Goal: Task Accomplishment & Management: Manage account settings

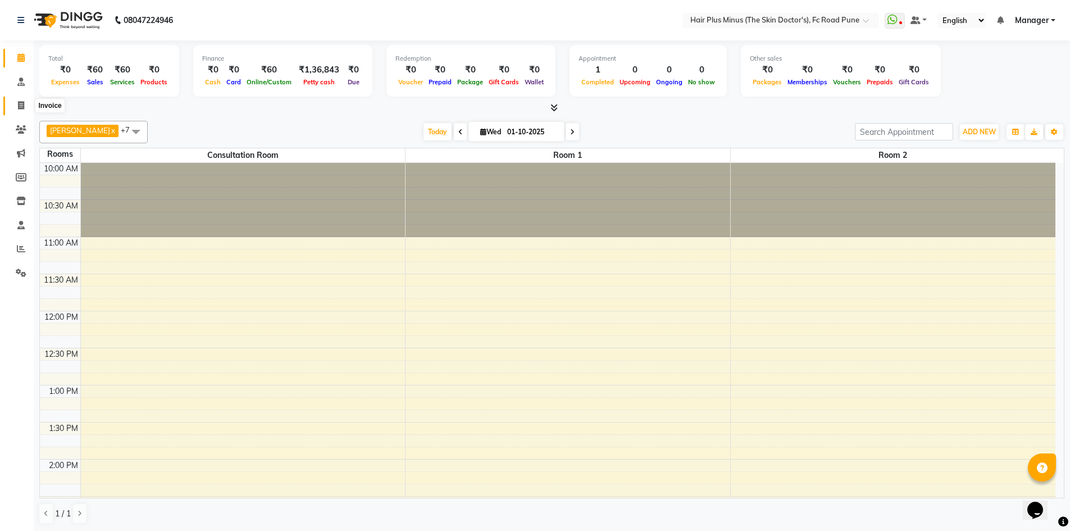
click at [19, 100] on span at bounding box center [21, 105] width 20 height 13
select select "service"
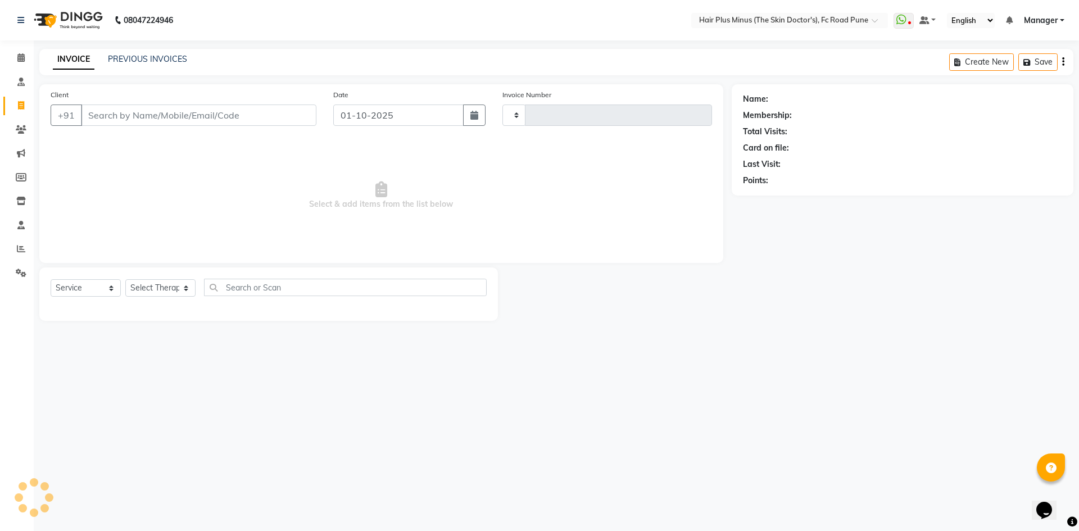
type input "1818"
select select "7911"
click at [20, 81] on icon at bounding box center [20, 82] width 7 height 8
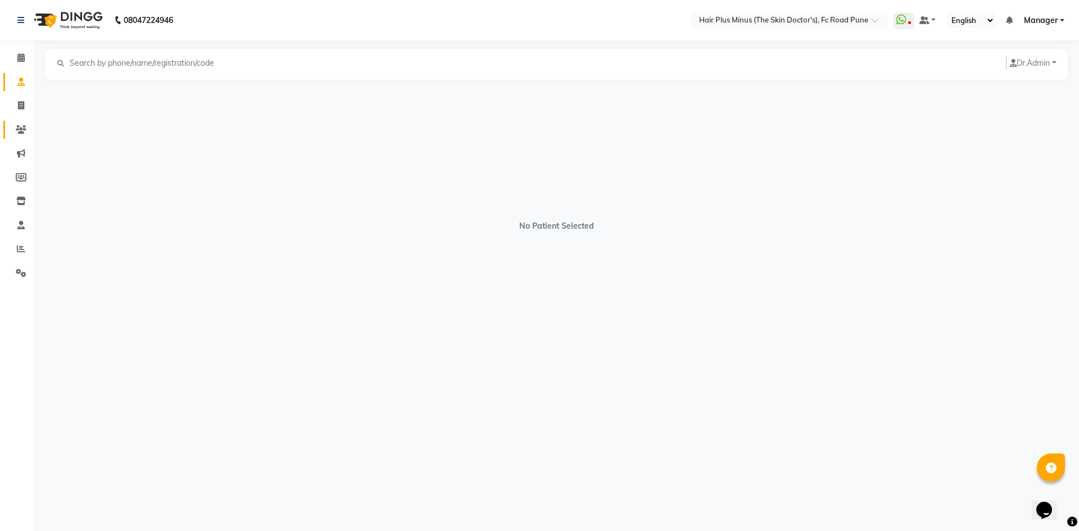
click at [21, 137] on link "Clients" at bounding box center [16, 130] width 27 height 19
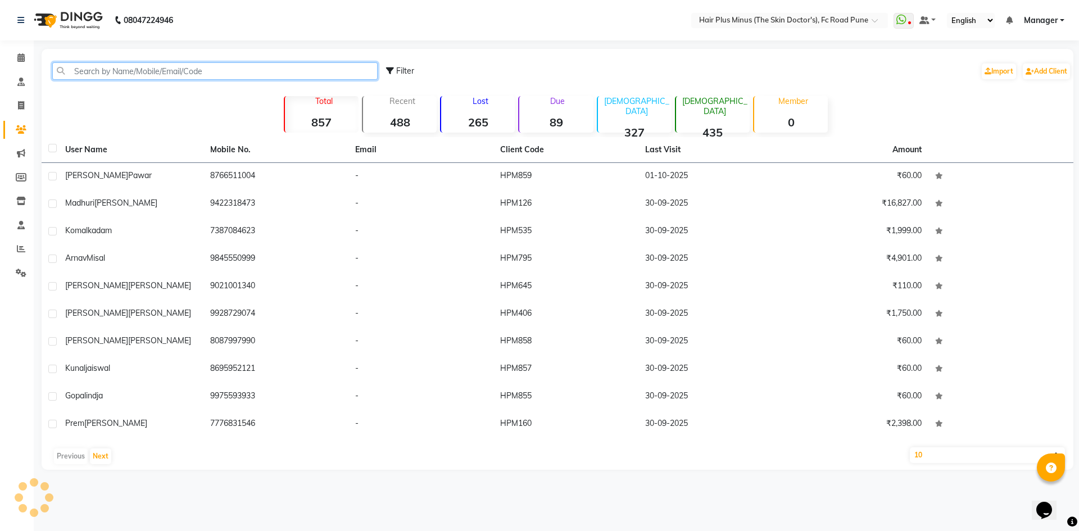
click at [117, 70] on input "text" at bounding box center [214, 70] width 325 height 17
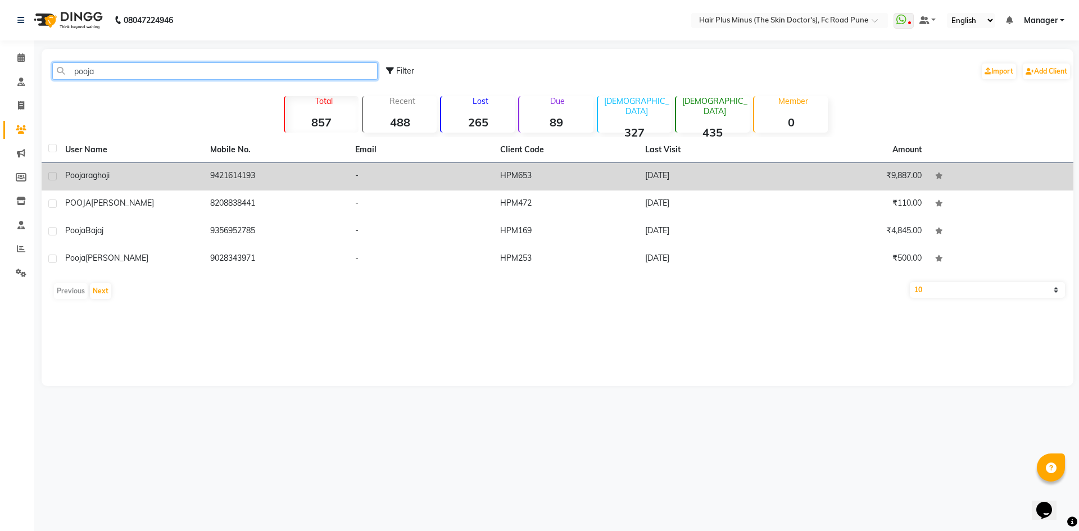
type input "pooja"
click at [102, 183] on td "[PERSON_NAME]" at bounding box center [130, 177] width 145 height 28
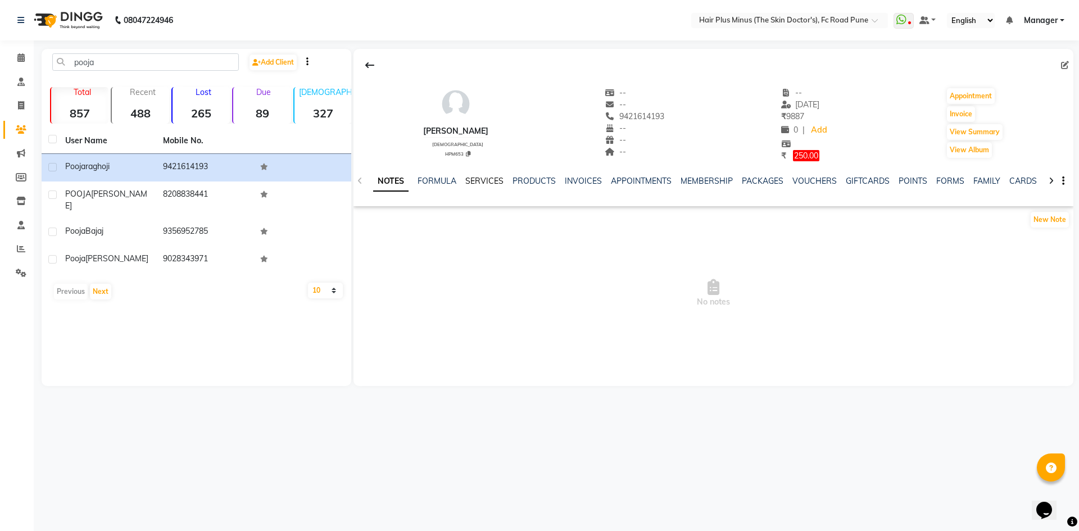
click at [485, 183] on link "SERVICES" at bounding box center [484, 181] width 38 height 10
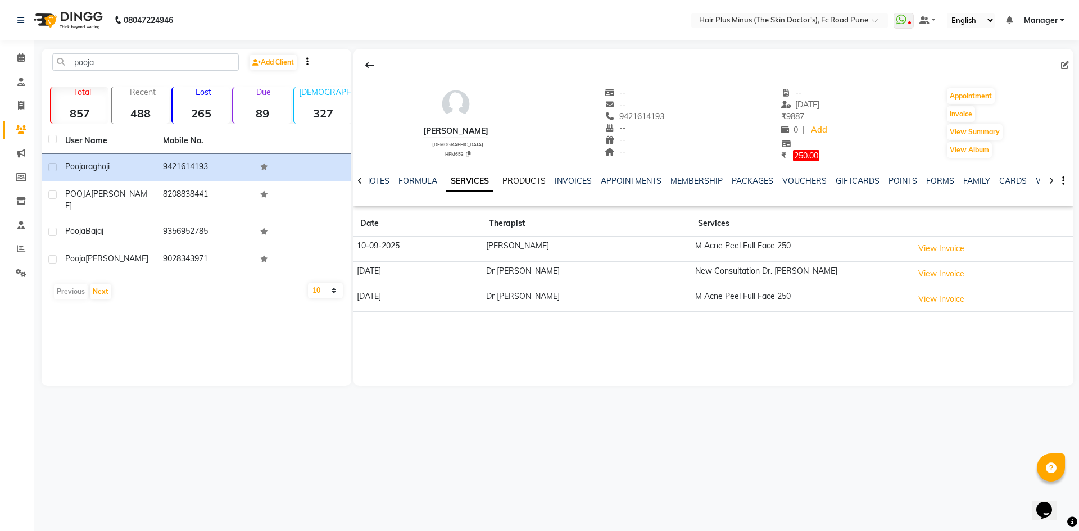
click at [515, 181] on link "PRODUCTS" at bounding box center [523, 181] width 43 height 10
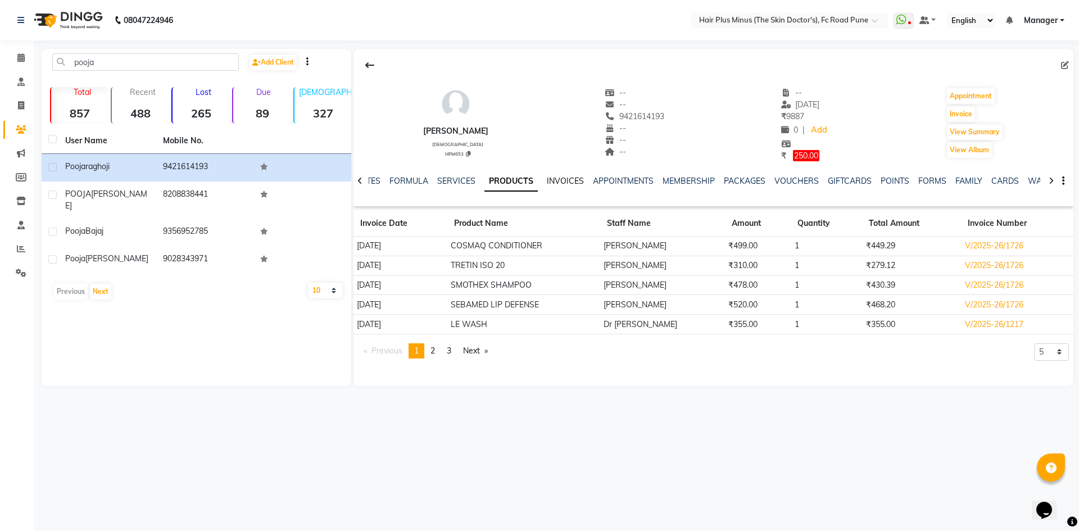
click at [565, 183] on link "INVOICES" at bounding box center [565, 181] width 37 height 10
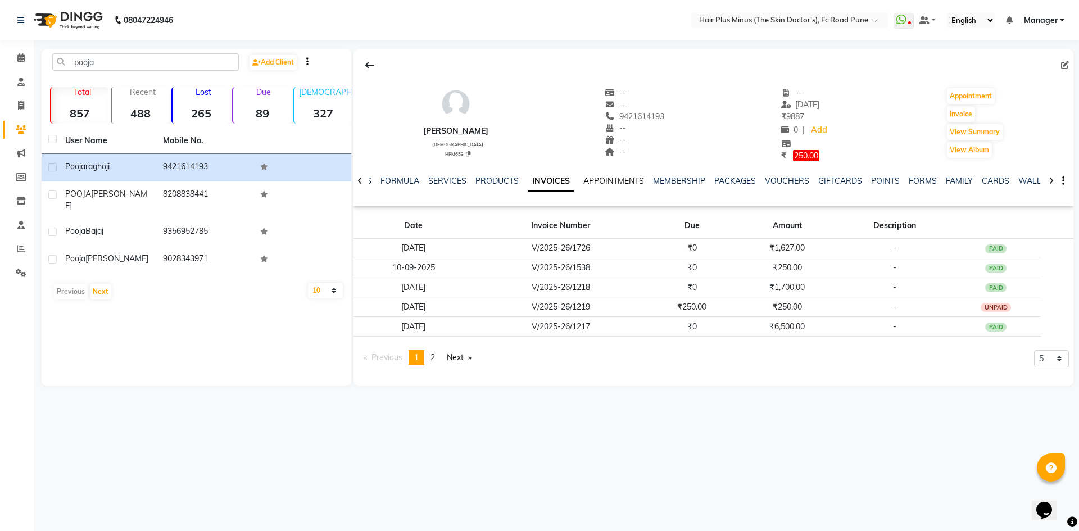
click at [597, 180] on link "APPOINTMENTS" at bounding box center [613, 181] width 61 height 10
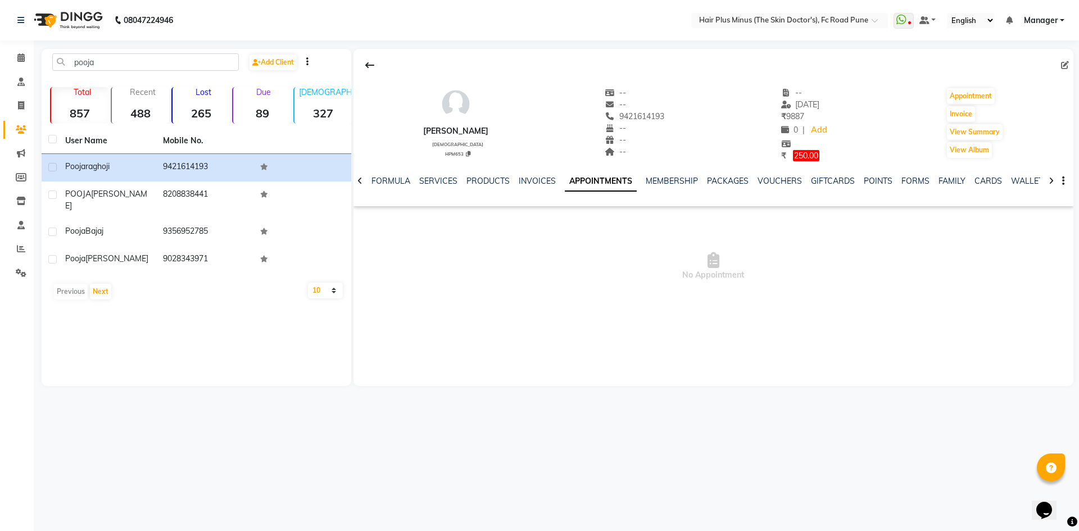
click at [667, 186] on div "MEMBERSHIP" at bounding box center [671, 181] width 52 height 12
click at [717, 185] on link "PACKAGES" at bounding box center [728, 181] width 42 height 10
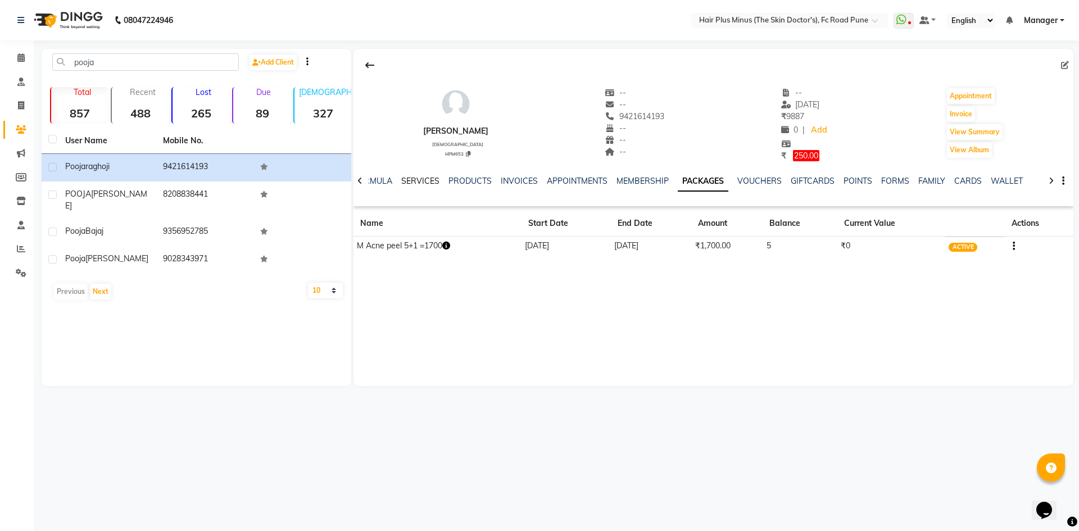
click at [407, 176] on link "SERVICES" at bounding box center [420, 181] width 38 height 10
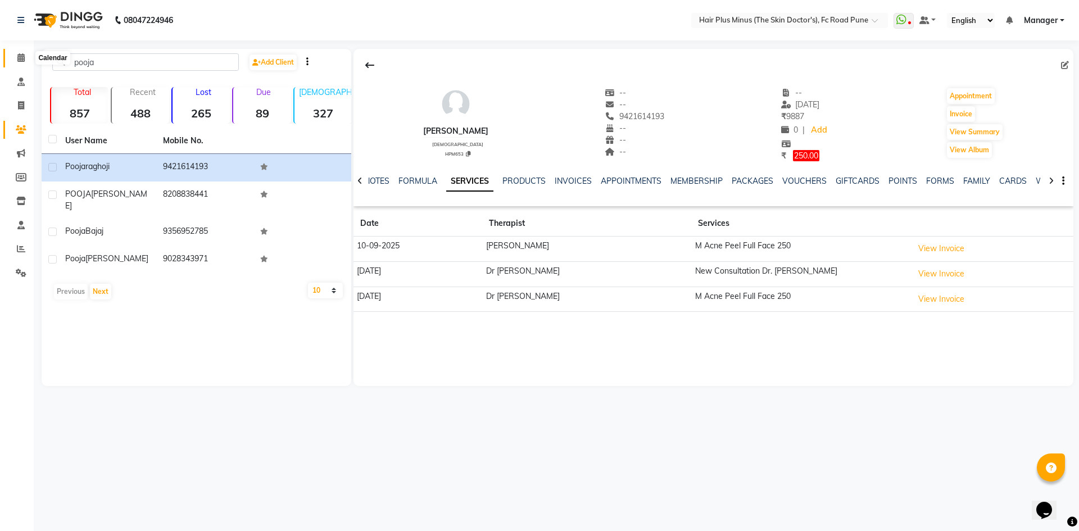
drag, startPoint x: 26, startPoint y: 56, endPoint x: 38, endPoint y: 56, distance: 11.8
click at [26, 56] on span at bounding box center [21, 58] width 20 height 13
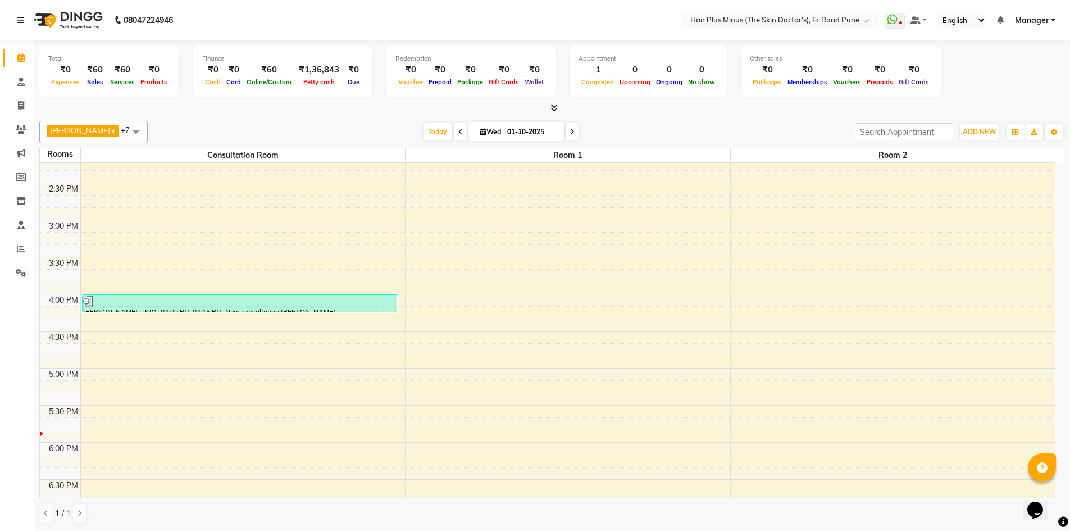
scroll to position [290, 0]
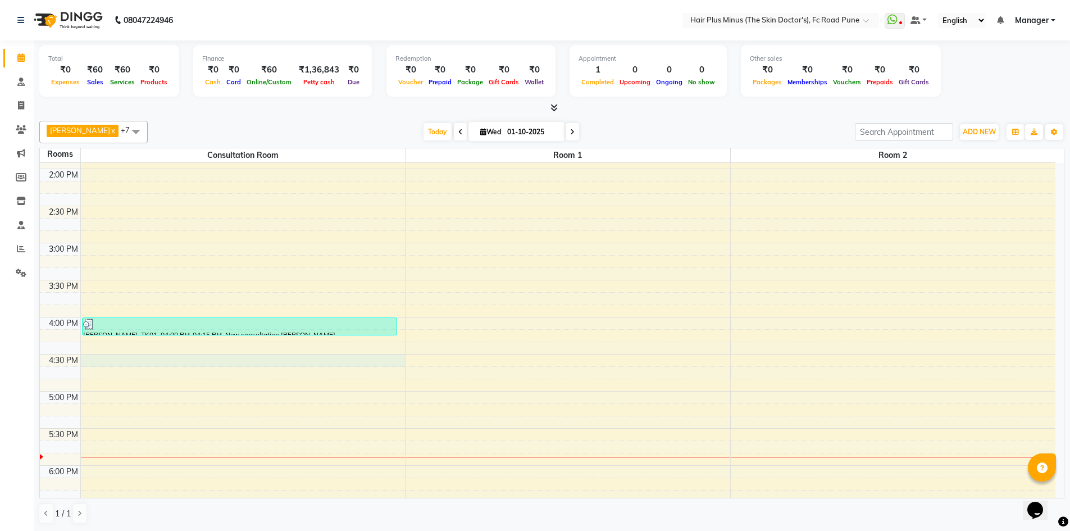
click at [205, 358] on div "10:00 AM 10:30 AM 11:00 AM 11:30 AM 12:00 PM 12:30 PM 1:00 PM 1:30 PM 2:00 PM 2…" at bounding box center [548, 279] width 1016 height 815
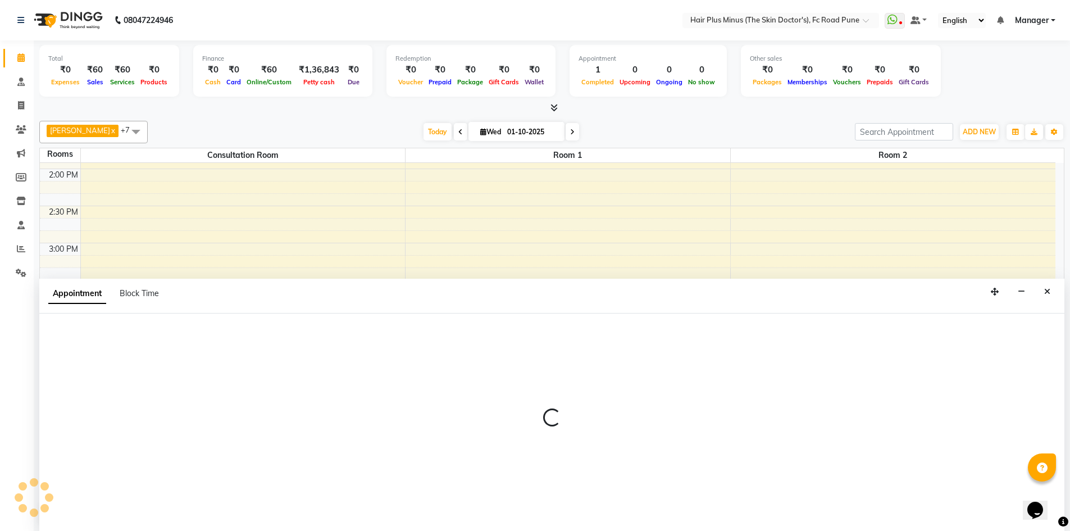
scroll to position [1, 0]
select select "tentative"
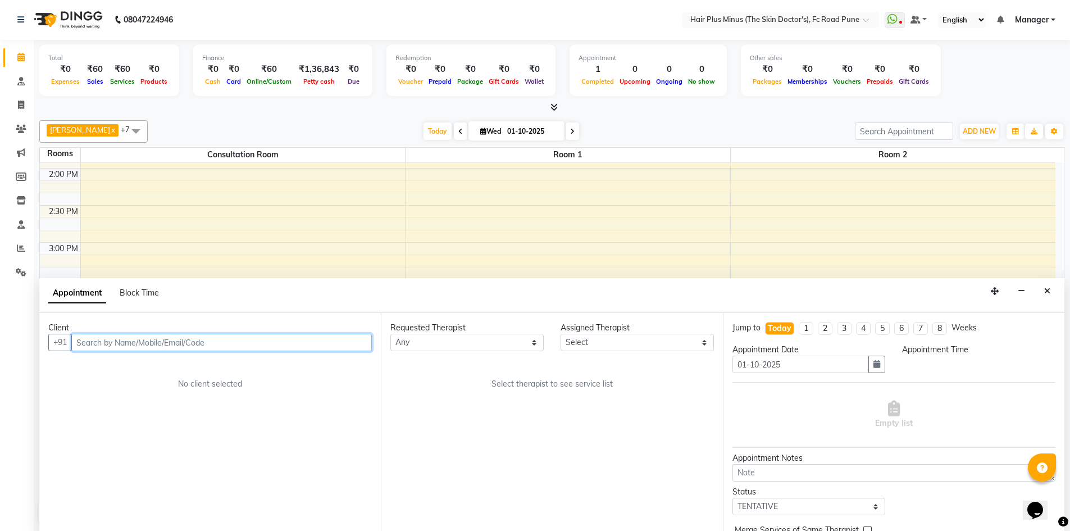
select select "990"
click at [229, 344] on input "text" at bounding box center [221, 342] width 301 height 17
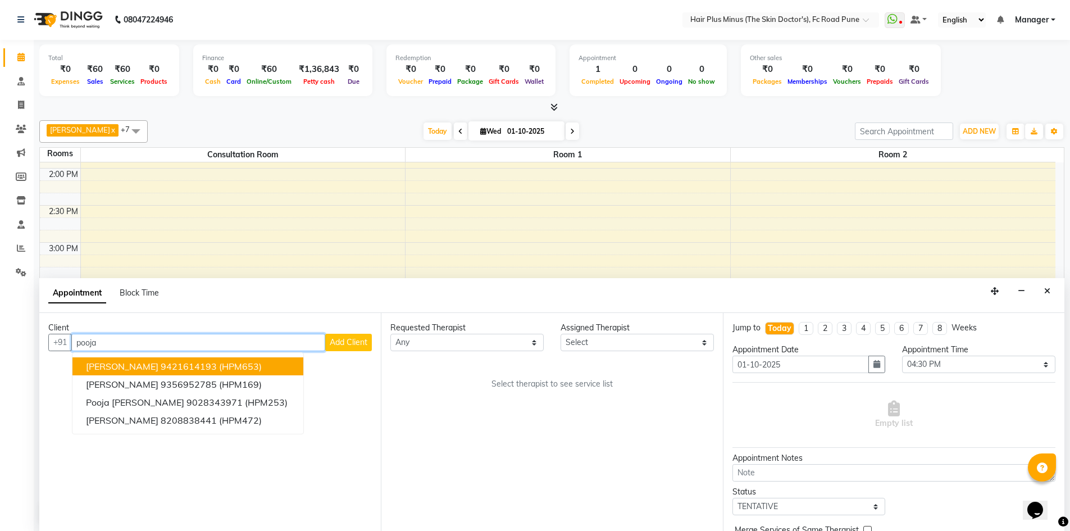
click at [219, 366] on span "(HPM653)" at bounding box center [240, 366] width 43 height 11
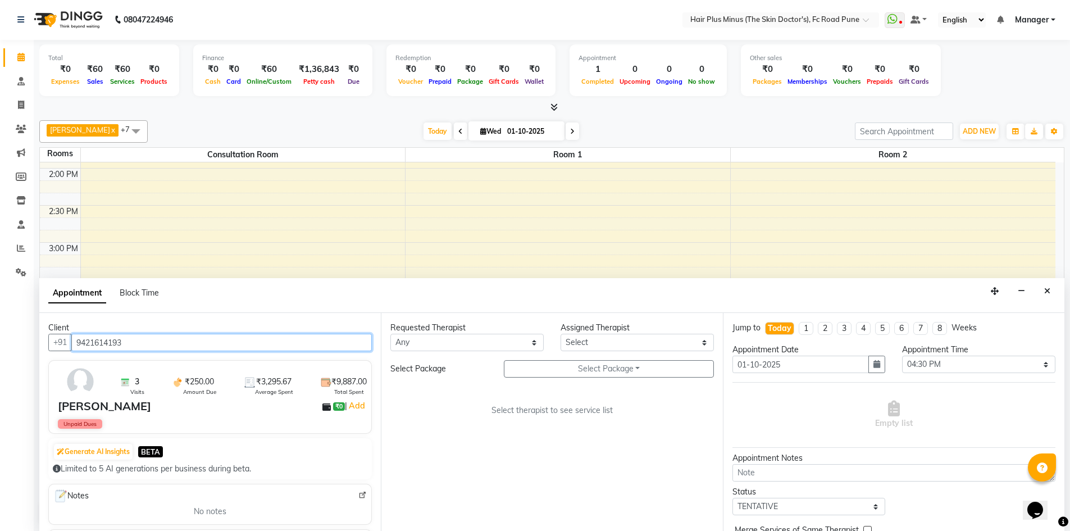
type input "9421614193"
click at [532, 344] on select "Any Dr [PERSON_NAME] Dr. [PERSON_NAME] [PERSON_NAME] Dr [PERSON_NAME] [PERSON_N…" at bounding box center [466, 342] width 153 height 17
select select "71424"
click at [390, 334] on select "Any Dr [PERSON_NAME] Dr. [PERSON_NAME] [PERSON_NAME] Dr [PERSON_NAME] [PERSON_N…" at bounding box center [466, 342] width 153 height 17
select select "71424"
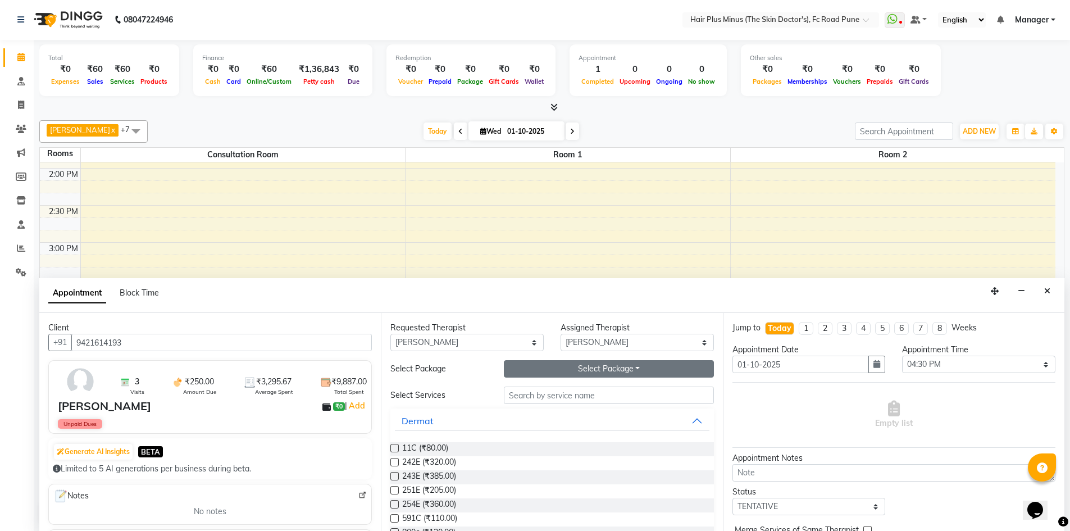
click at [607, 367] on button "Select Package Toggle Dropdown" at bounding box center [609, 368] width 210 height 17
click at [544, 397] on li "M Acne peel 5+1 =1700" at bounding box center [563, 392] width 118 height 16
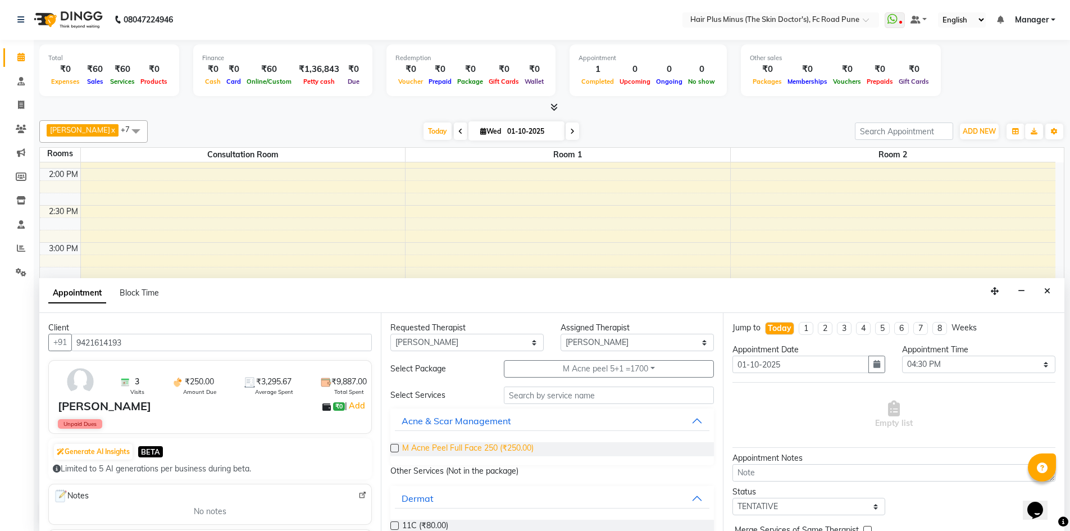
click at [429, 454] on span "M Acne Peel Full Face 250 (₹250.00)" at bounding box center [467, 449] width 131 height 14
checkbox input "true"
select select "3991"
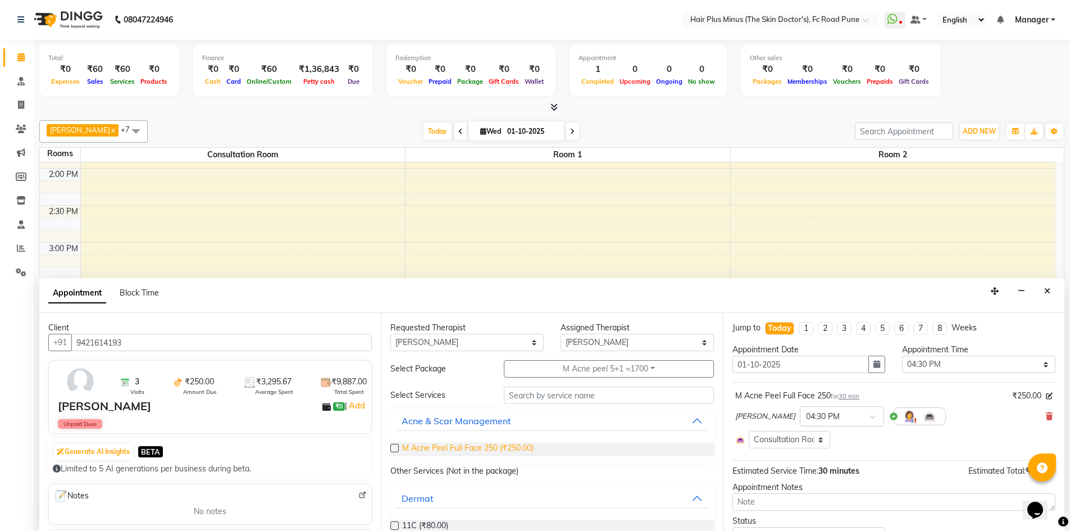
checkbox input "false"
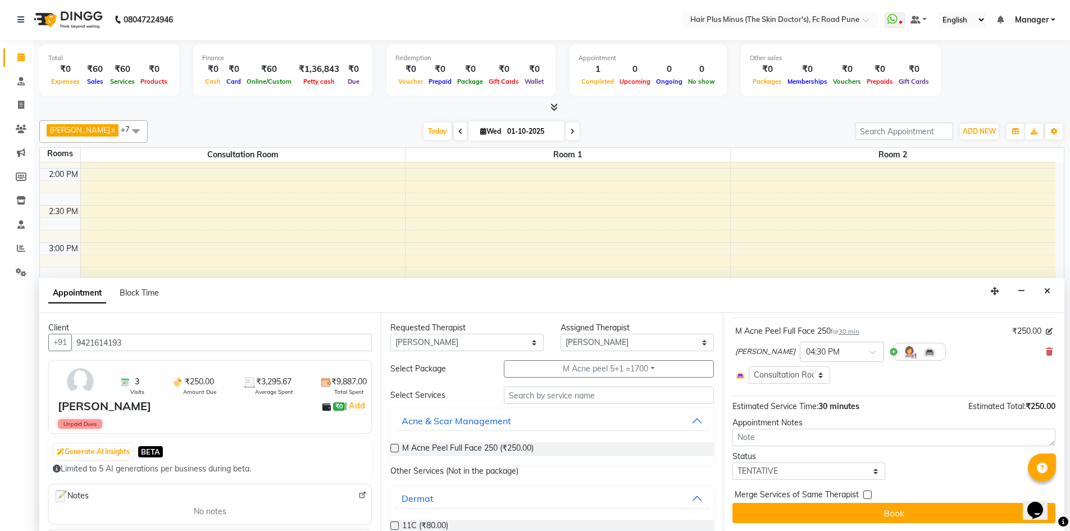
scroll to position [66, 0]
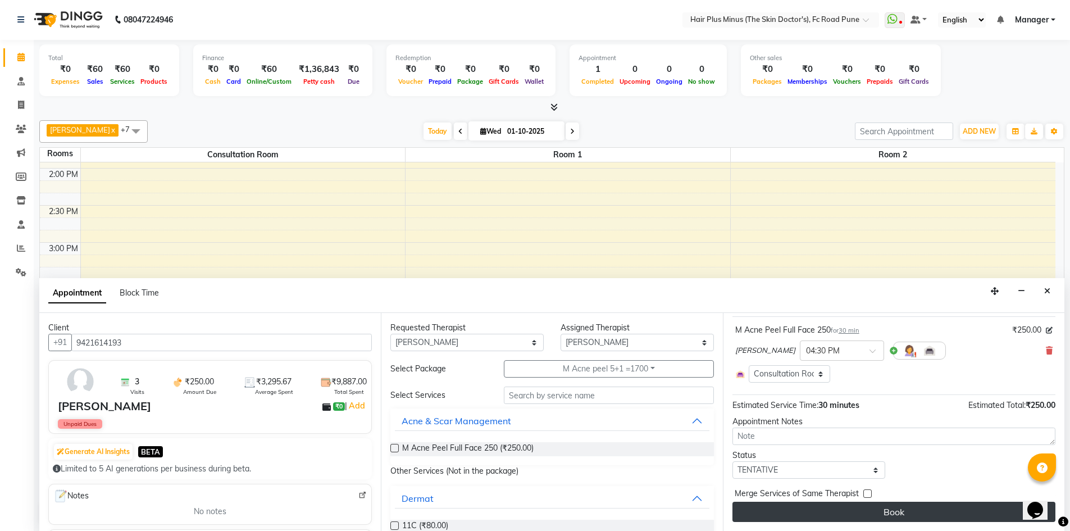
click at [833, 511] on button "Book" at bounding box center [894, 512] width 323 height 20
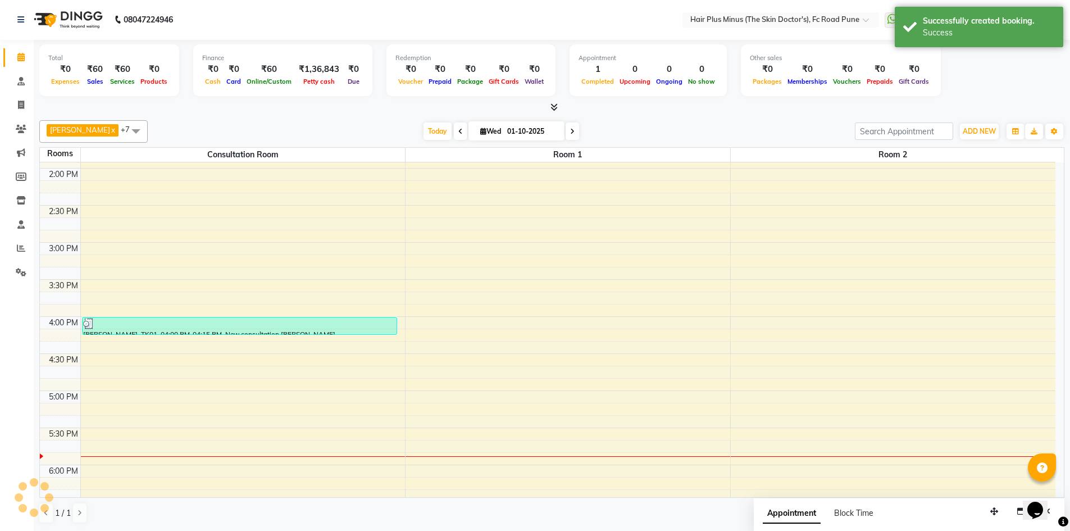
scroll to position [0, 0]
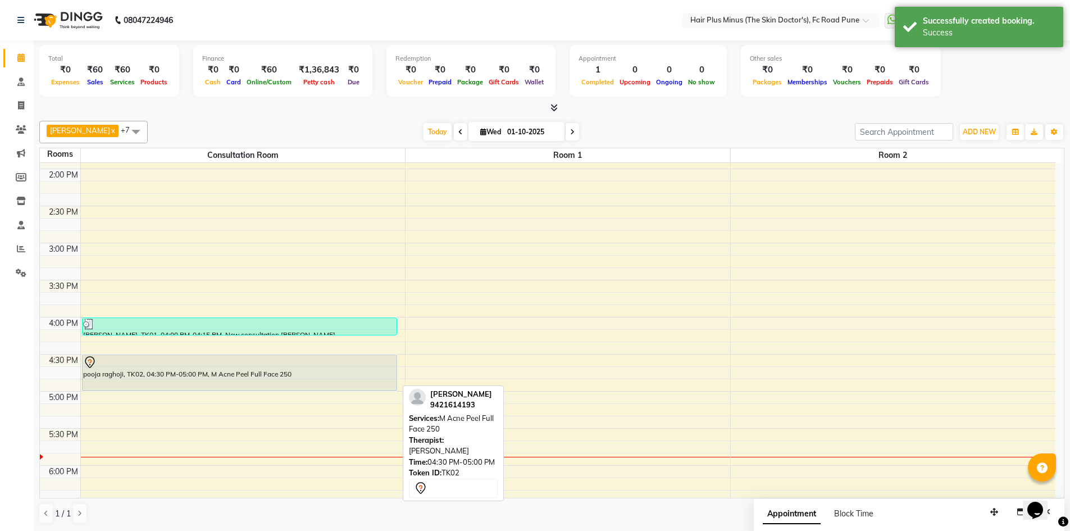
click at [186, 372] on div "pooja raghoji, TK02, 04:30 PM-05:00 PM, M Acne Peel Full Face 250" at bounding box center [240, 372] width 314 height 35
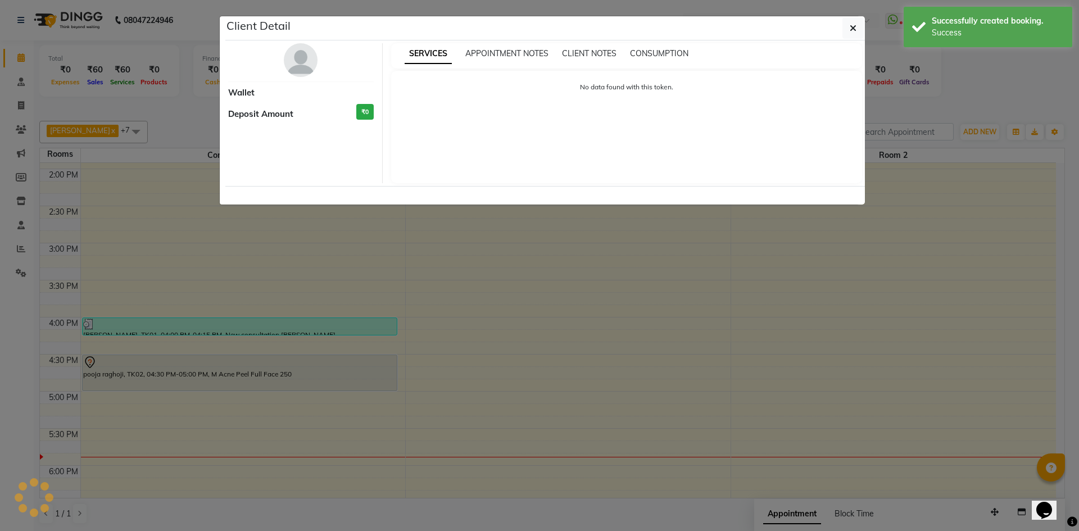
select select "7"
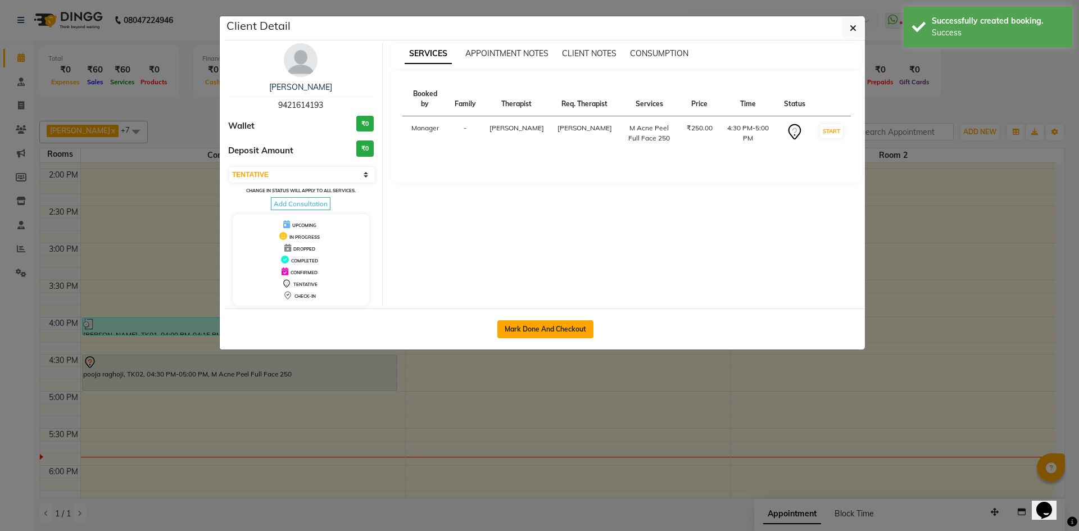
click at [520, 324] on button "Mark Done And Checkout" at bounding box center [545, 329] width 96 height 18
select select "service"
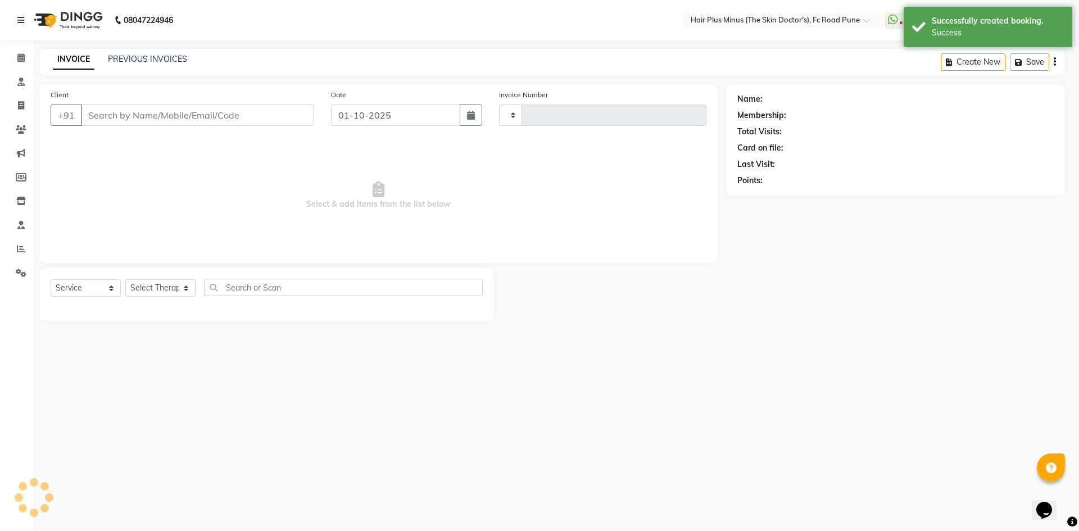
type input "1818"
select select "7911"
type input "9421614193"
select select "71424"
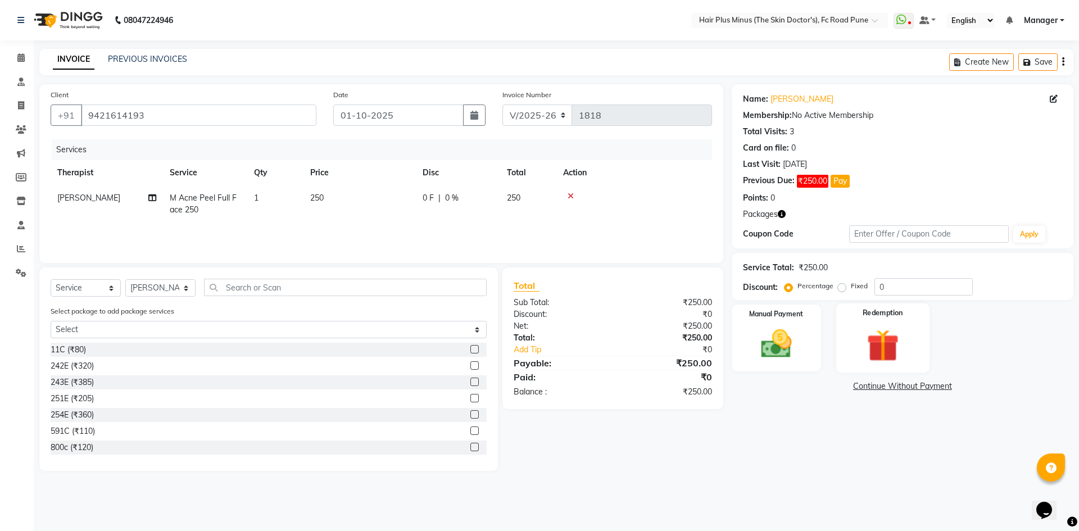
click at [861, 343] on img at bounding box center [882, 345] width 52 height 40
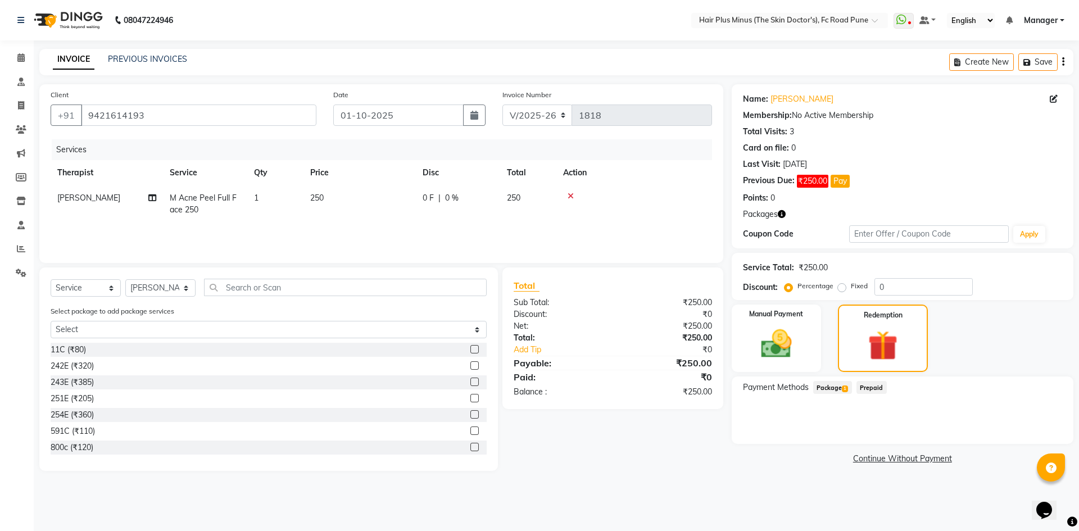
click at [836, 388] on span "Package 1" at bounding box center [832, 387] width 39 height 13
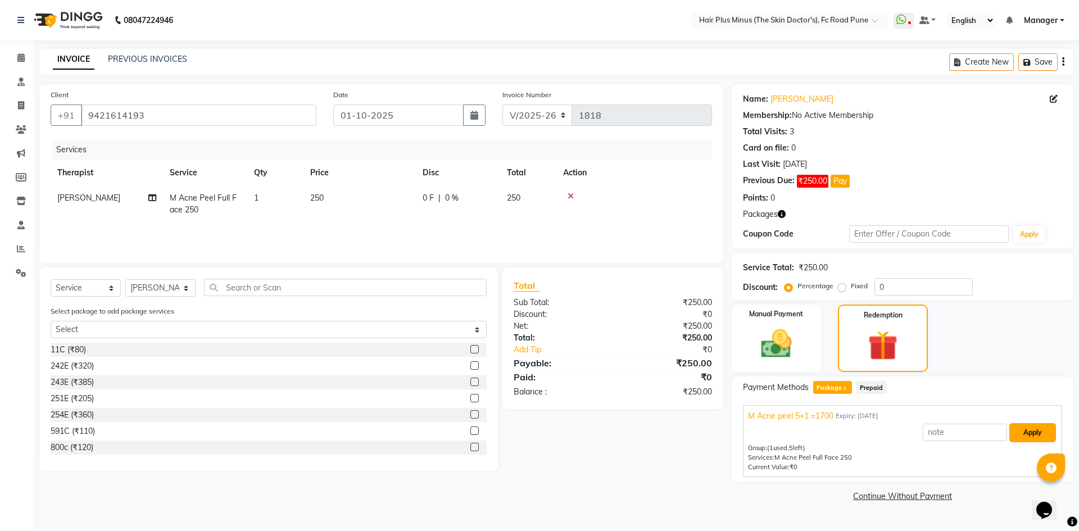
click at [1023, 431] on button "Apply" at bounding box center [1032, 432] width 47 height 19
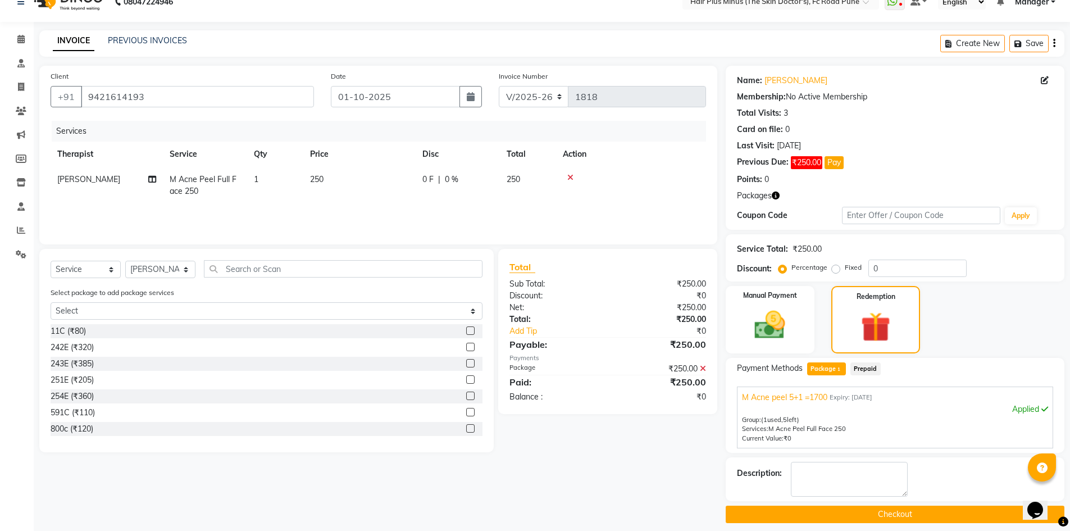
scroll to position [28, 0]
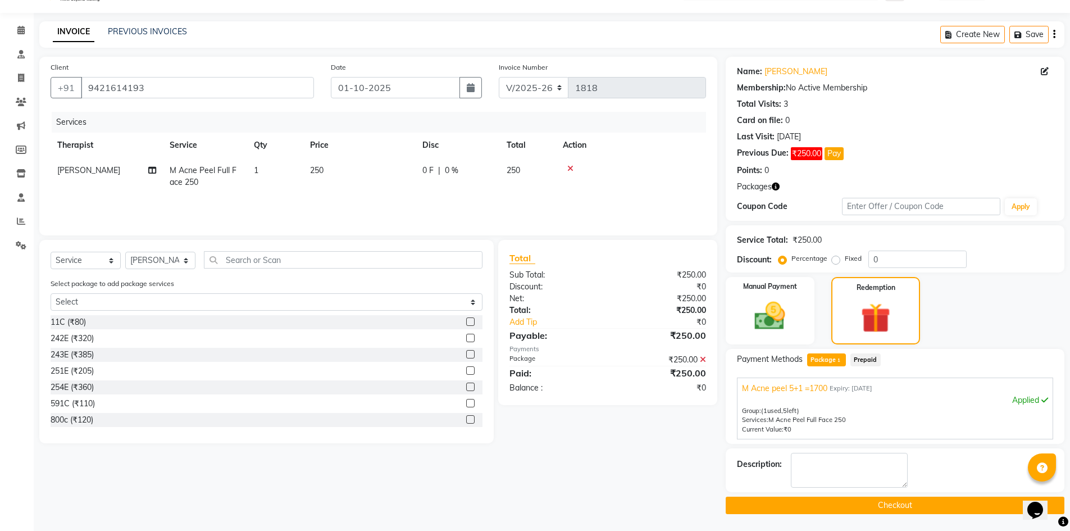
click at [860, 500] on button "Checkout" at bounding box center [895, 505] width 339 height 17
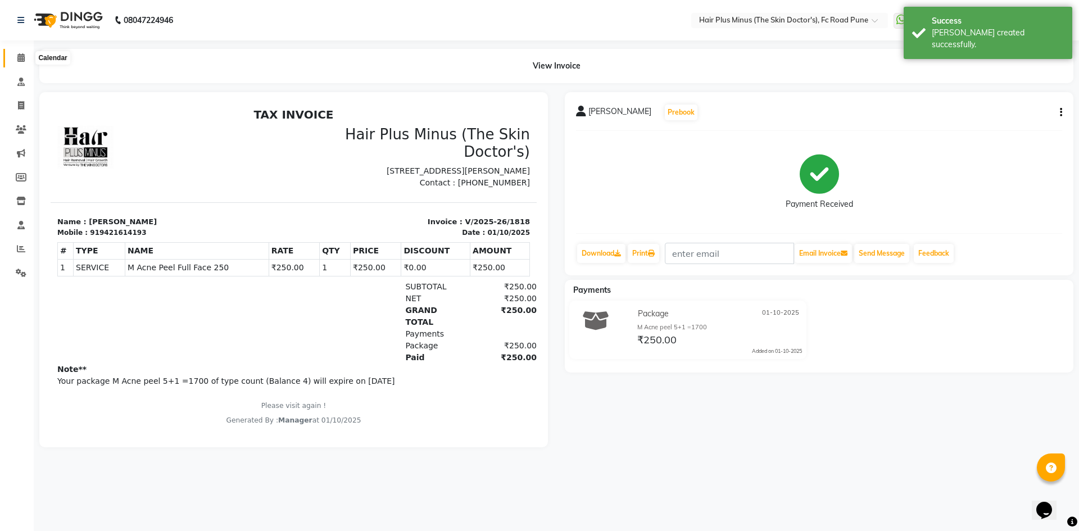
click at [21, 57] on icon at bounding box center [20, 57] width 7 height 8
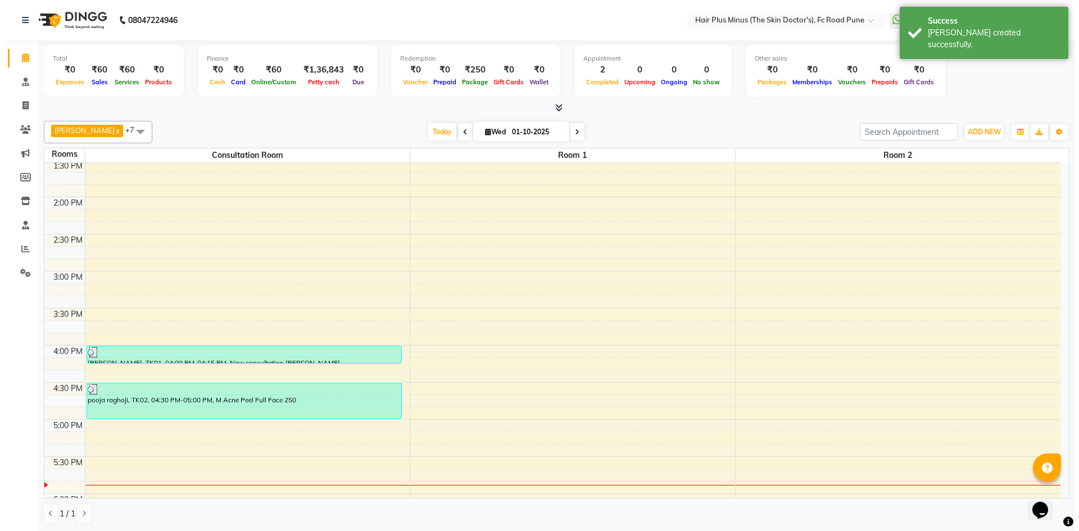
scroll to position [337, 0]
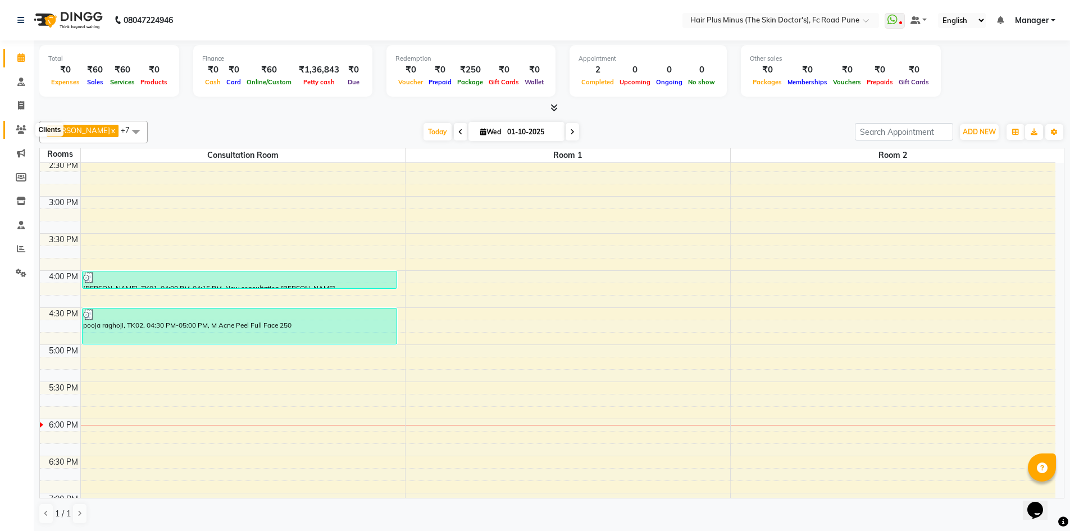
click at [29, 127] on span at bounding box center [21, 130] width 20 height 13
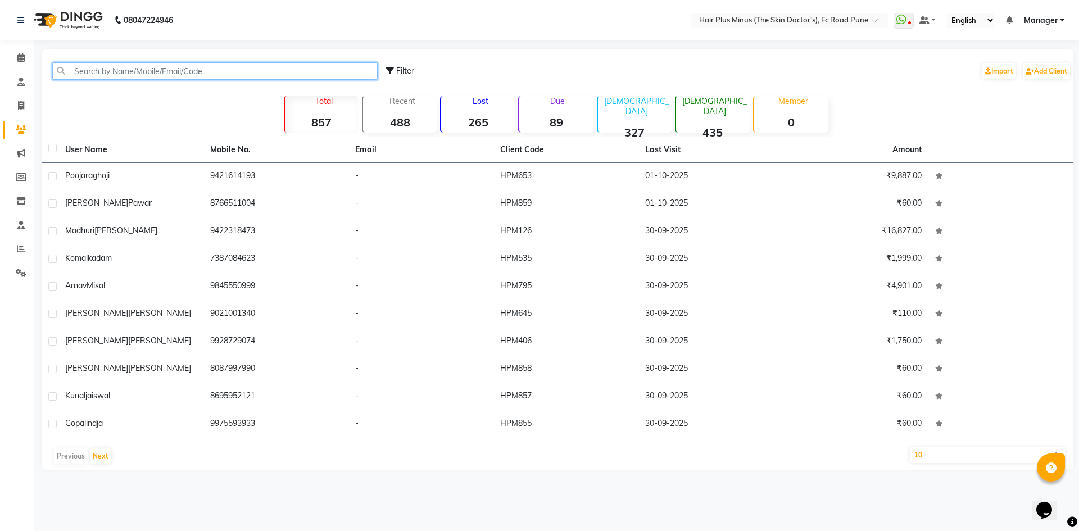
click at [104, 78] on input "text" at bounding box center [214, 70] width 325 height 17
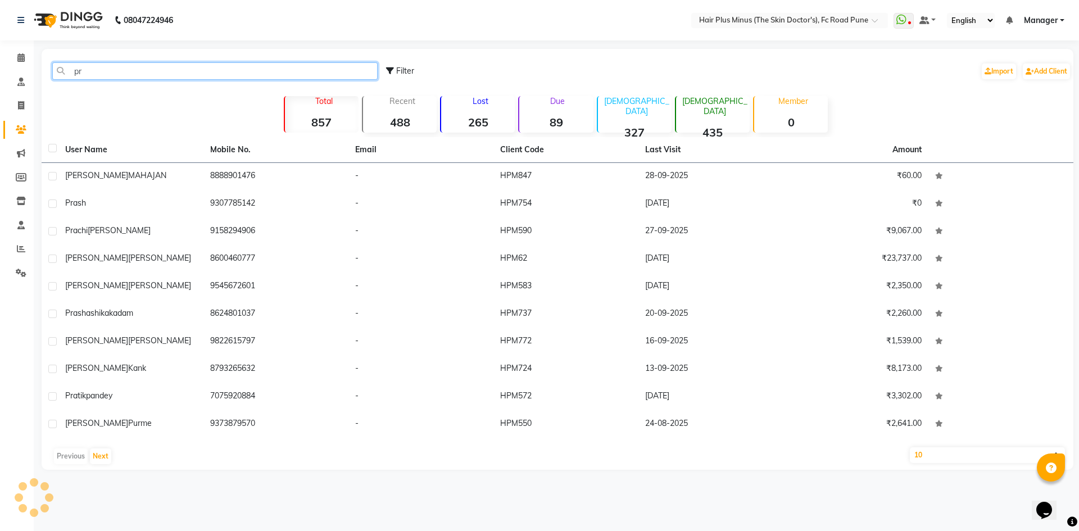
type input "p"
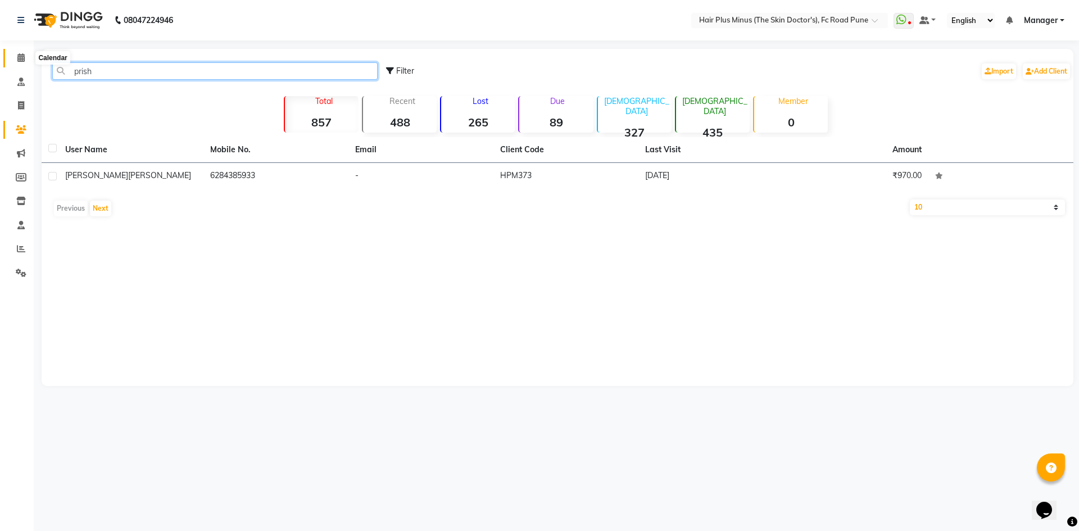
type input "prish"
click at [23, 56] on icon at bounding box center [20, 57] width 7 height 8
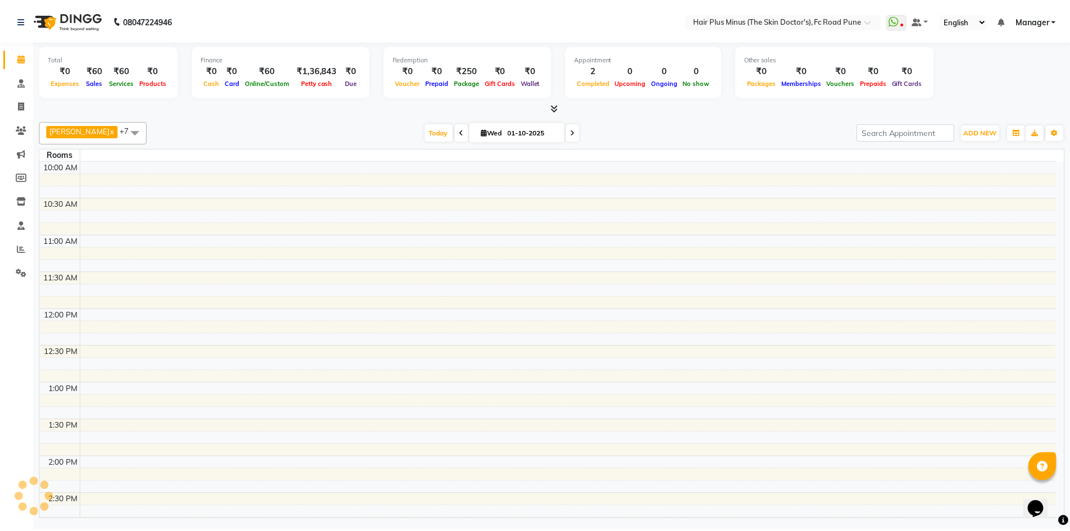
scroll to position [457, 0]
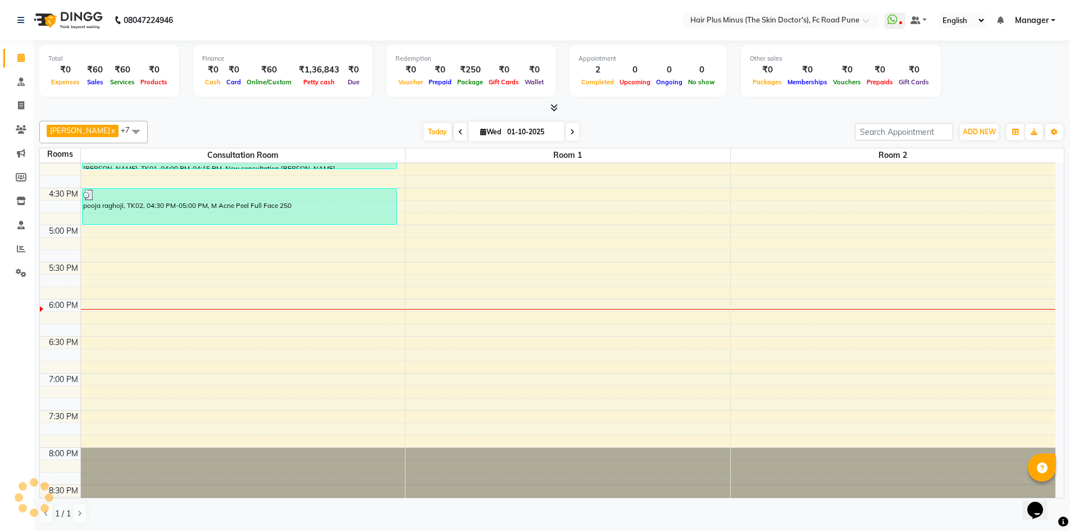
click at [204, 232] on div "10:00 AM 10:30 AM 11:00 AM 11:30 AM 12:00 PM 12:30 PM 1:00 PM 1:30 PM 2:00 PM 2…" at bounding box center [548, 113] width 1016 height 815
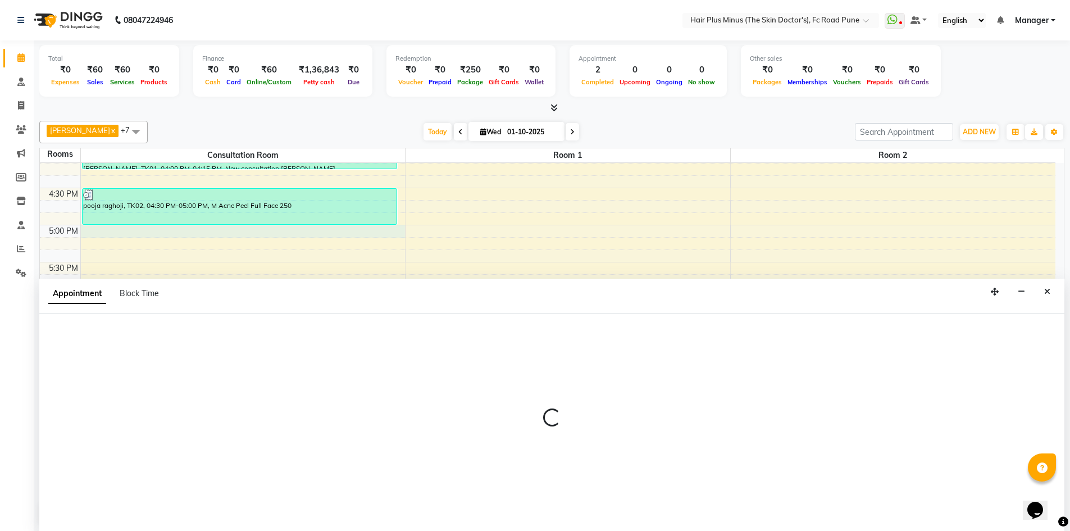
scroll to position [1, 0]
select select "1020"
select select "tentative"
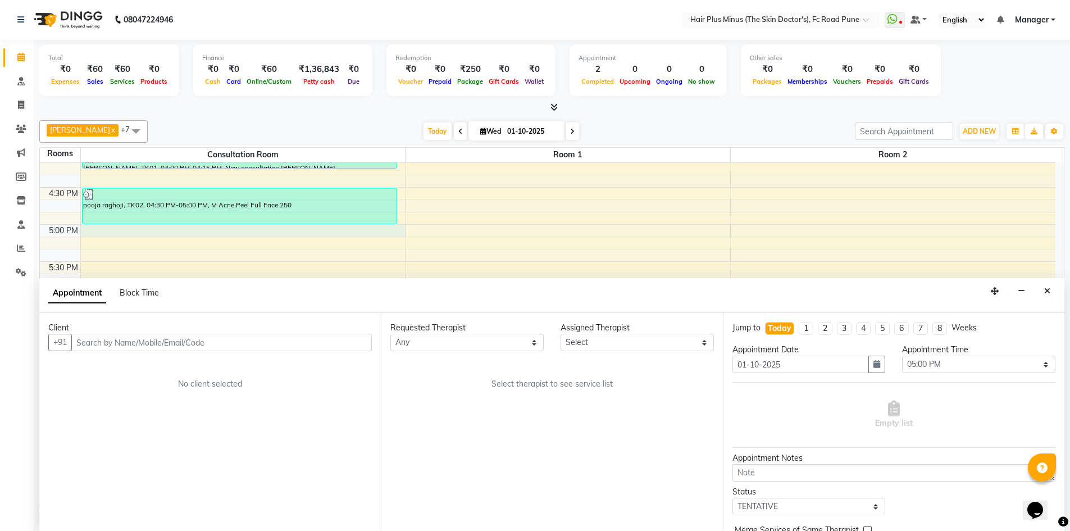
click at [204, 343] on input "text" at bounding box center [221, 342] width 301 height 17
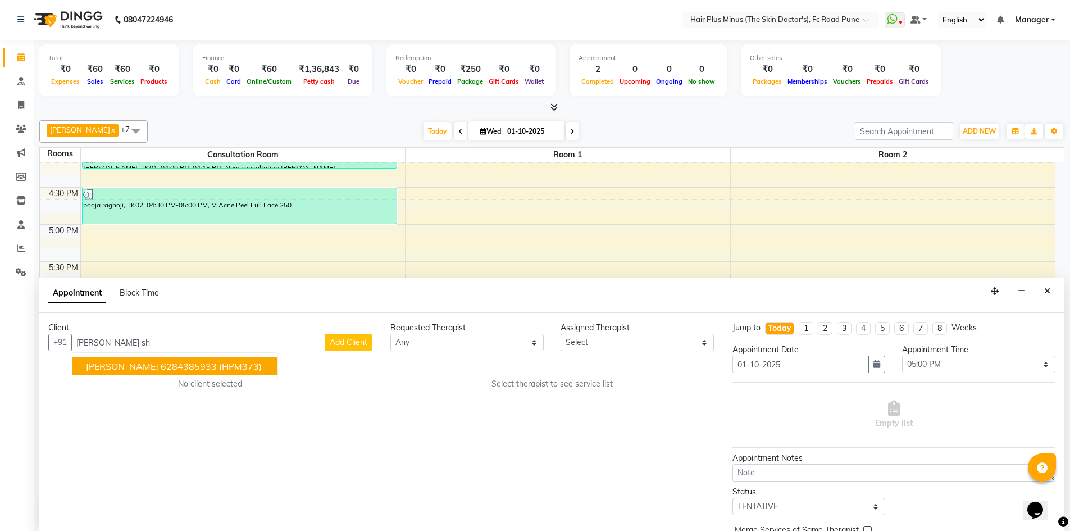
click at [148, 367] on button "[PERSON_NAME] 6284385933 (HPM373)" at bounding box center [174, 366] width 205 height 18
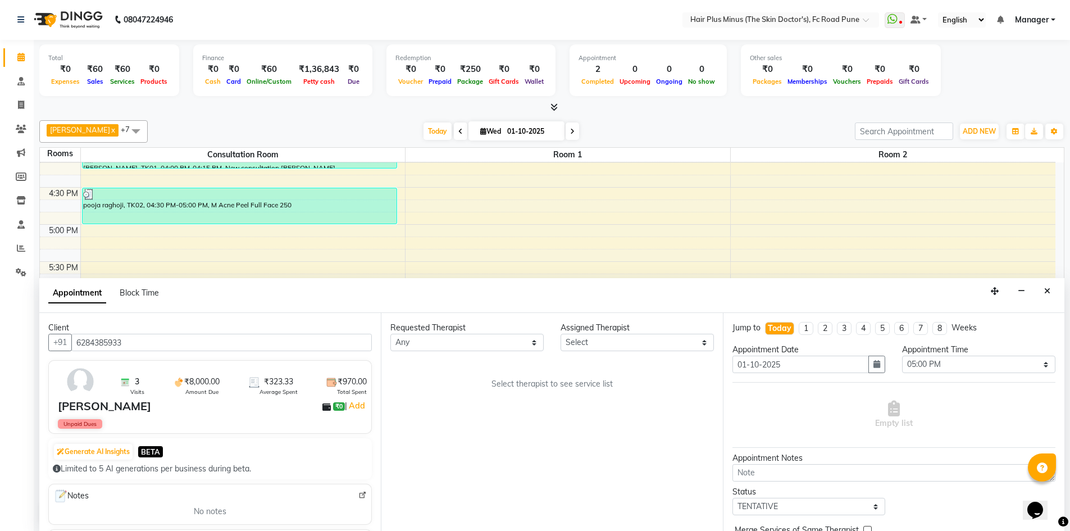
type input "6284385933"
click at [535, 338] on select "Any Dr [PERSON_NAME] Dr. [PERSON_NAME] [PERSON_NAME] Dr [PERSON_NAME] [PERSON_N…" at bounding box center [466, 342] width 153 height 17
select select "71424"
click at [390, 334] on select "Any Dr [PERSON_NAME] Dr. [PERSON_NAME] [PERSON_NAME] Dr [PERSON_NAME] [PERSON_N…" at bounding box center [466, 342] width 153 height 17
select select "71424"
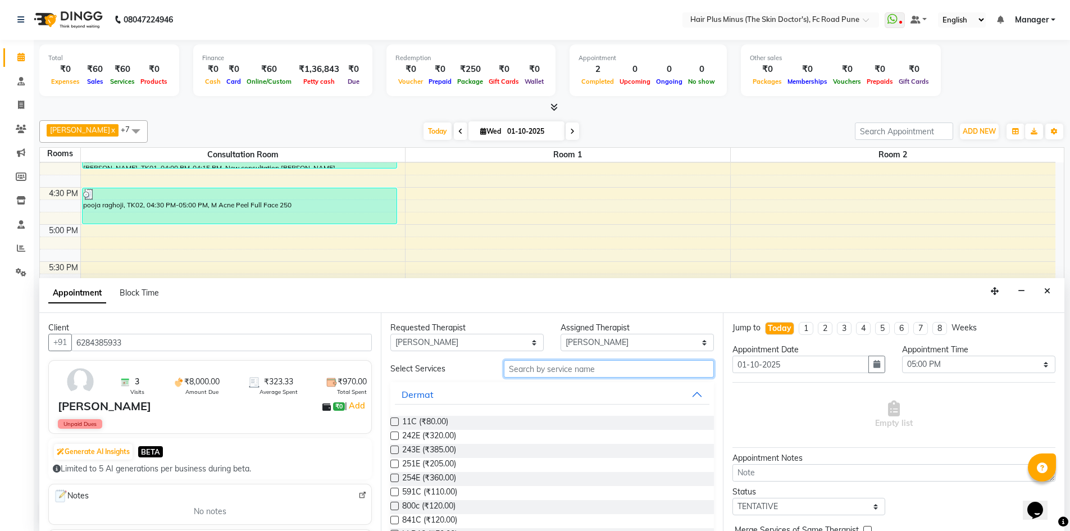
click at [539, 363] on input "text" at bounding box center [609, 368] width 210 height 17
click at [473, 377] on div "Select Services" at bounding box center [552, 368] width 340 height 17
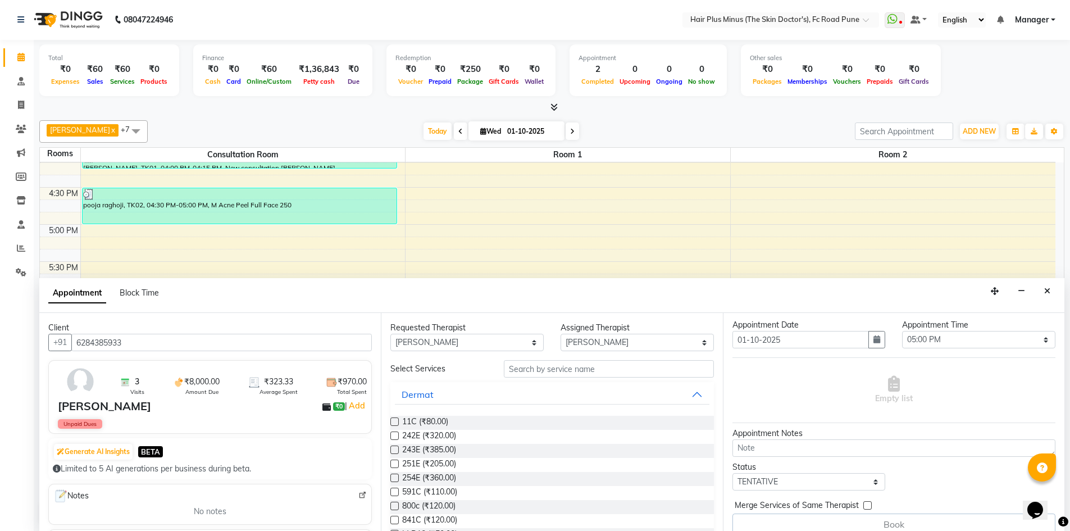
scroll to position [38, 0]
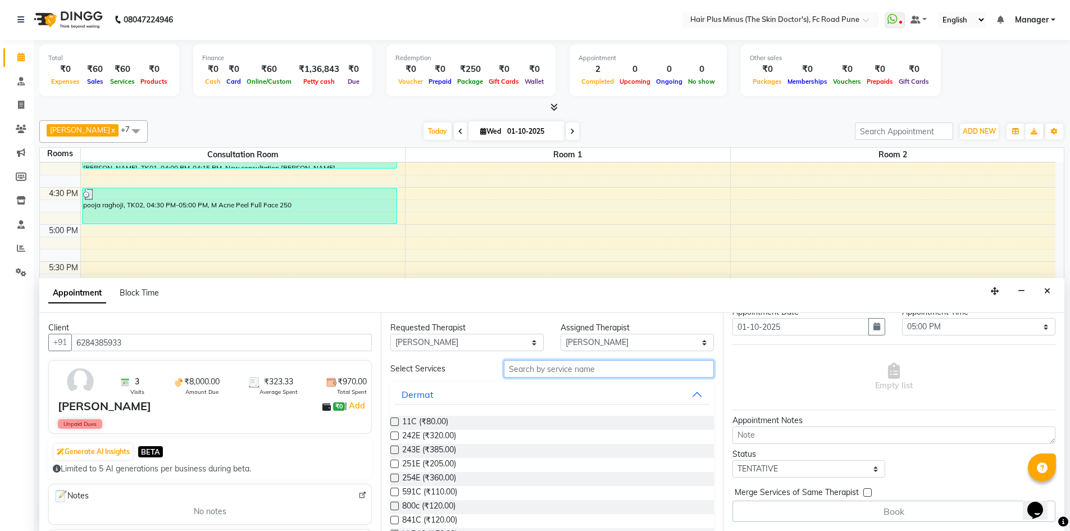
click at [560, 371] on input "text" at bounding box center [609, 368] width 210 height 17
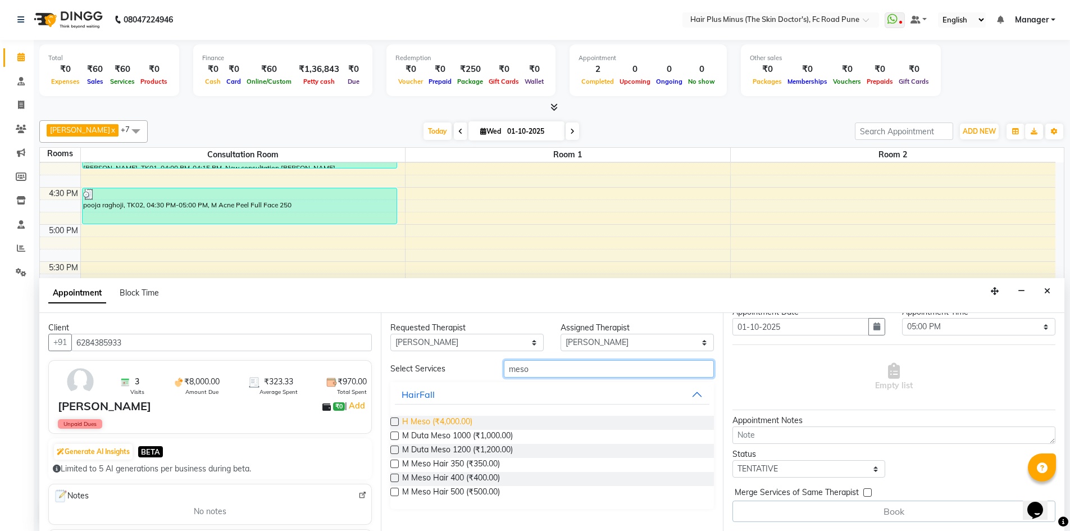
type input "meso"
click at [433, 421] on span "H Meso (₹4,000.00)" at bounding box center [437, 423] width 70 height 14
checkbox input "true"
select select "3991"
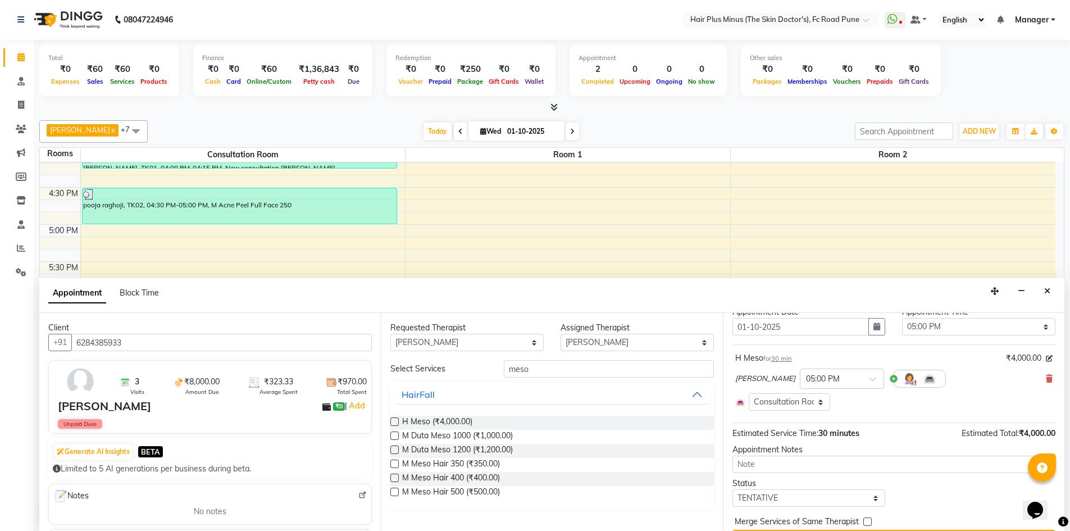
checkbox input "false"
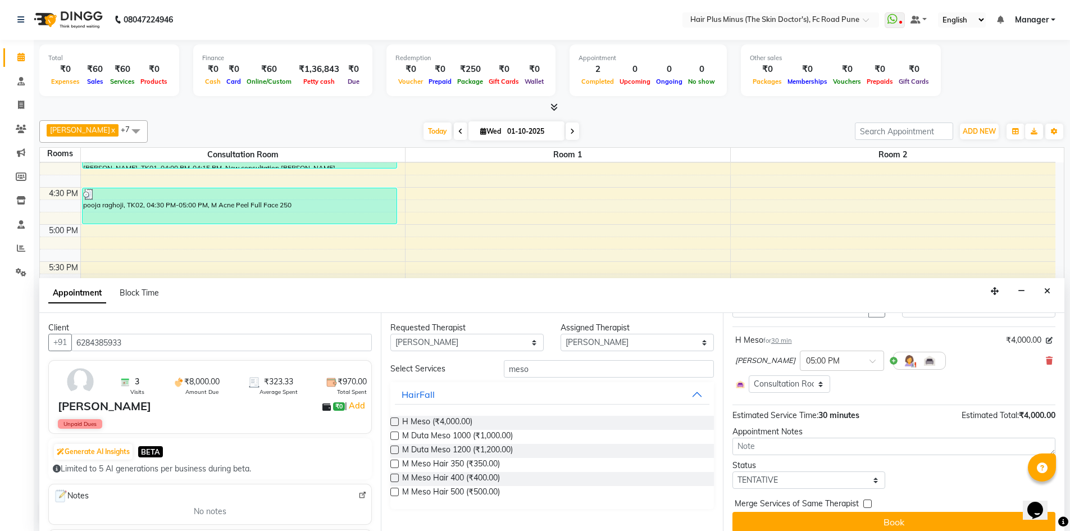
scroll to position [66, 0]
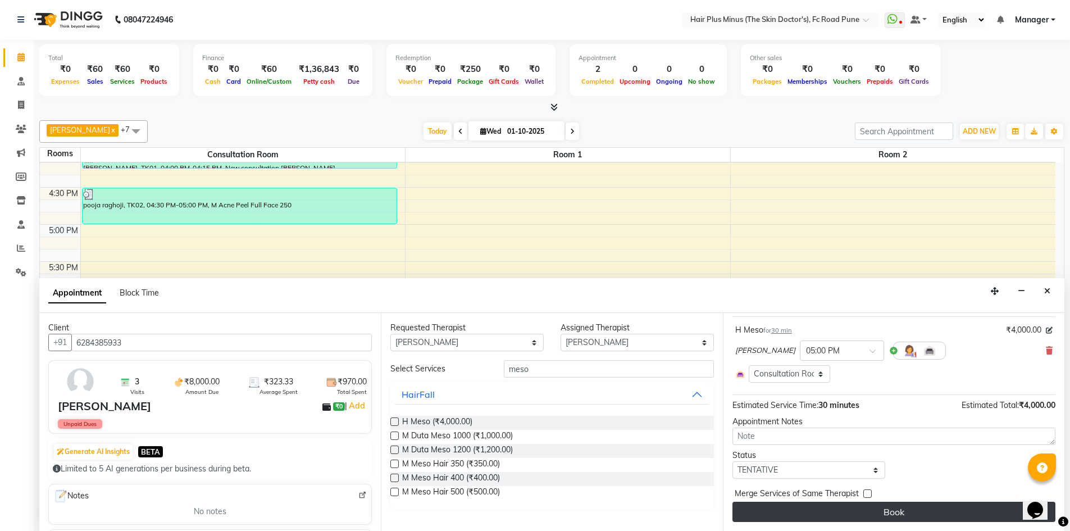
click at [769, 506] on button "Book" at bounding box center [894, 512] width 323 height 20
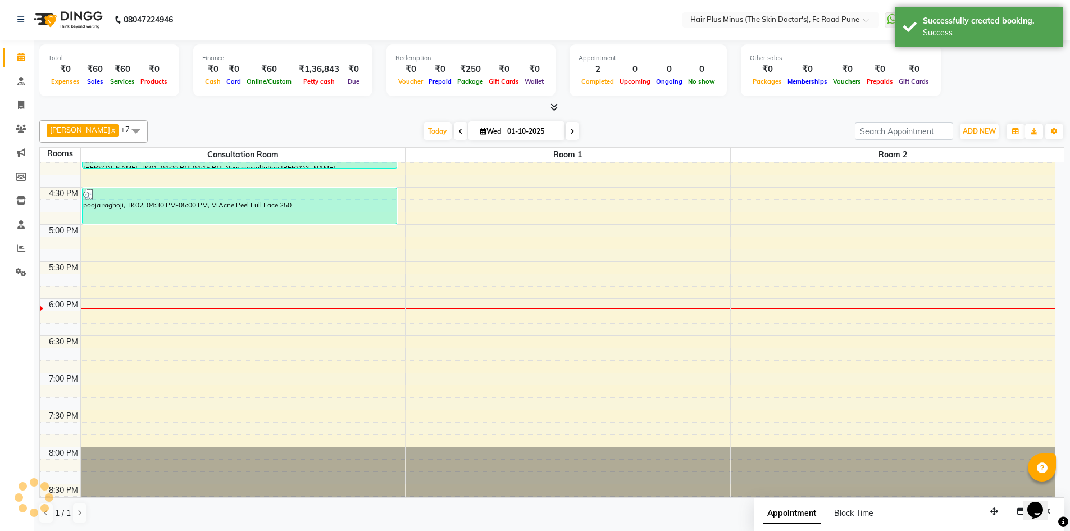
scroll to position [0, 0]
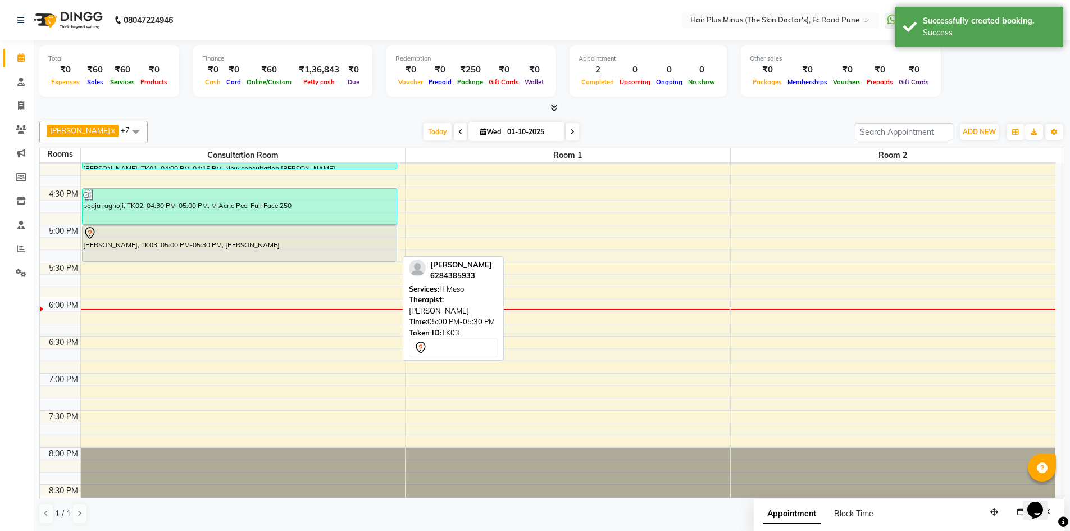
click at [175, 247] on div "[PERSON_NAME], TK03, 05:00 PM-05:30 PM, [PERSON_NAME]" at bounding box center [240, 243] width 314 height 35
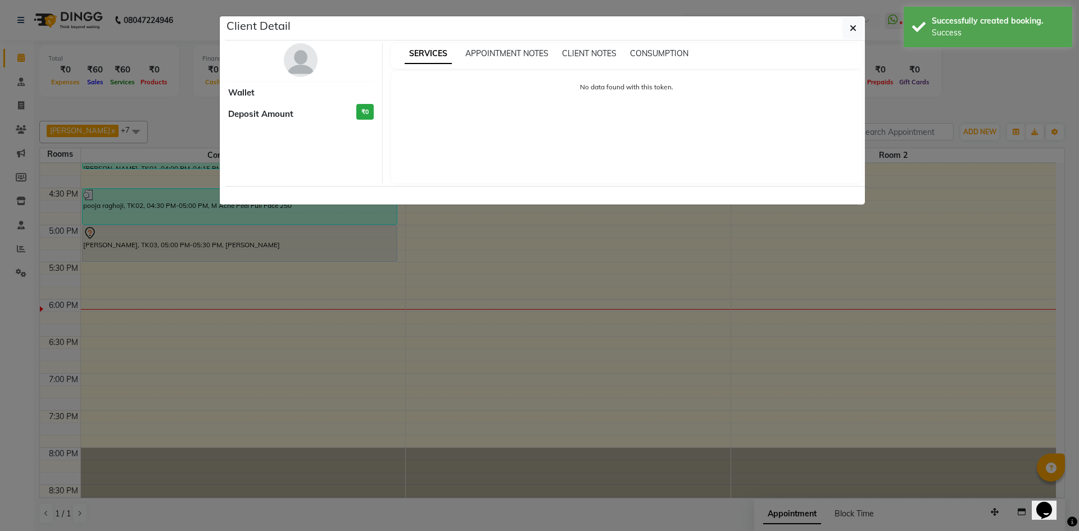
select select "7"
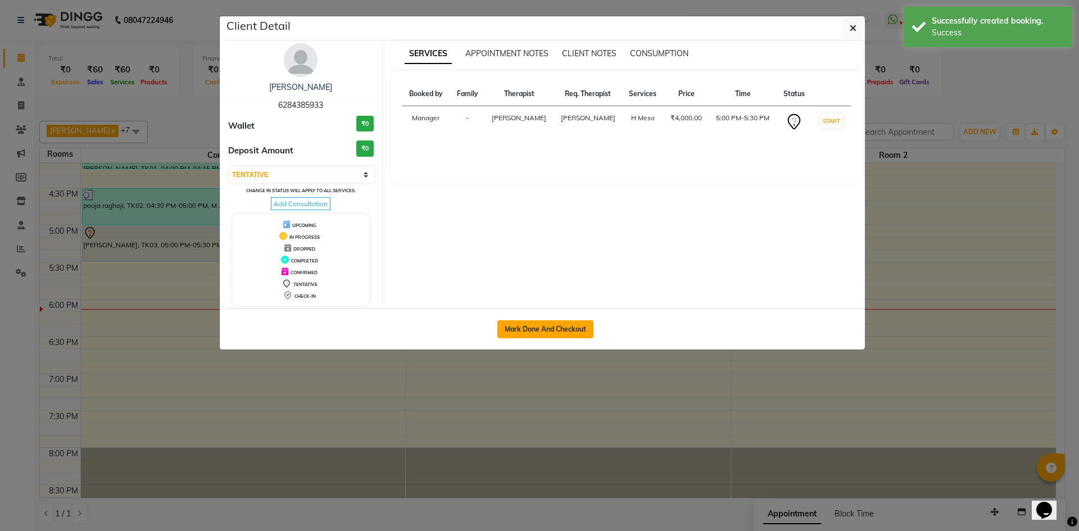
click at [524, 332] on button "Mark Done And Checkout" at bounding box center [545, 329] width 96 height 18
select select "service"
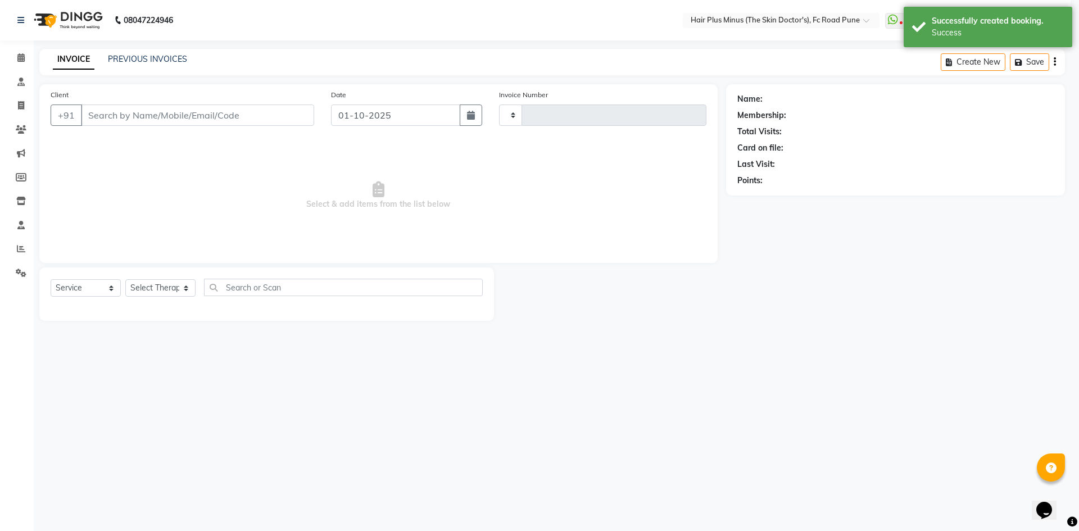
type input "1819"
select select "7911"
type input "6284385933"
select select "71424"
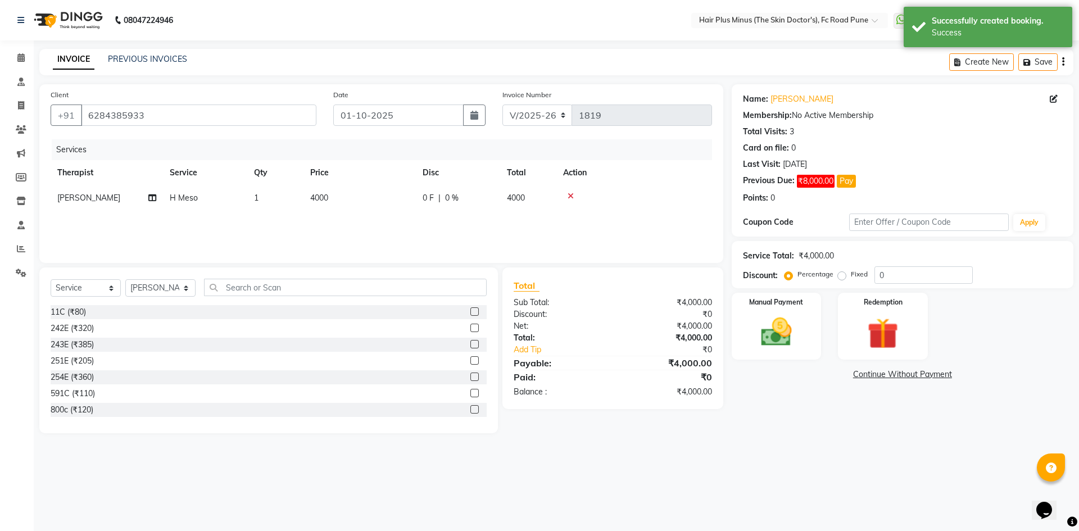
click at [325, 204] on td "4000" at bounding box center [359, 197] width 112 height 25
select select "71424"
click at [325, 204] on input "1" at bounding box center [328, 200] width 43 height 17
drag, startPoint x: 488, startPoint y: 200, endPoint x: 469, endPoint y: 199, distance: 19.1
click at [415, 199] on td "4000" at bounding box center [359, 197] width 112 height 25
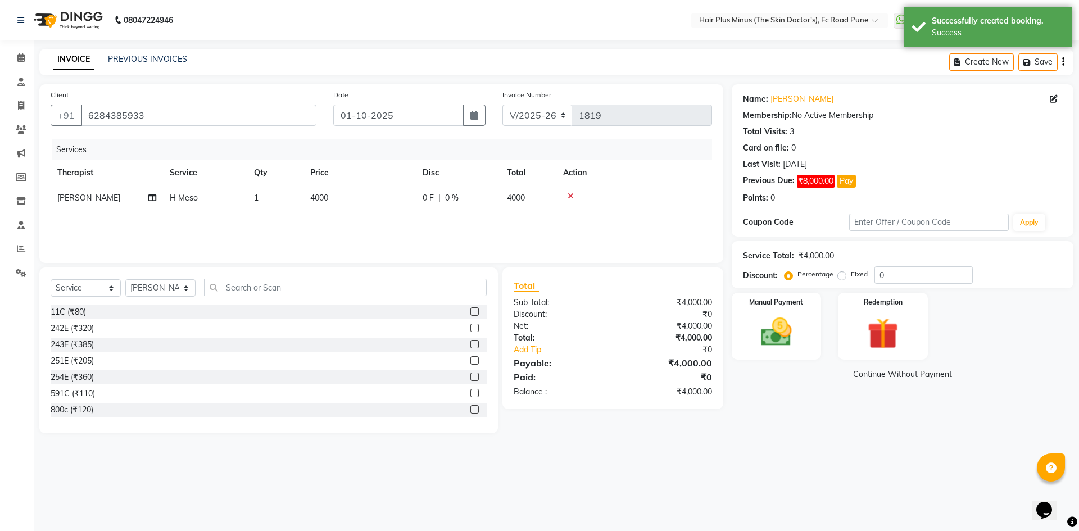
select select "71424"
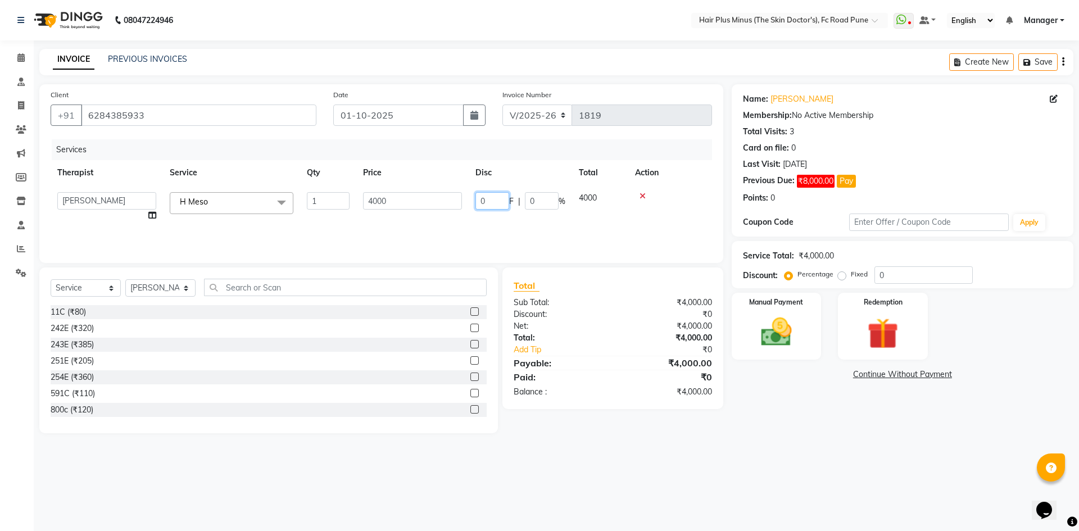
click at [483, 199] on input "0" at bounding box center [492, 200] width 34 height 17
type input "4000"
click at [672, 218] on div "Services Therapist Service Qty Price Disc Total Action Admin Dingg Dr [PERSON_N…" at bounding box center [381, 195] width 661 height 112
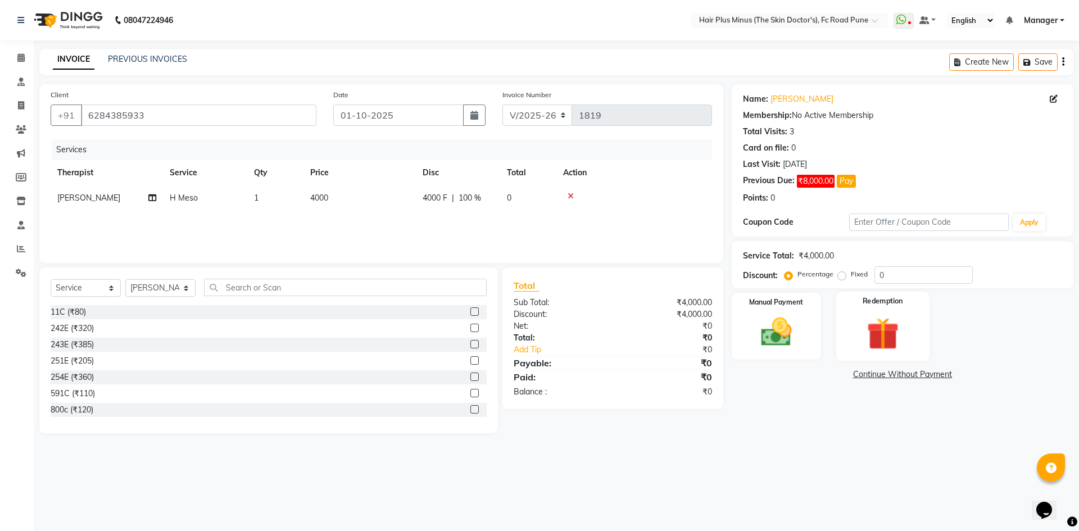
click at [872, 340] on img at bounding box center [882, 333] width 52 height 40
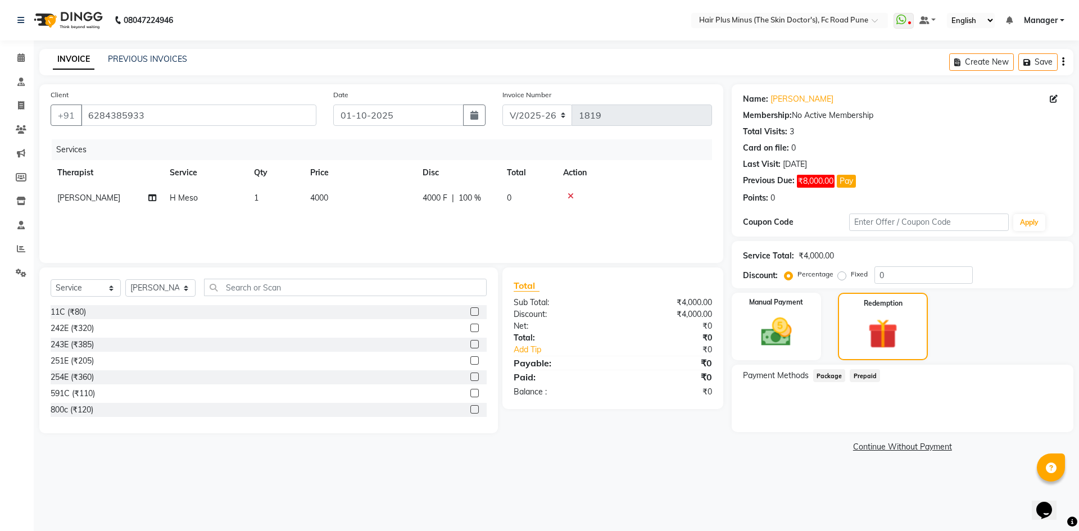
click at [832, 376] on span "Package" at bounding box center [829, 375] width 33 height 13
drag, startPoint x: 820, startPoint y: 428, endPoint x: 816, endPoint y: 469, distance: 41.1
click at [820, 430] on div "Payment Methods Package Prepaid No Packages Available" at bounding box center [902, 398] width 342 height 67
click at [805, 488] on div "08047224946 Select Location × Hair Plus Minus (The Skin Doctor's), Fc Road Pune…" at bounding box center [539, 265] width 1079 height 531
click at [17, 58] on icon at bounding box center [20, 57] width 7 height 8
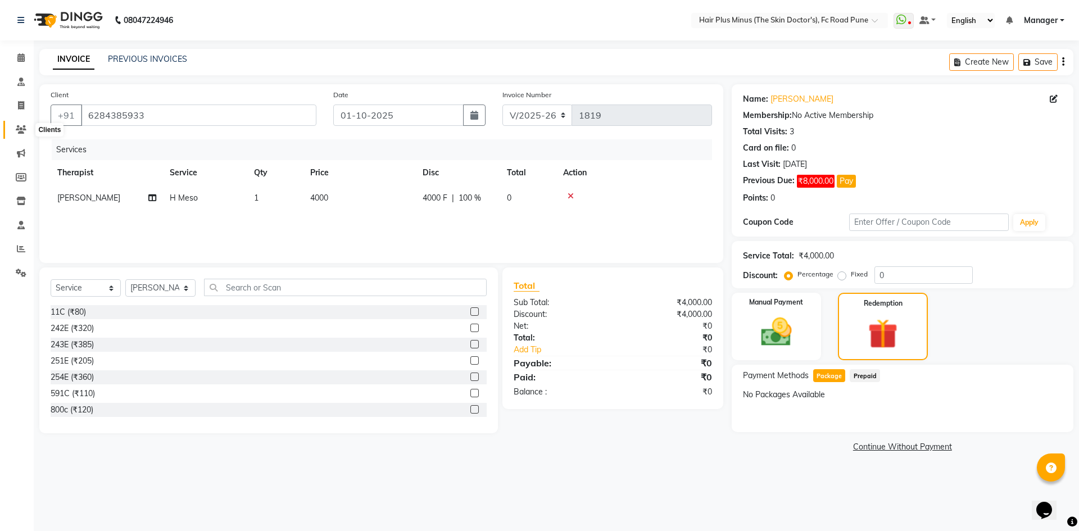
click at [19, 129] on icon at bounding box center [21, 129] width 11 height 8
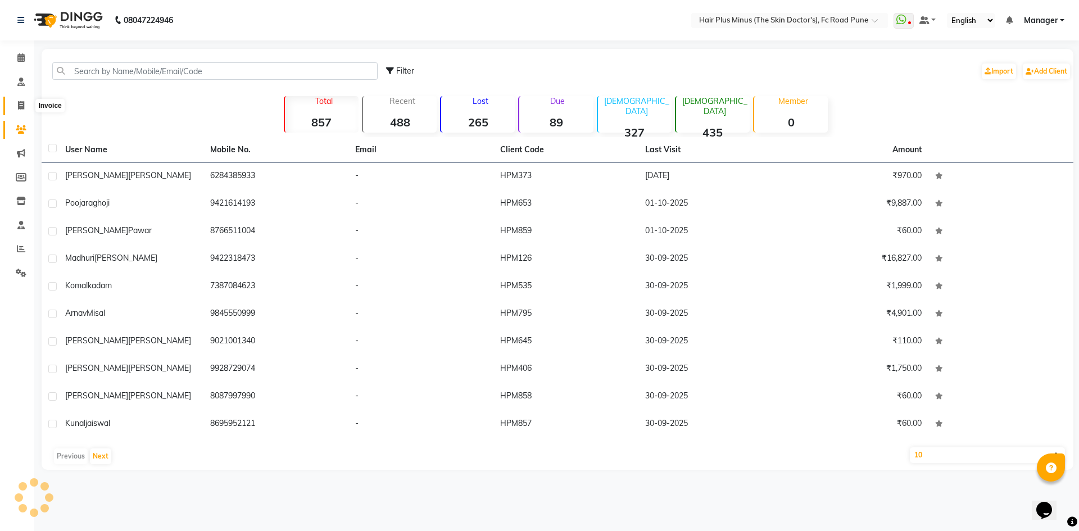
click at [20, 102] on icon at bounding box center [21, 105] width 6 height 8
select select "service"
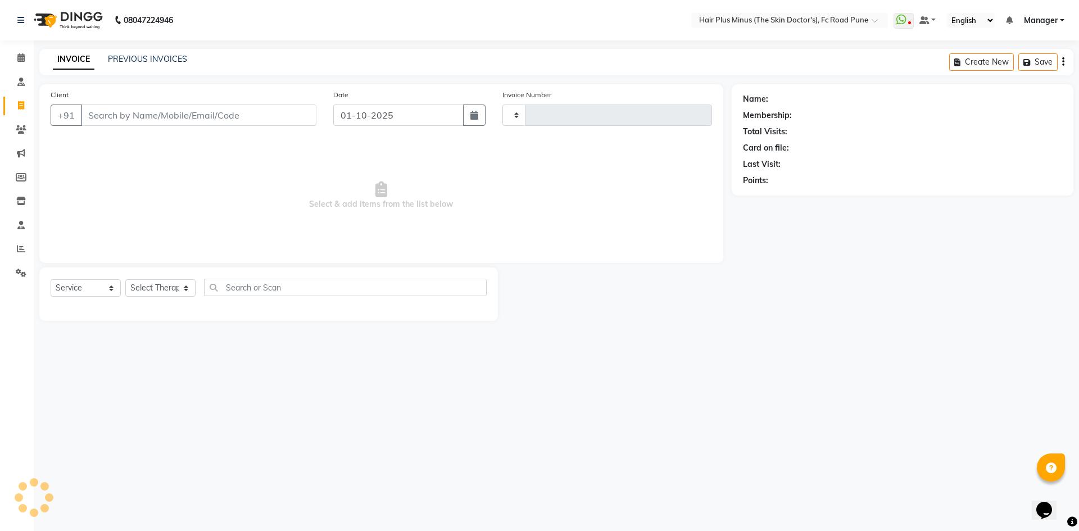
type input "1819"
select select "7911"
click at [138, 113] on input "Client" at bounding box center [198, 114] width 235 height 21
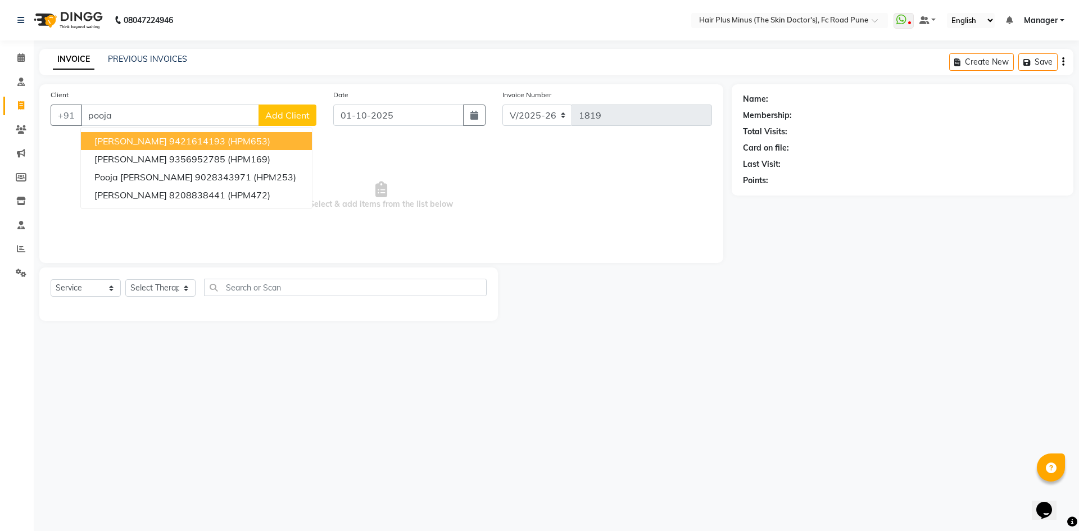
click at [176, 143] on ngb-highlight "9421614193" at bounding box center [197, 140] width 56 height 11
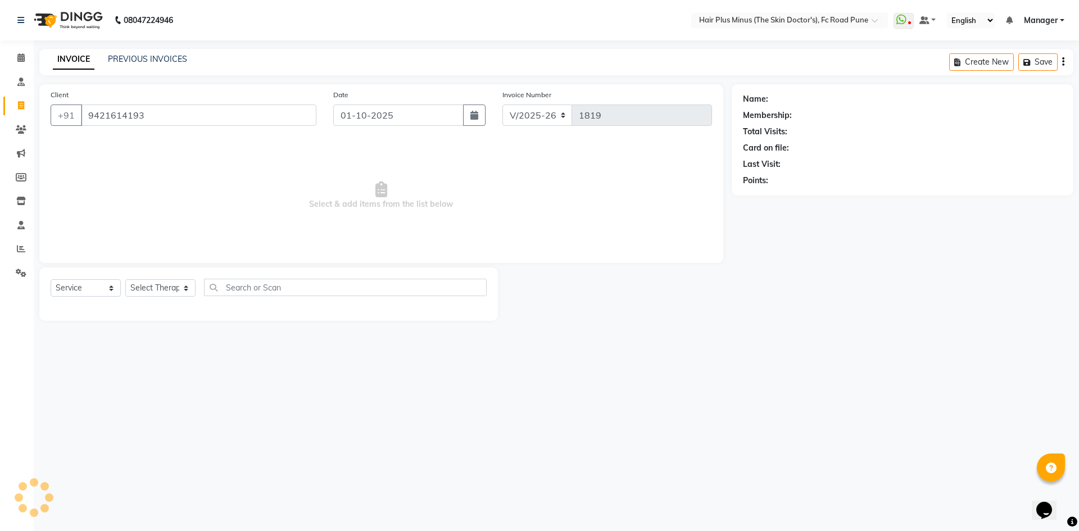
type input "9421614193"
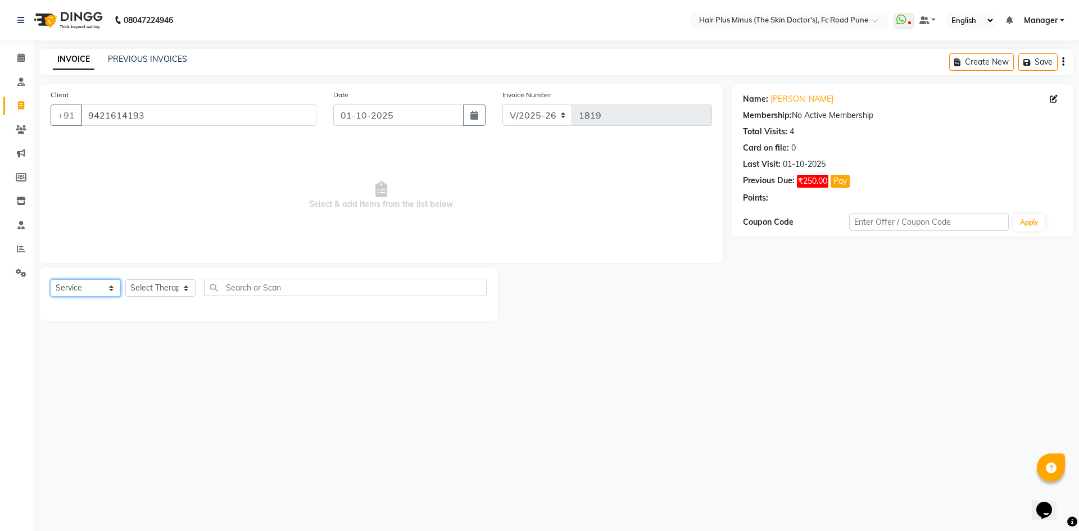
click at [115, 287] on select "Select Service Product Membership Package Voucher Prepaid Gift Card" at bounding box center [86, 287] width 70 height 17
select select "product"
click at [51, 279] on select "Select Service Product Membership Package Voucher Prepaid Gift Card" at bounding box center [86, 287] width 70 height 17
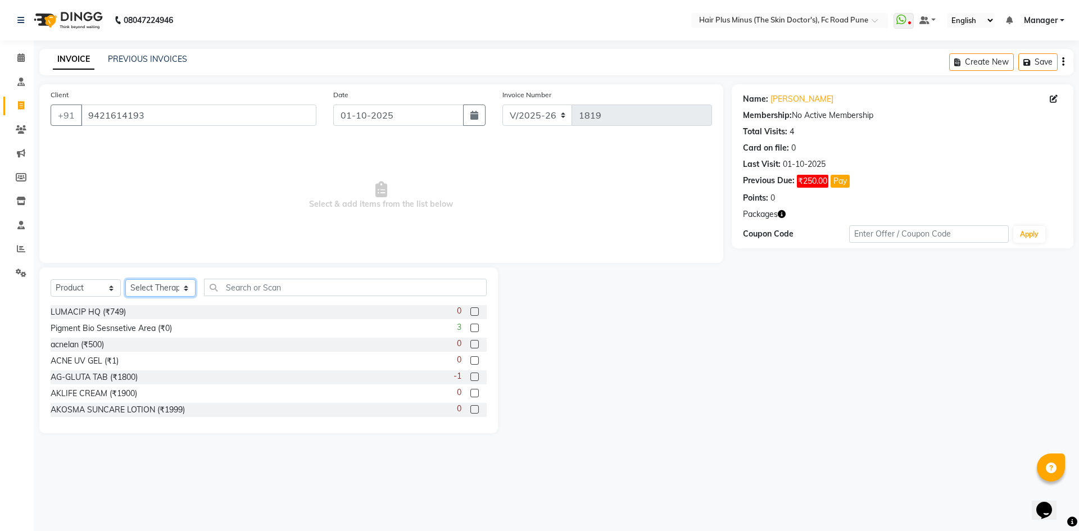
click at [188, 291] on select "Select Therapist Admin Dingg Dr [PERSON_NAME] Dr. [PERSON_NAME] [PERSON_NAME] D…" at bounding box center [160, 287] width 70 height 17
select select "90758"
click at [125, 279] on select "Select Therapist Admin Dingg Dr [PERSON_NAME] Dr. [PERSON_NAME] [PERSON_NAME] D…" at bounding box center [160, 287] width 70 height 17
click at [338, 284] on input "text" at bounding box center [345, 287] width 283 height 17
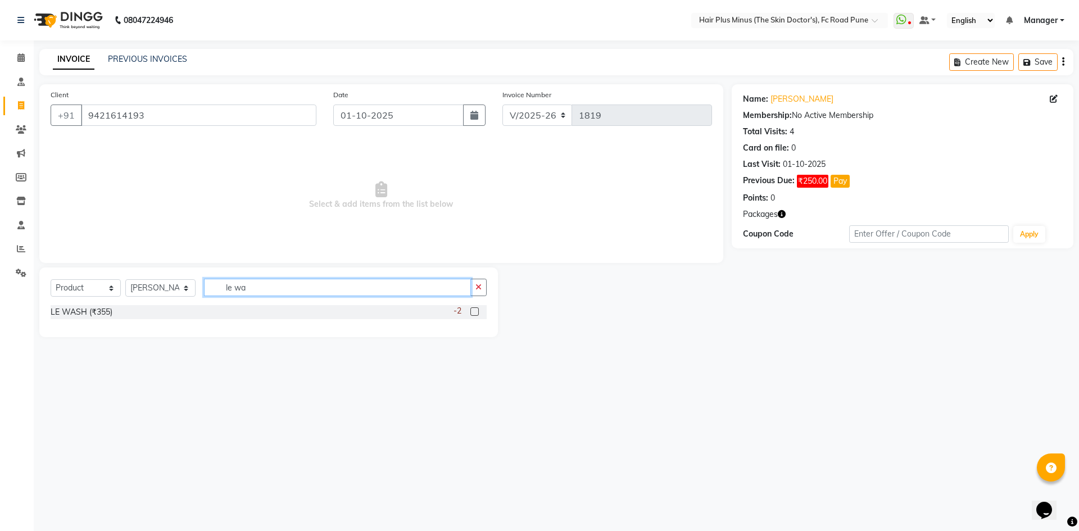
type input "le wa"
click at [472, 311] on label at bounding box center [474, 311] width 8 height 8
click at [472, 311] on input "checkbox" at bounding box center [473, 311] width 7 height 7
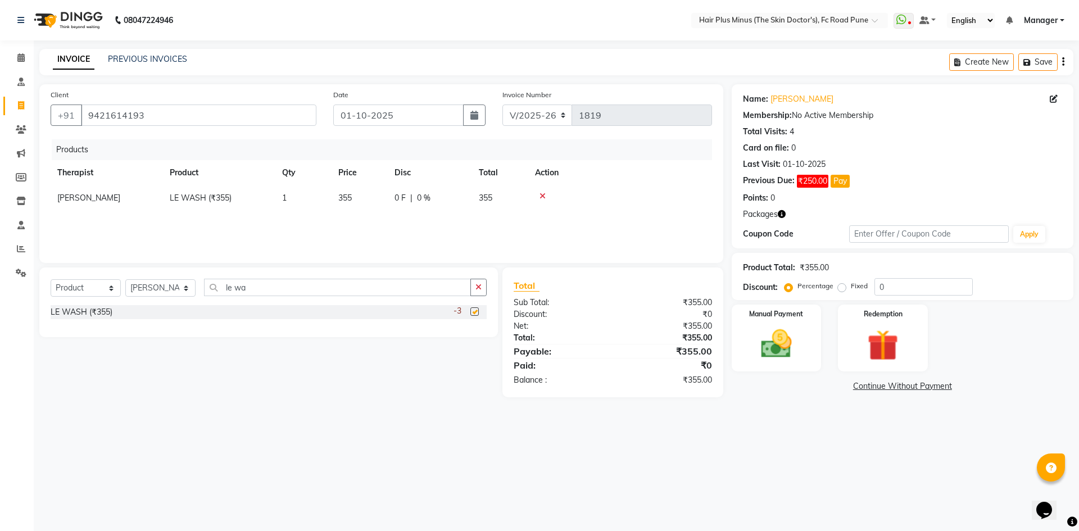
checkbox input "false"
drag, startPoint x: 259, startPoint y: 288, endPoint x: 115, endPoint y: 290, distance: 143.8
click at [115, 290] on div "Select Service Product Membership Package Voucher Prepaid Gift Card Select Ther…" at bounding box center [269, 292] width 436 height 26
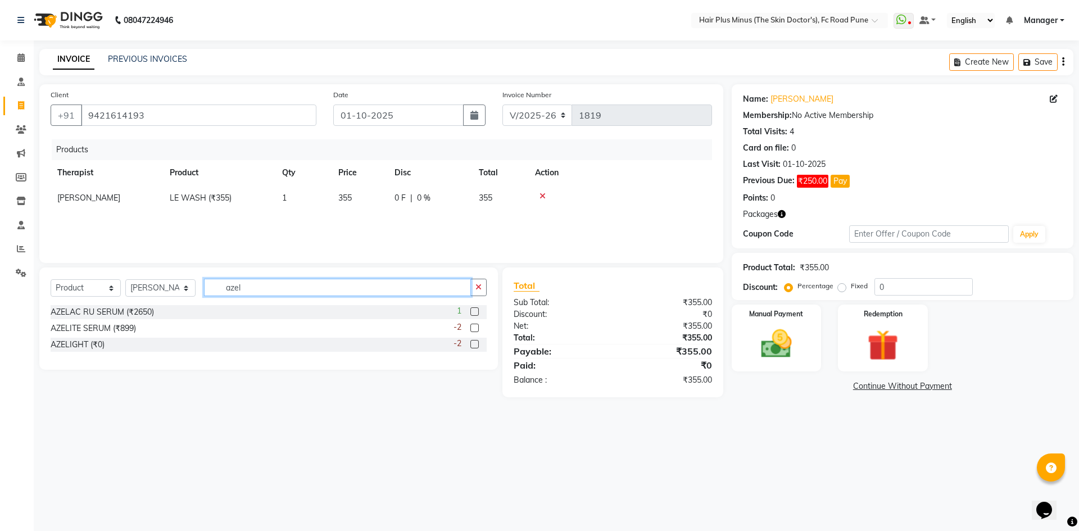
type input "azel"
click at [472, 346] on label at bounding box center [474, 344] width 8 height 8
click at [472, 346] on input "checkbox" at bounding box center [473, 344] width 7 height 7
checkbox input "false"
click at [342, 222] on span "0" at bounding box center [340, 223] width 4 height 10
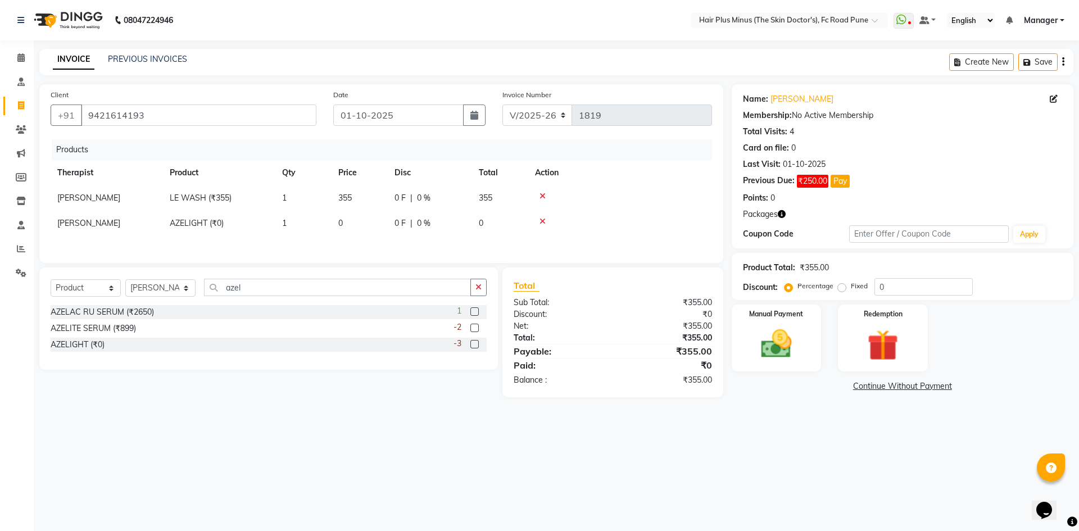
select select "90758"
click at [342, 222] on input "0" at bounding box center [359, 225] width 43 height 17
type input "899"
click at [637, 196] on div at bounding box center [629, 196] width 151 height 8
drag, startPoint x: 905, startPoint y: 287, endPoint x: 865, endPoint y: 287, distance: 40.5
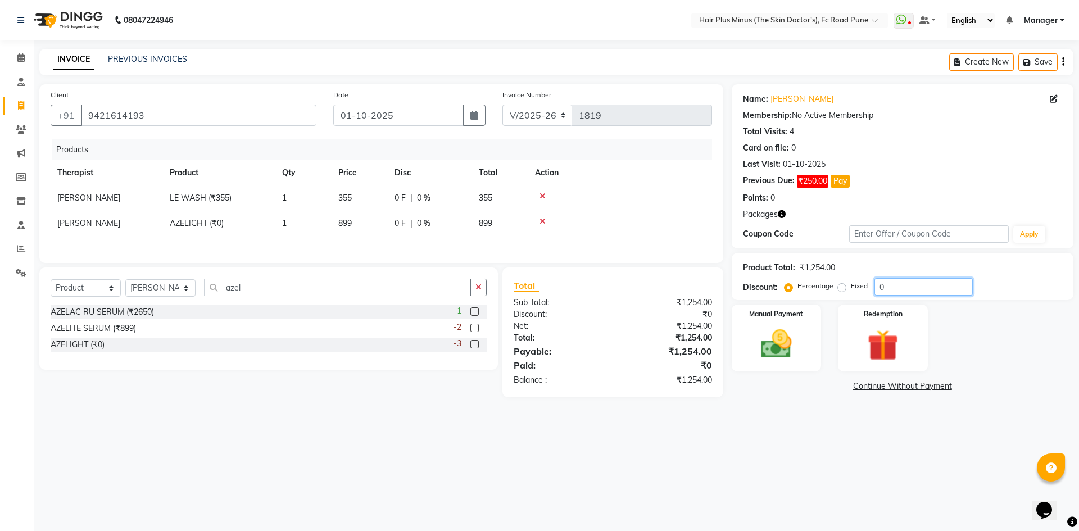
click at [865, 287] on div "Percentage Fixed 0" at bounding box center [880, 286] width 186 height 17
type input "10"
click at [864, 430] on div "08047224946 Select Location × Hair Plus Minus (The Skin Doctor's), Fc Road Pune…" at bounding box center [539, 265] width 1079 height 531
click at [768, 348] on img at bounding box center [776, 343] width 52 height 37
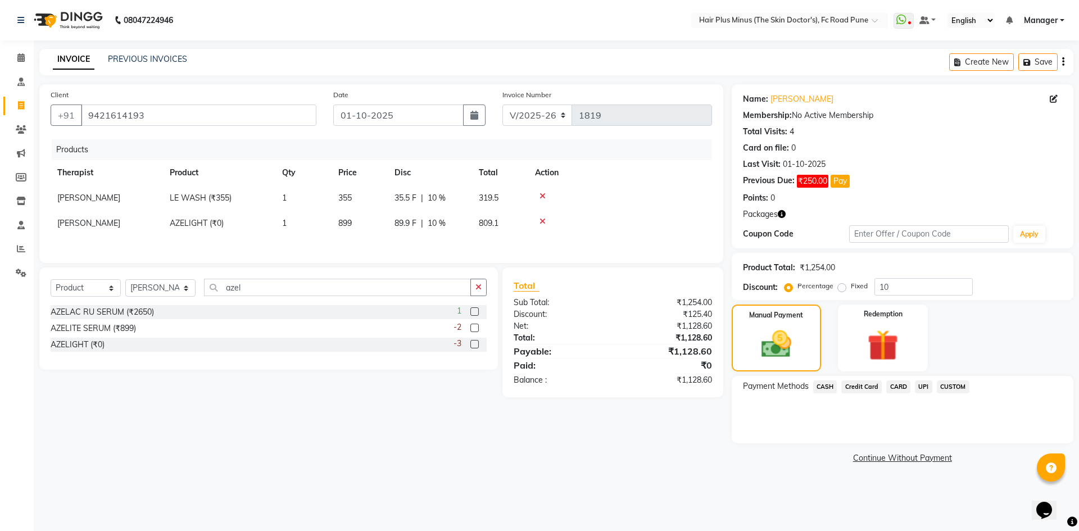
click at [826, 389] on span "CASH" at bounding box center [825, 386] width 24 height 13
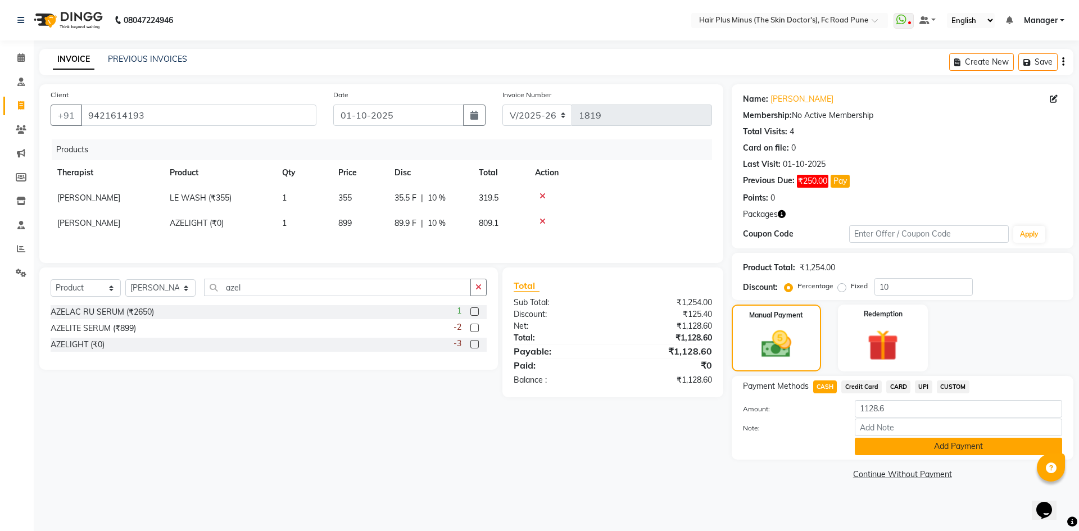
click at [879, 439] on button "Add Payment" at bounding box center [957, 446] width 207 height 17
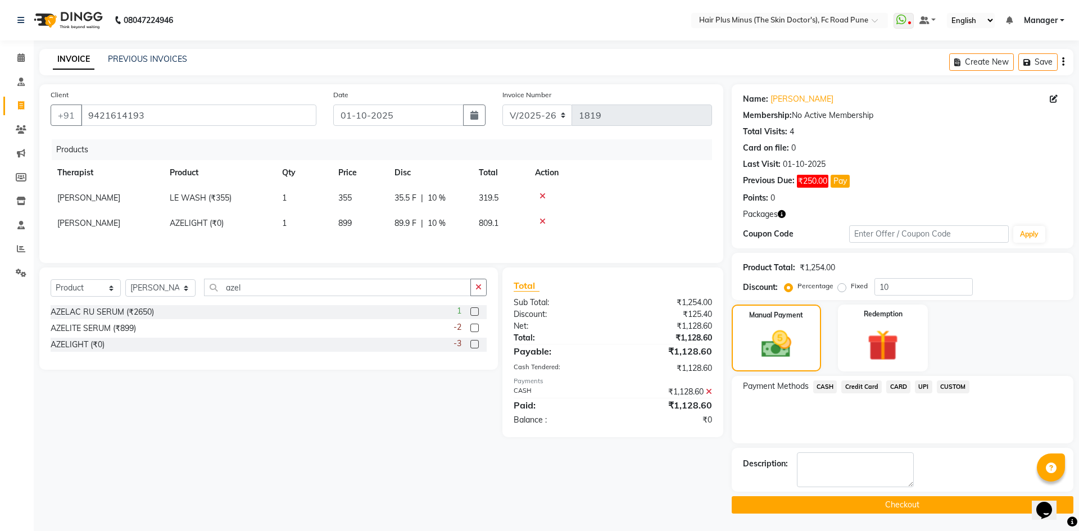
click at [855, 503] on button "Checkout" at bounding box center [902, 504] width 342 height 17
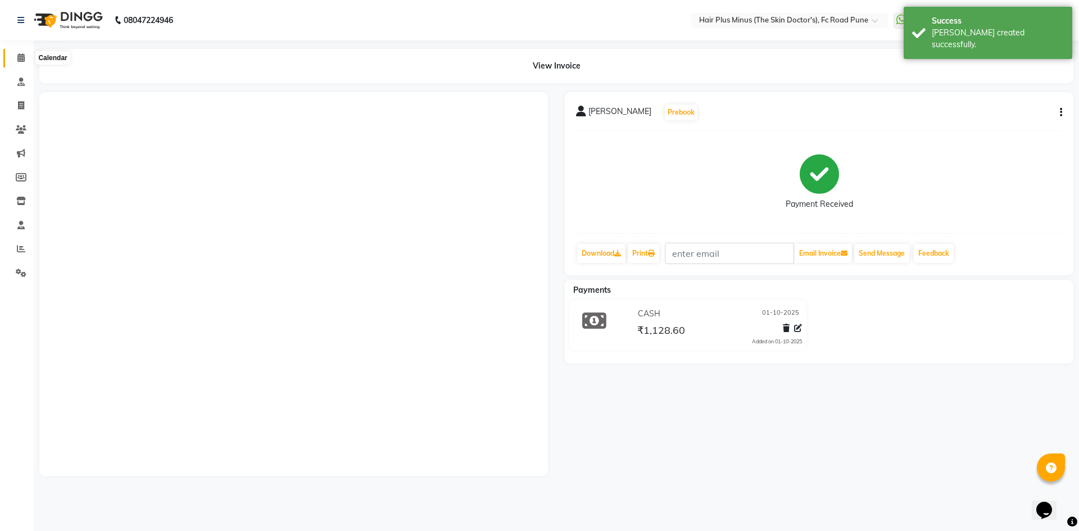
click at [23, 57] on icon at bounding box center [20, 57] width 7 height 8
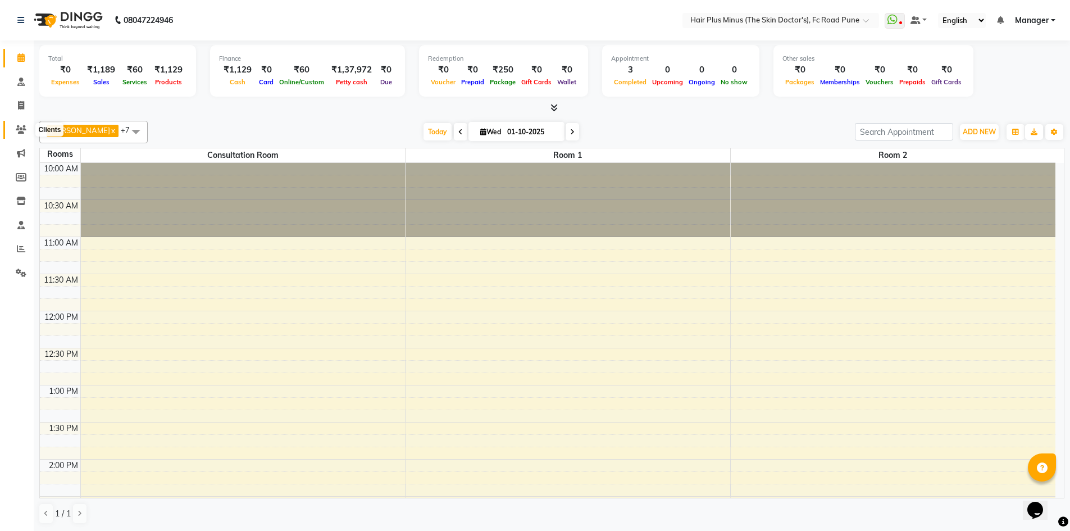
click at [19, 129] on icon at bounding box center [21, 129] width 11 height 8
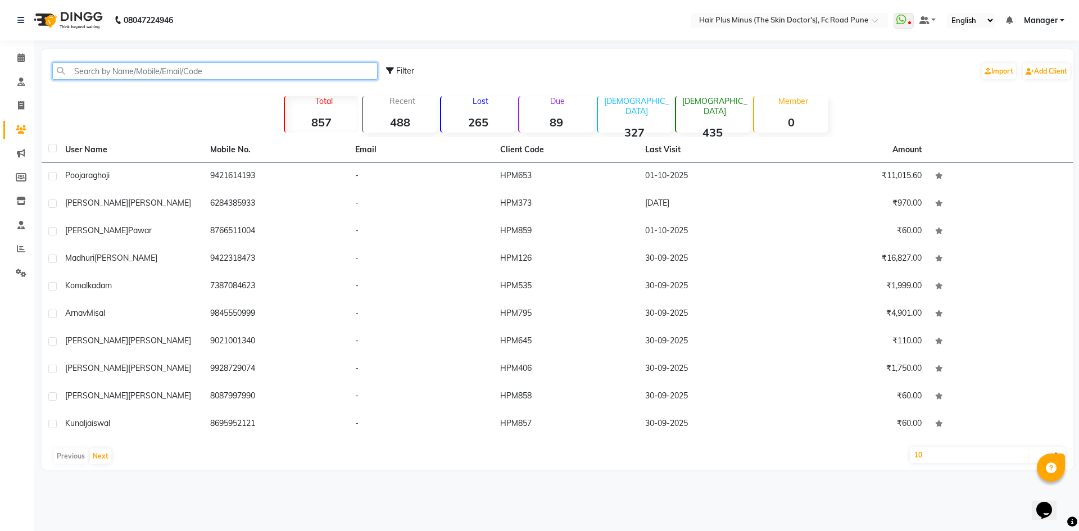
click at [142, 73] on input "text" at bounding box center [214, 70] width 325 height 17
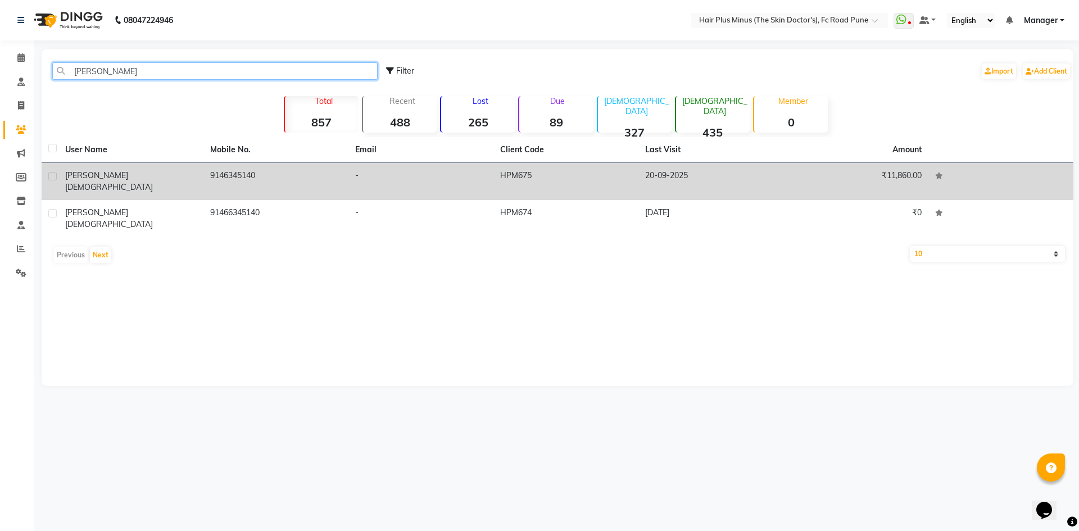
type input "[PERSON_NAME]"
click at [107, 182] on span "[DEMOGRAPHIC_DATA]" at bounding box center [109, 187] width 88 height 10
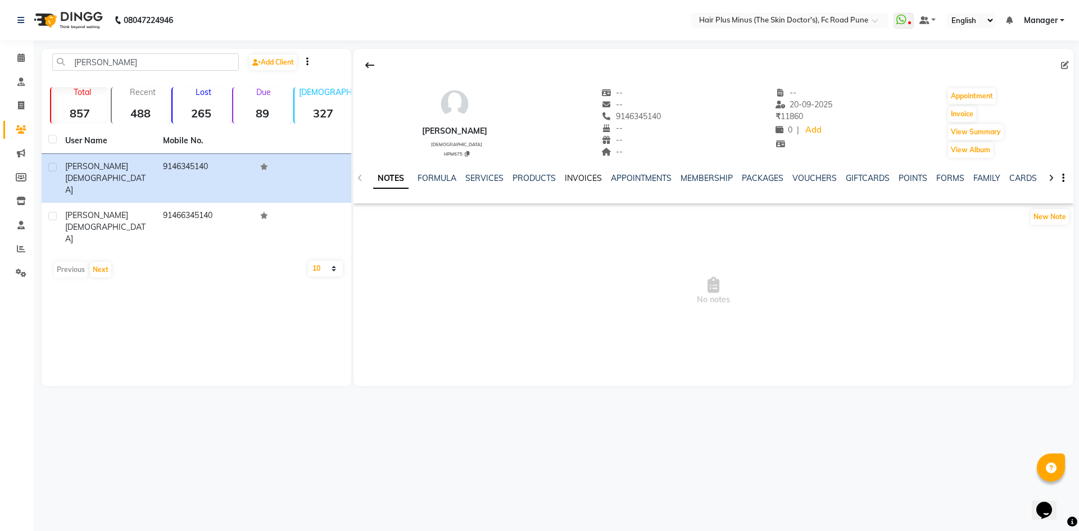
click at [593, 176] on link "INVOICES" at bounding box center [583, 178] width 37 height 10
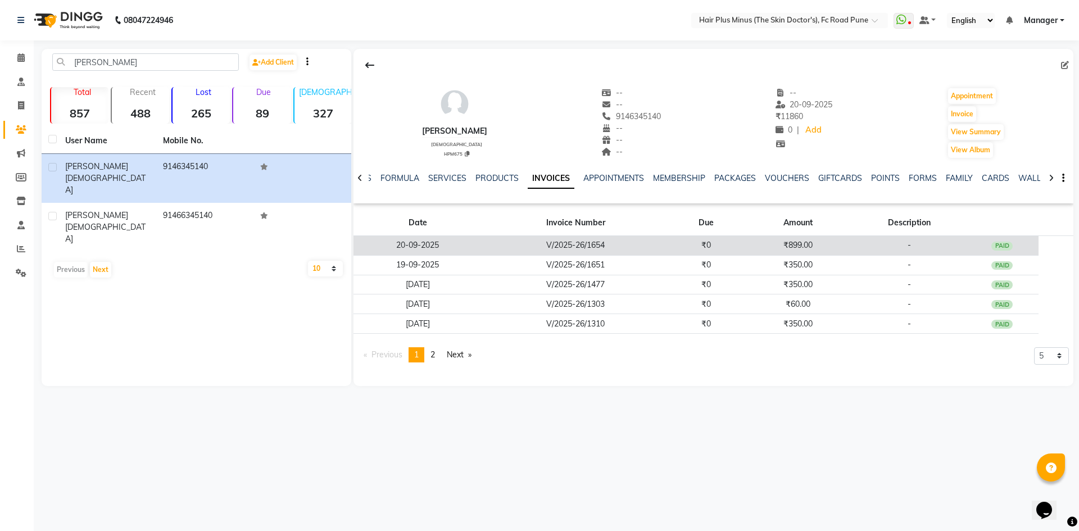
click at [787, 248] on td "₹899.00" at bounding box center [798, 246] width 110 height 20
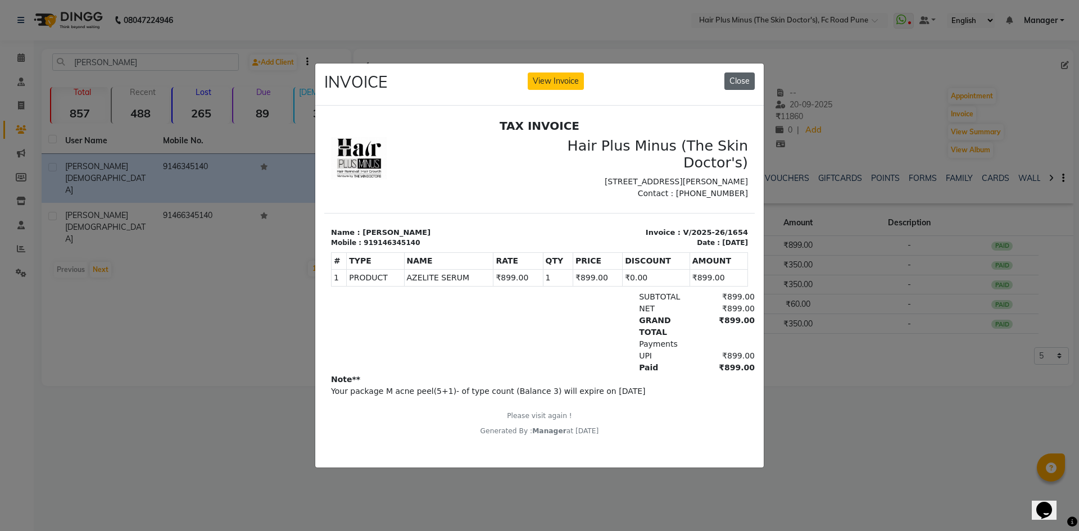
click at [734, 75] on button "Close" at bounding box center [739, 80] width 30 height 17
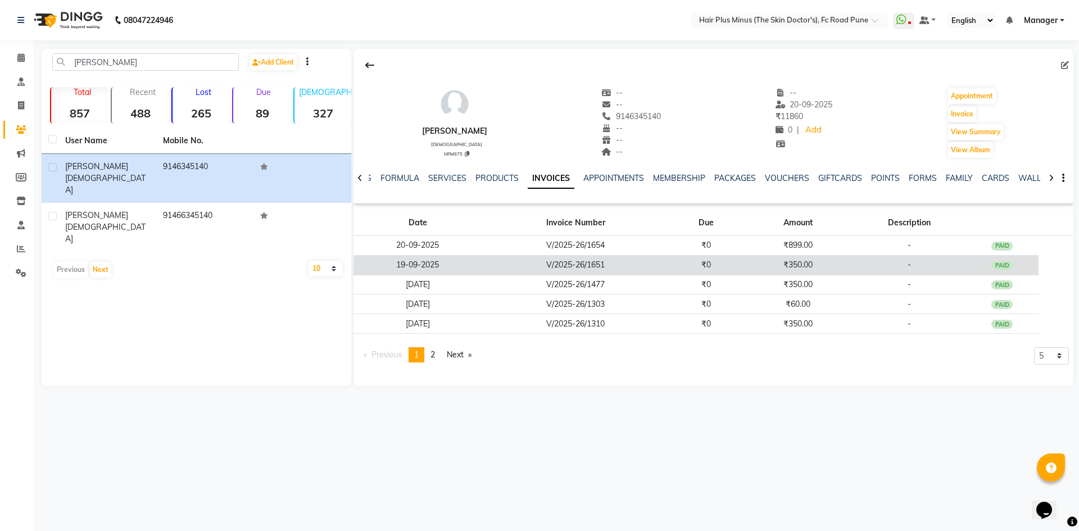
click at [790, 263] on td "₹350.00" at bounding box center [798, 265] width 110 height 20
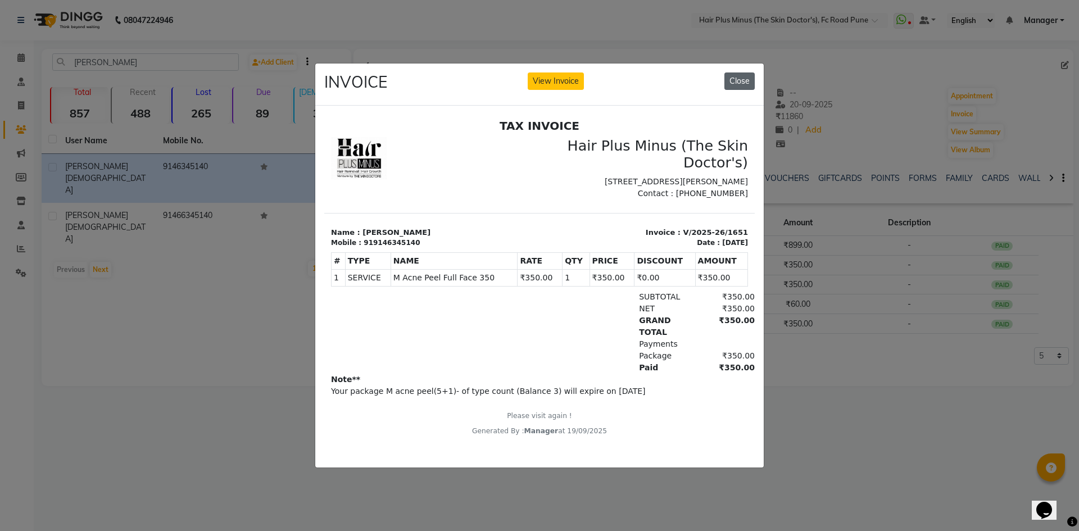
click at [739, 74] on button "Close" at bounding box center [739, 80] width 30 height 17
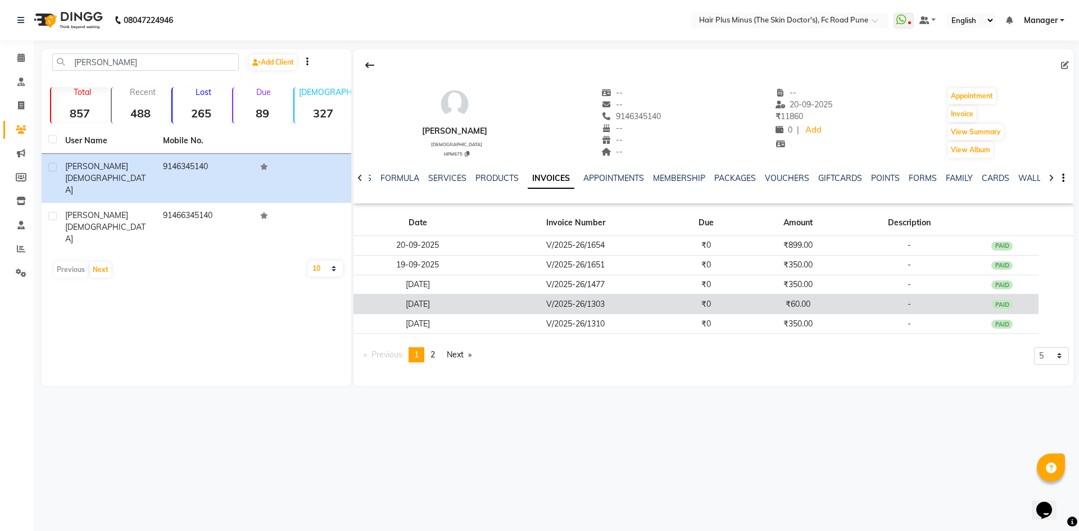
click at [798, 298] on td "₹60.00" at bounding box center [798, 304] width 110 height 20
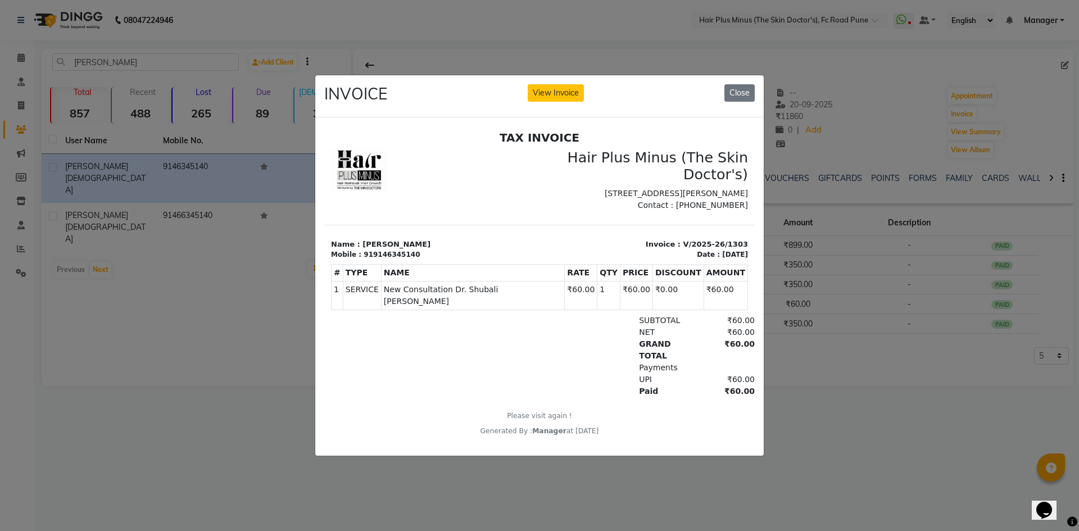
click at [845, 360] on ngb-modal-window "INVOICE View Invoice Close" at bounding box center [539, 265] width 1079 height 531
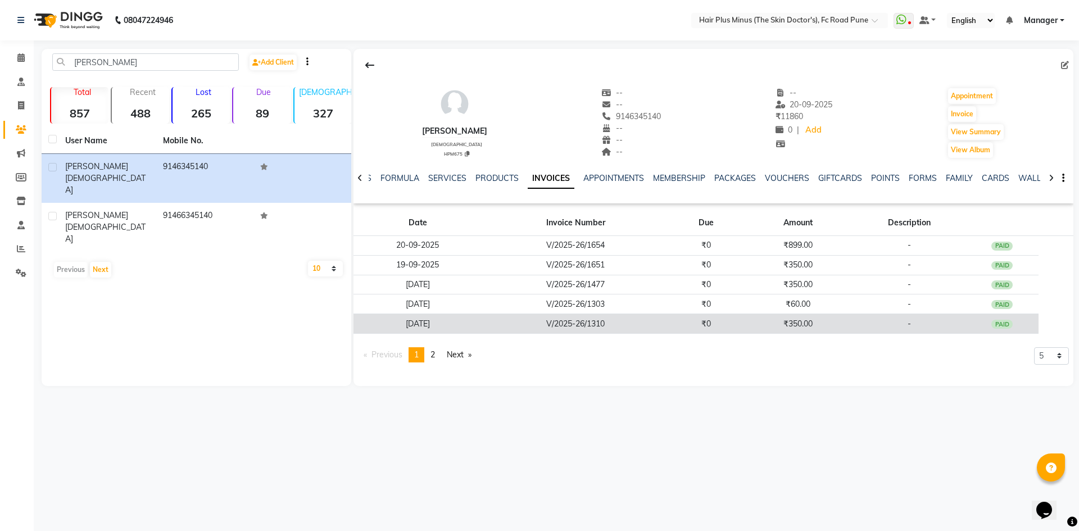
click at [803, 324] on td "₹350.00" at bounding box center [798, 324] width 110 height 20
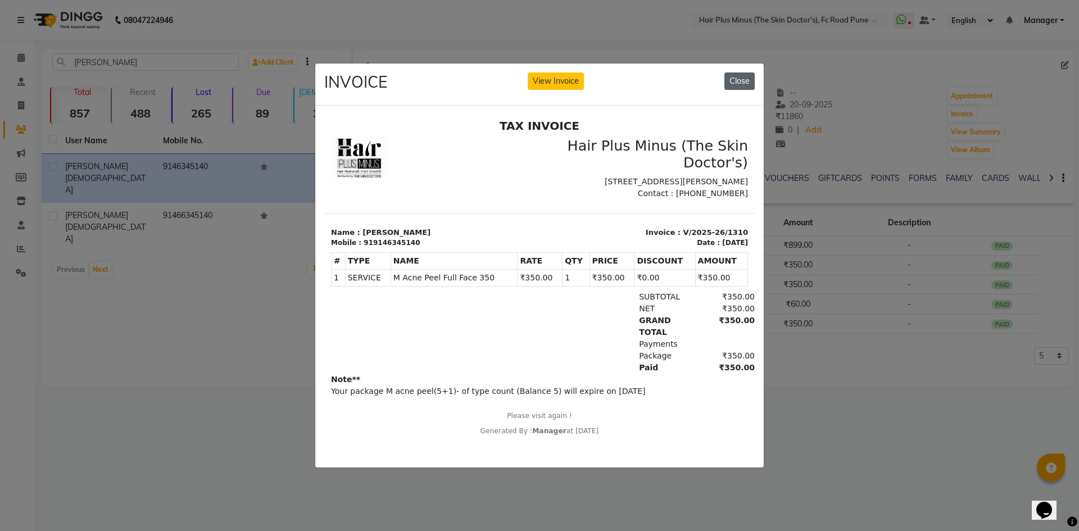
click at [747, 72] on button "Close" at bounding box center [739, 80] width 30 height 17
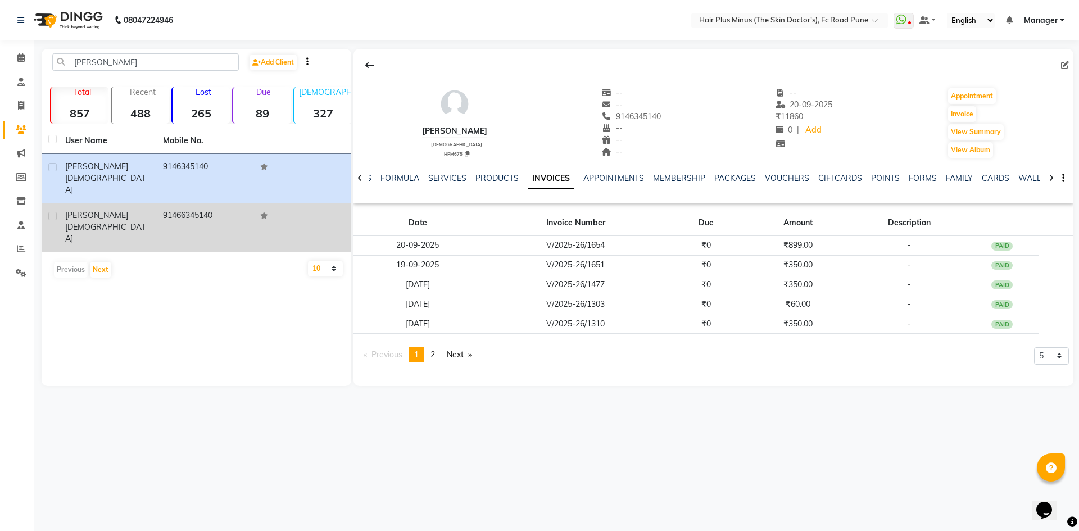
click at [198, 203] on td "91466345140" at bounding box center [205, 227] width 98 height 49
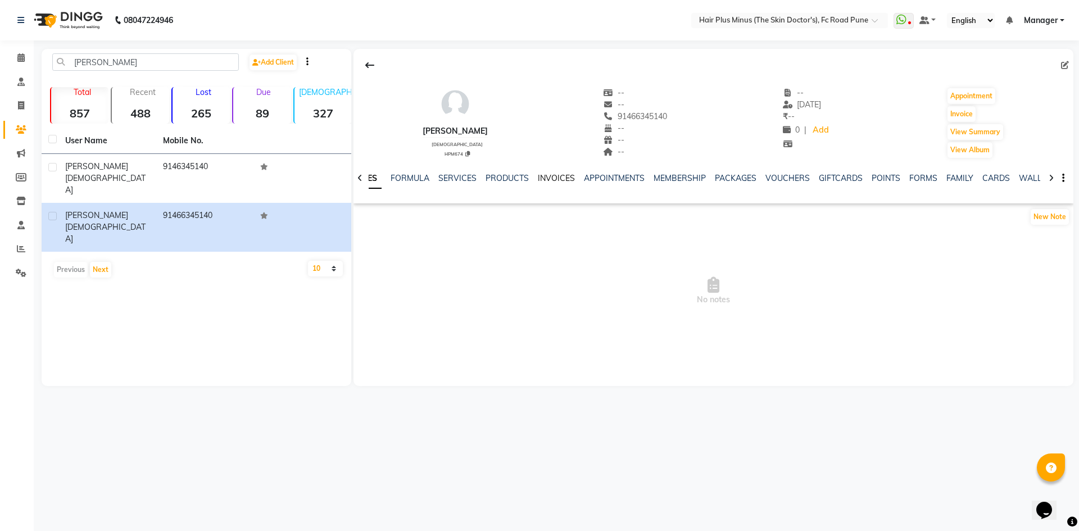
click at [557, 175] on link "INVOICES" at bounding box center [556, 178] width 37 height 10
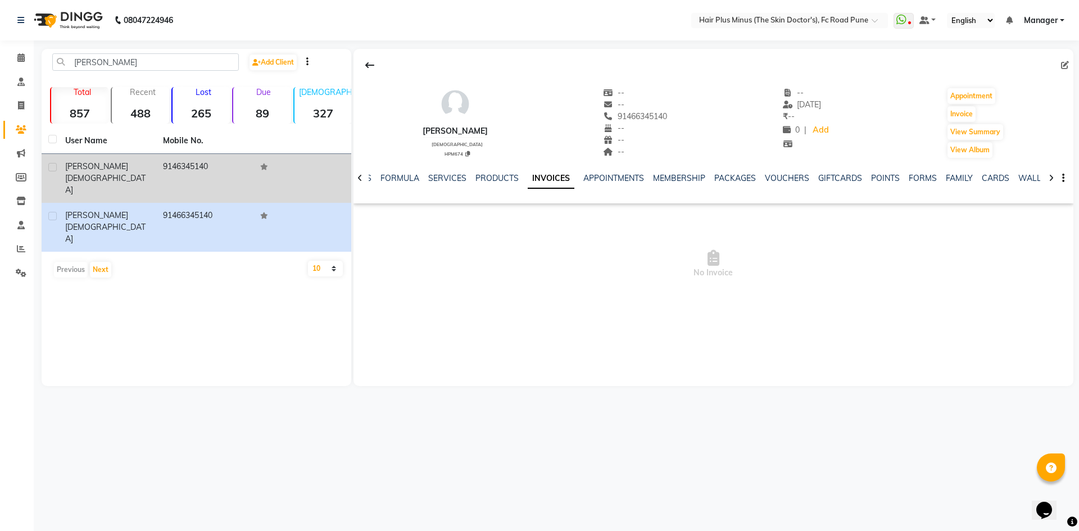
click at [184, 165] on td "9146345140" at bounding box center [205, 178] width 98 height 49
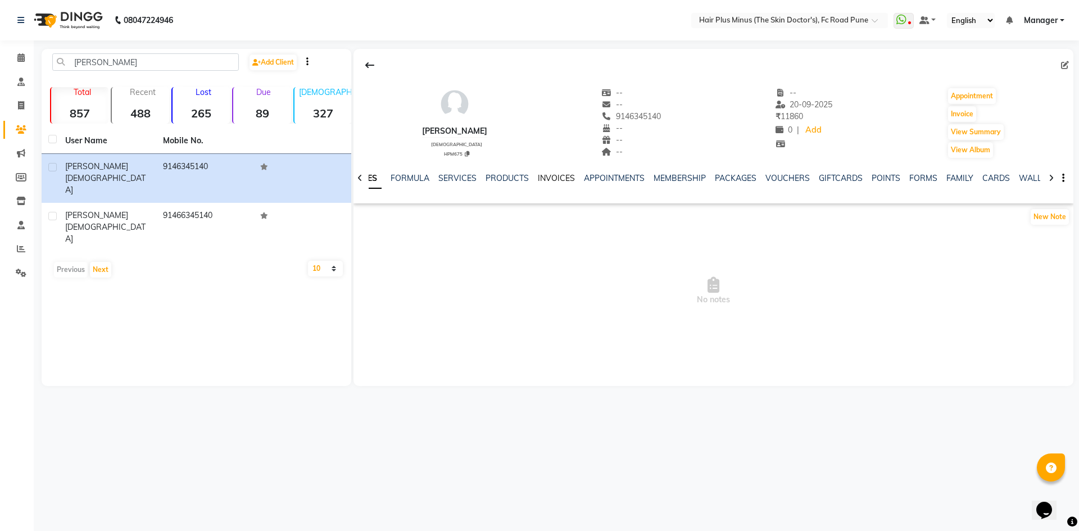
click at [544, 175] on link "INVOICES" at bounding box center [556, 178] width 37 height 10
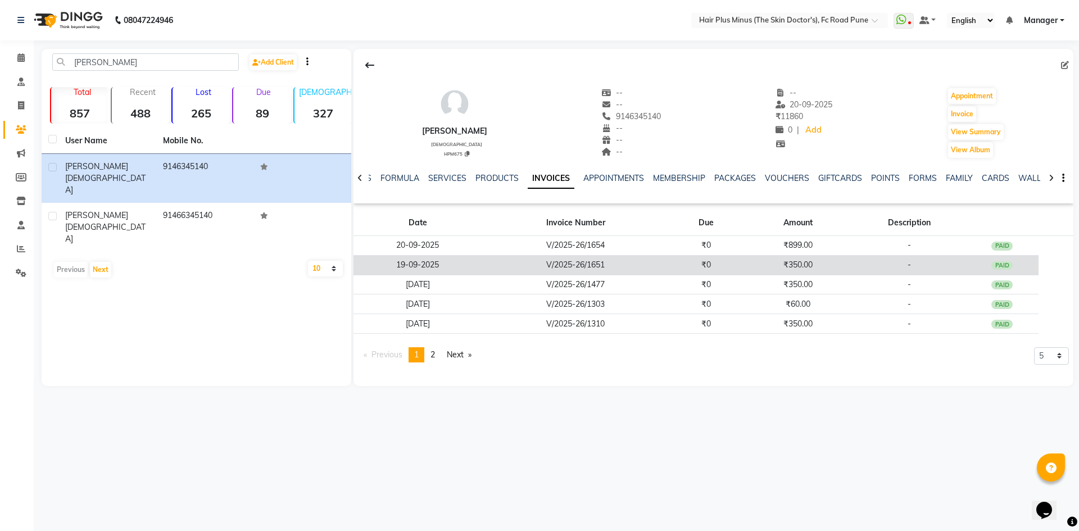
click at [797, 264] on td "₹350.00" at bounding box center [798, 265] width 110 height 20
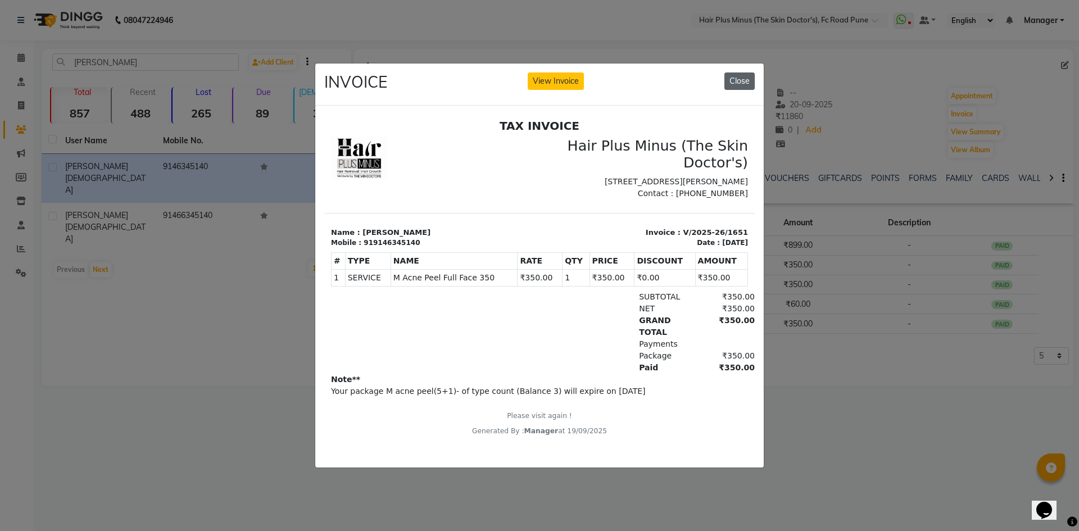
click at [733, 76] on button "Close" at bounding box center [739, 80] width 30 height 17
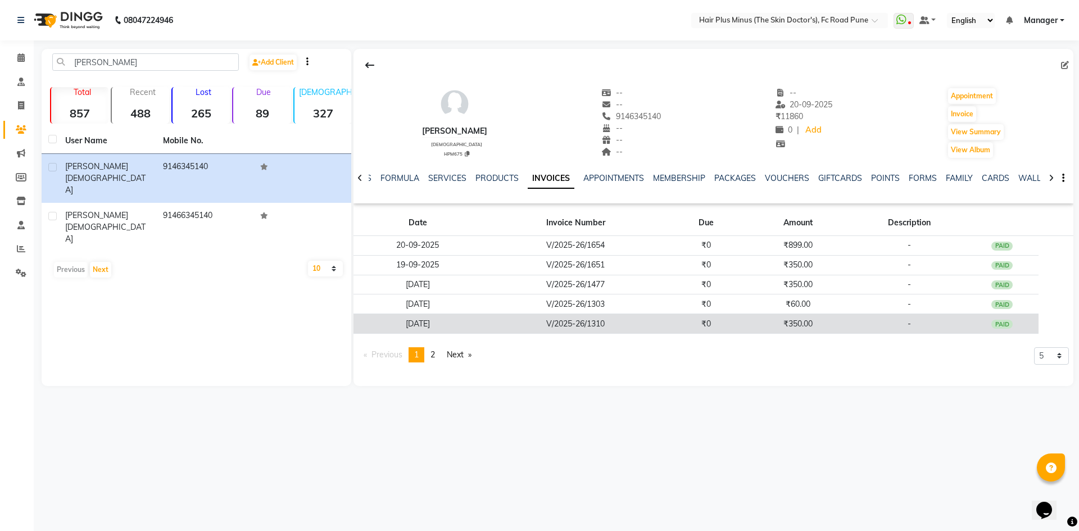
click at [802, 322] on td "₹350.00" at bounding box center [798, 324] width 110 height 20
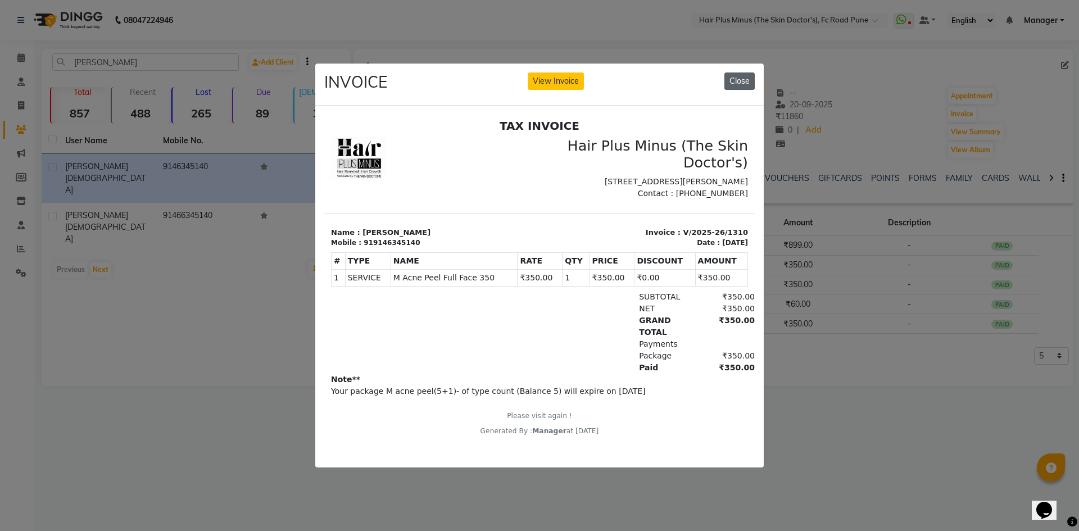
click at [739, 79] on button "Close" at bounding box center [739, 80] width 30 height 17
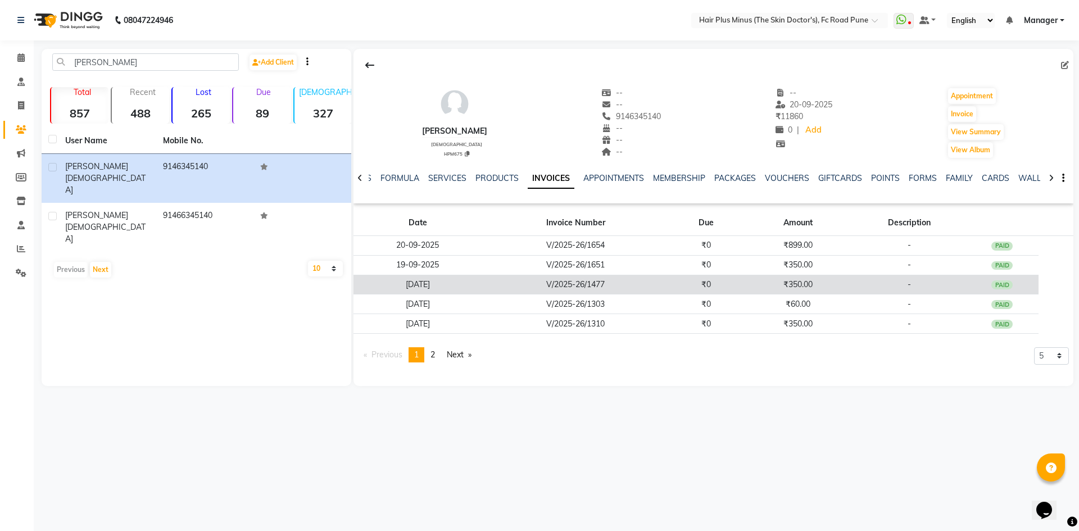
click at [794, 285] on td "₹350.00" at bounding box center [798, 285] width 110 height 20
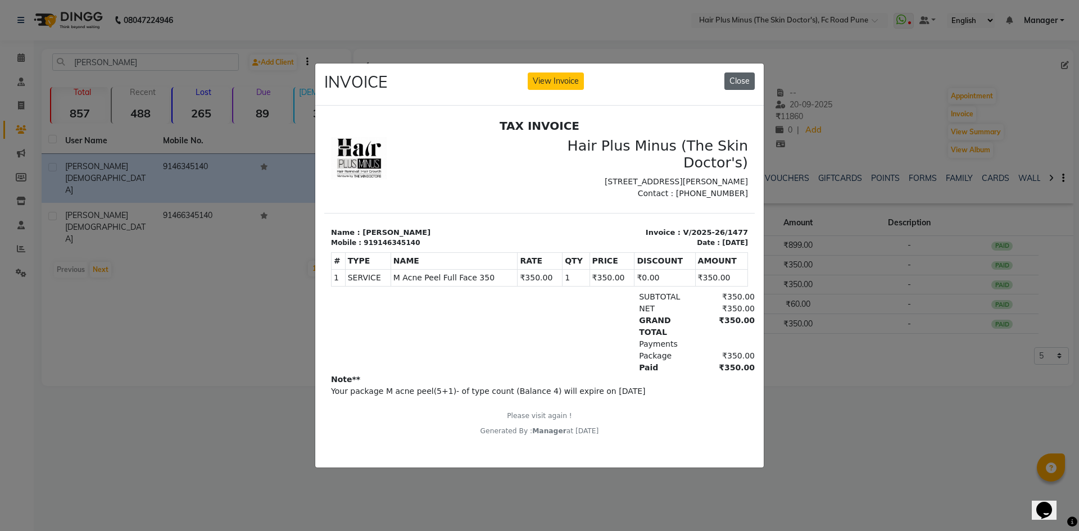
click at [739, 76] on button "Close" at bounding box center [739, 80] width 30 height 17
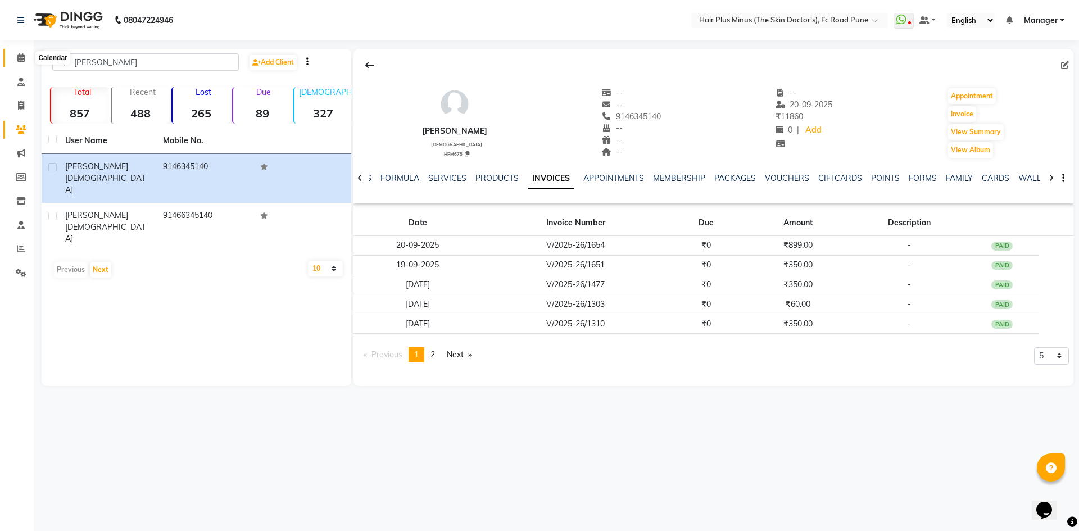
click at [19, 63] on span at bounding box center [21, 58] width 20 height 13
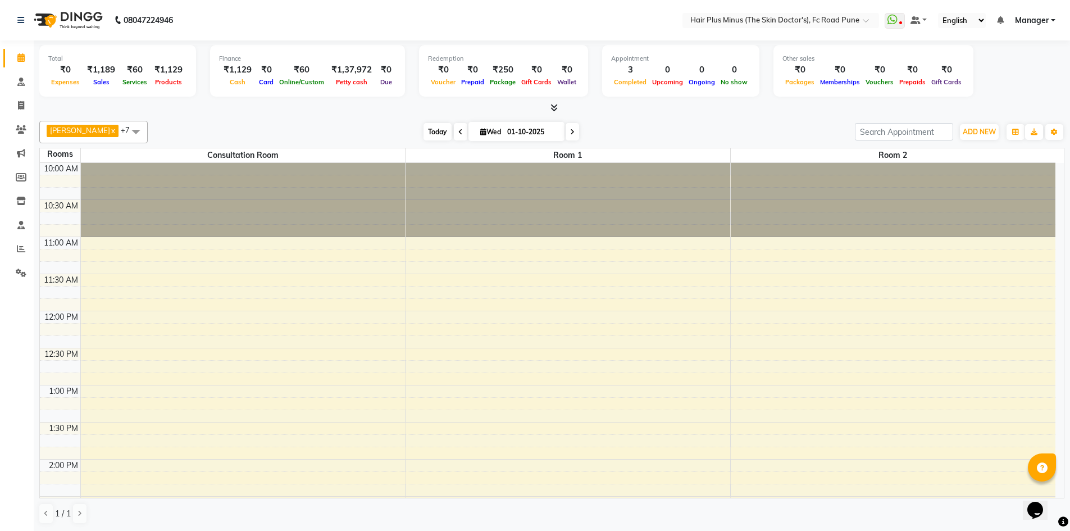
click at [426, 130] on span "Today" at bounding box center [438, 131] width 28 height 17
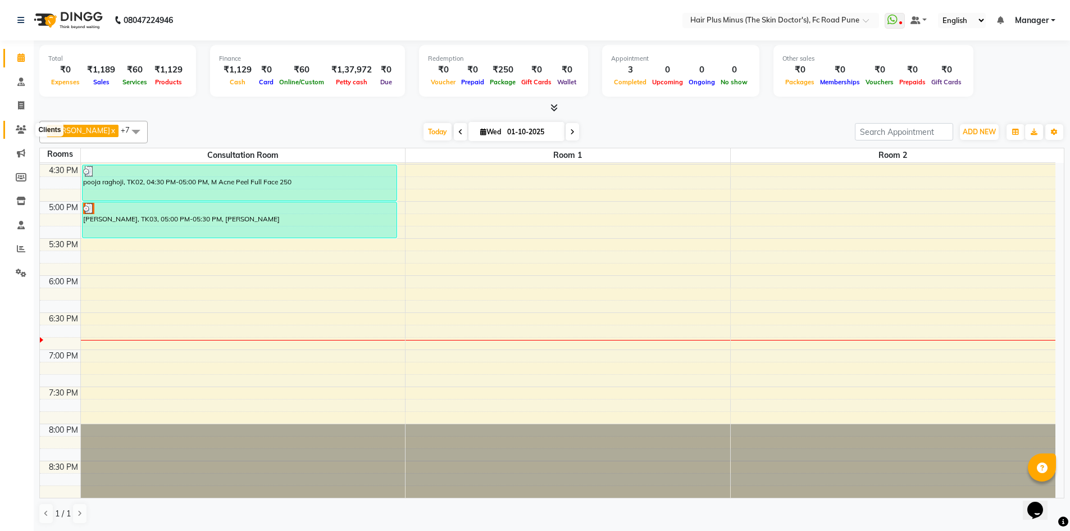
click at [22, 130] on icon at bounding box center [21, 129] width 11 height 8
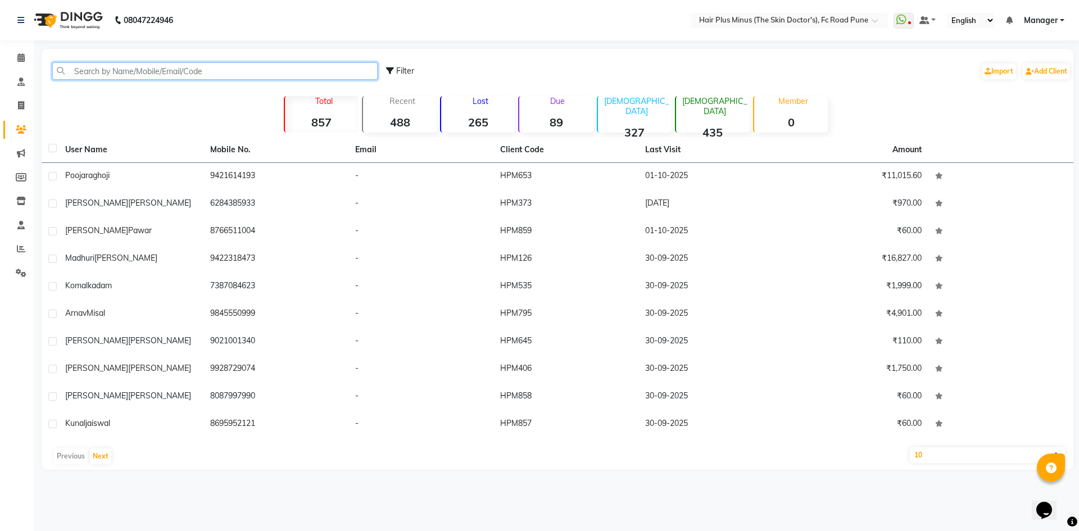
click at [142, 63] on input "text" at bounding box center [214, 70] width 325 height 17
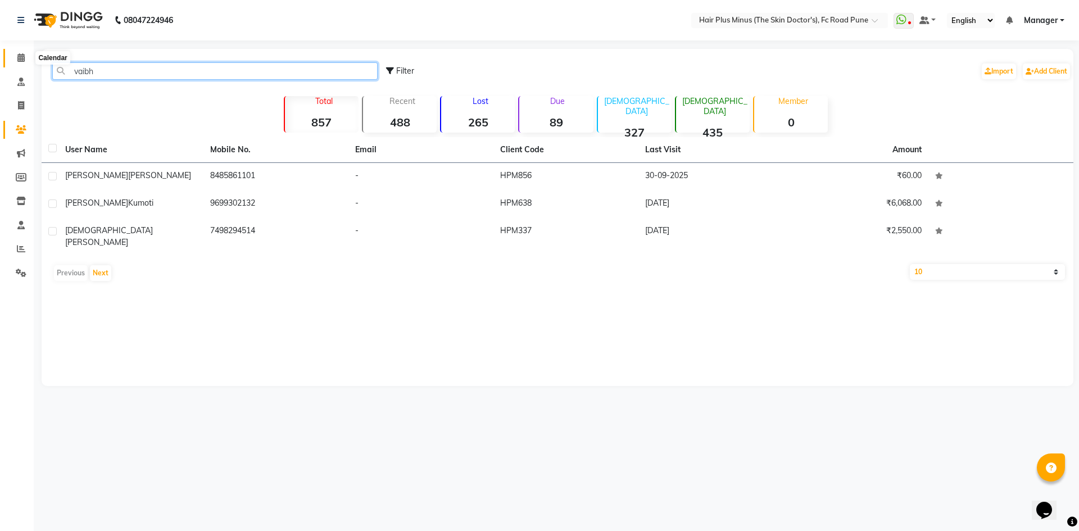
type input "vaibh"
click at [18, 52] on span at bounding box center [21, 58] width 20 height 13
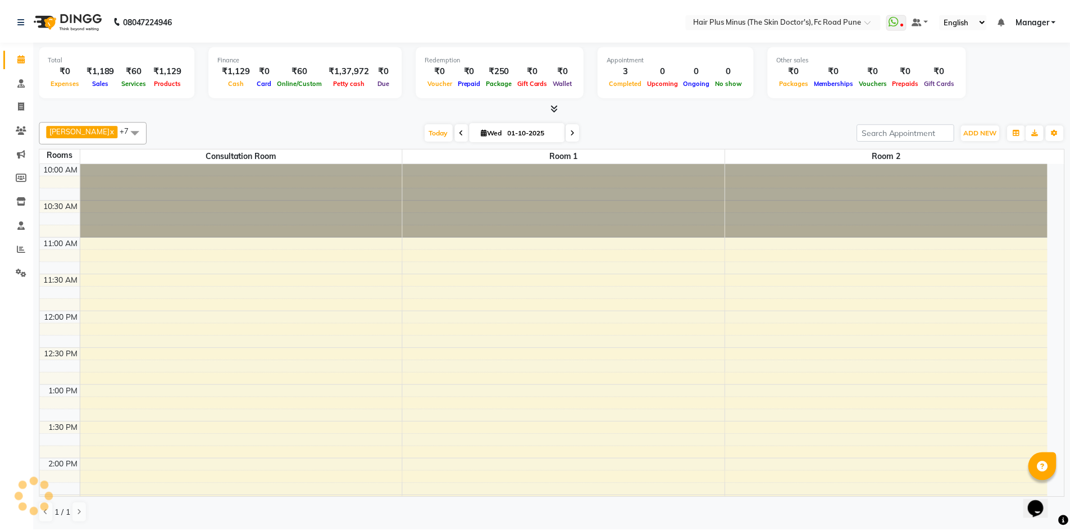
scroll to position [459, 0]
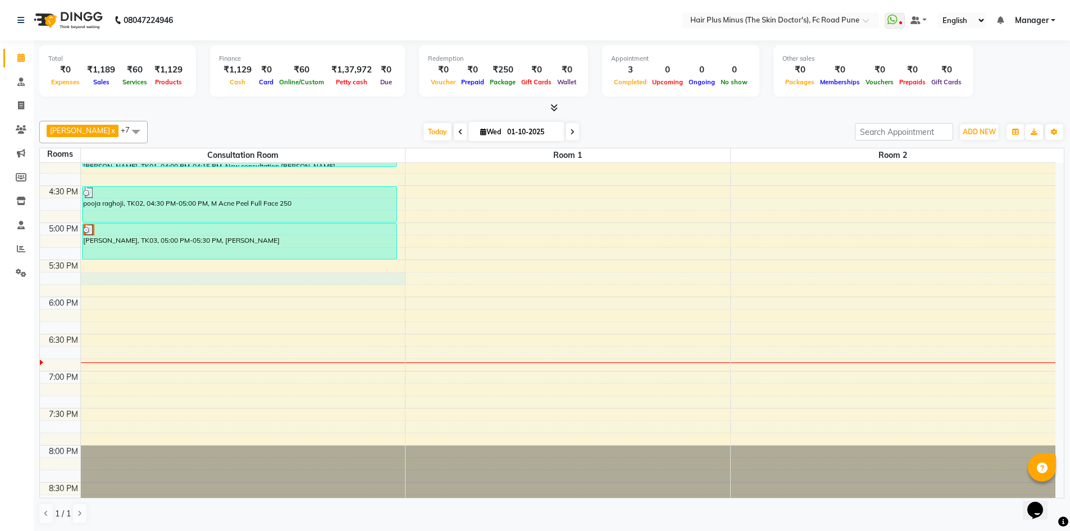
click at [115, 278] on div "10:00 AM 10:30 AM 11:00 AM 11:30 AM 12:00 PM 12:30 PM 1:00 PM 1:30 PM 2:00 PM 2…" at bounding box center [548, 111] width 1016 height 815
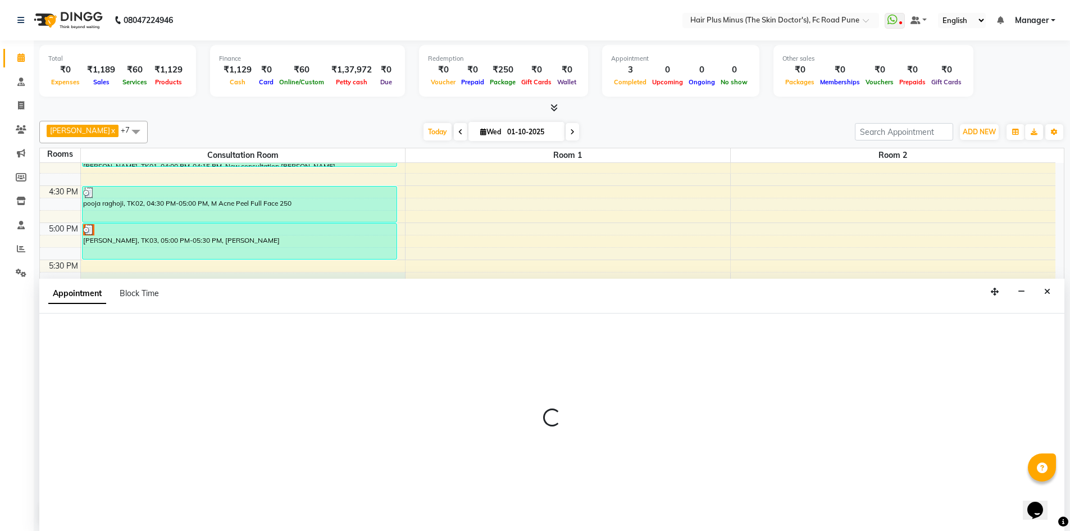
scroll to position [1, 0]
select select "1065"
select select "tentative"
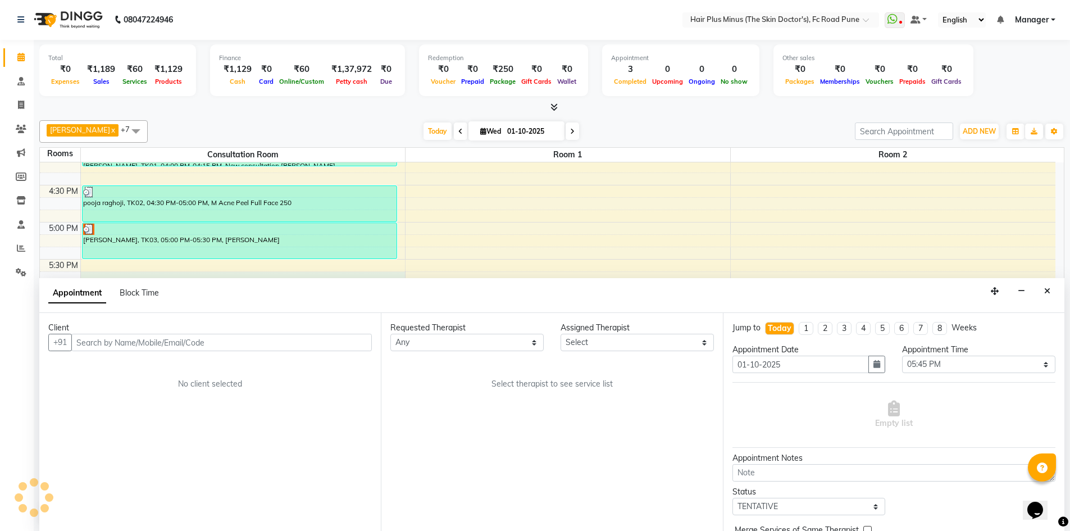
click at [170, 343] on input "text" at bounding box center [221, 342] width 301 height 17
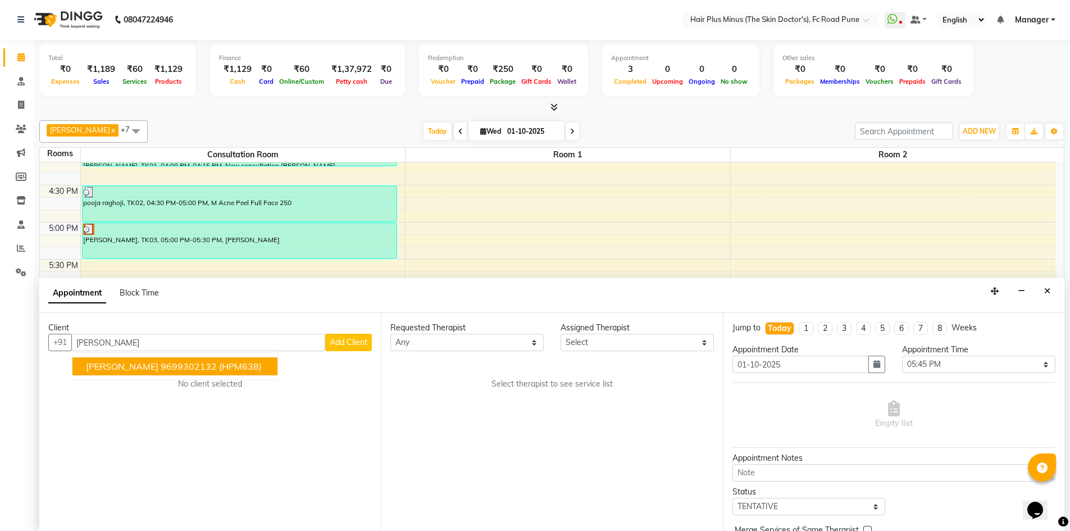
click at [244, 365] on span "(HPM638)" at bounding box center [240, 366] width 43 height 11
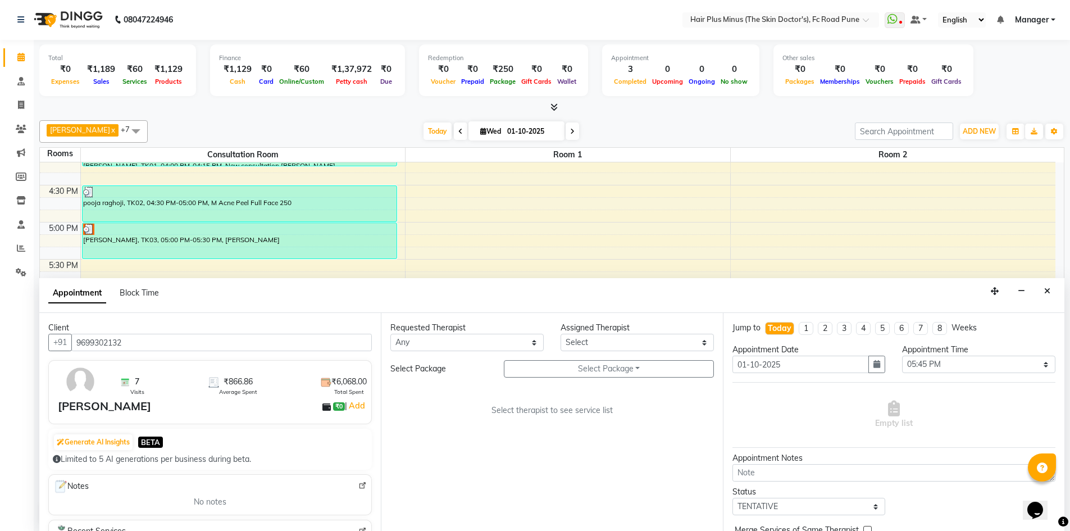
type input "9699302132"
click at [535, 344] on select "Any Dr [PERSON_NAME] Dr. [PERSON_NAME] [PERSON_NAME] Dr [PERSON_NAME] [PERSON_N…" at bounding box center [466, 342] width 153 height 17
select select "90758"
click at [390, 334] on select "Any Dr [PERSON_NAME] Dr. [PERSON_NAME] [PERSON_NAME] Dr [PERSON_NAME] [PERSON_N…" at bounding box center [466, 342] width 153 height 17
select select "90758"
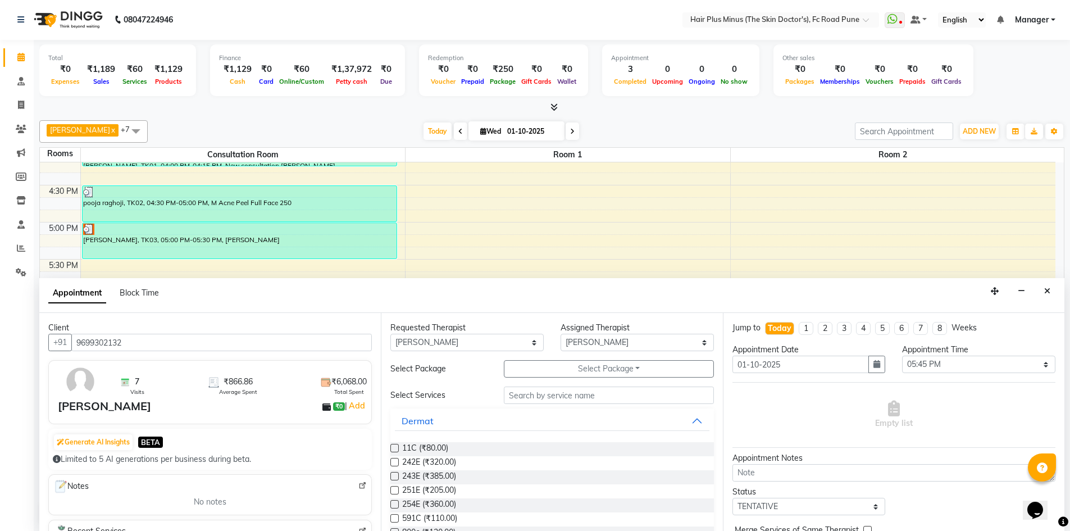
click at [524, 331] on div "Requested Therapist" at bounding box center [466, 328] width 153 height 12
click at [524, 335] on select "Any Dr [PERSON_NAME] Dr. [PERSON_NAME] [PERSON_NAME] Dr [PERSON_NAME] [PERSON_N…" at bounding box center [466, 342] width 153 height 17
select select "71424"
click at [390, 334] on select "Any Dr [PERSON_NAME] Dr. [PERSON_NAME] [PERSON_NAME] Dr [PERSON_NAME] [PERSON_N…" at bounding box center [466, 342] width 153 height 17
select select "71424"
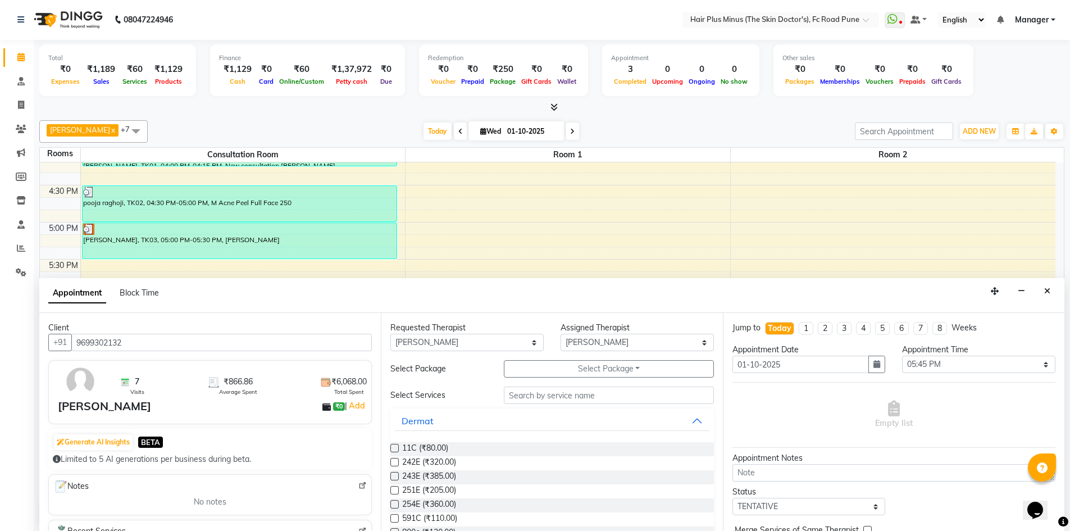
click at [586, 360] on div "Requested Therapist Any Dr [PERSON_NAME] Dr. [PERSON_NAME] [PERSON_NAME] Dr [PE…" at bounding box center [552, 422] width 342 height 218
click at [572, 371] on button "Select Package Toggle Dropdown" at bounding box center [609, 368] width 210 height 17
click at [552, 394] on li "M acne peel 1750" at bounding box center [550, 392] width 92 height 16
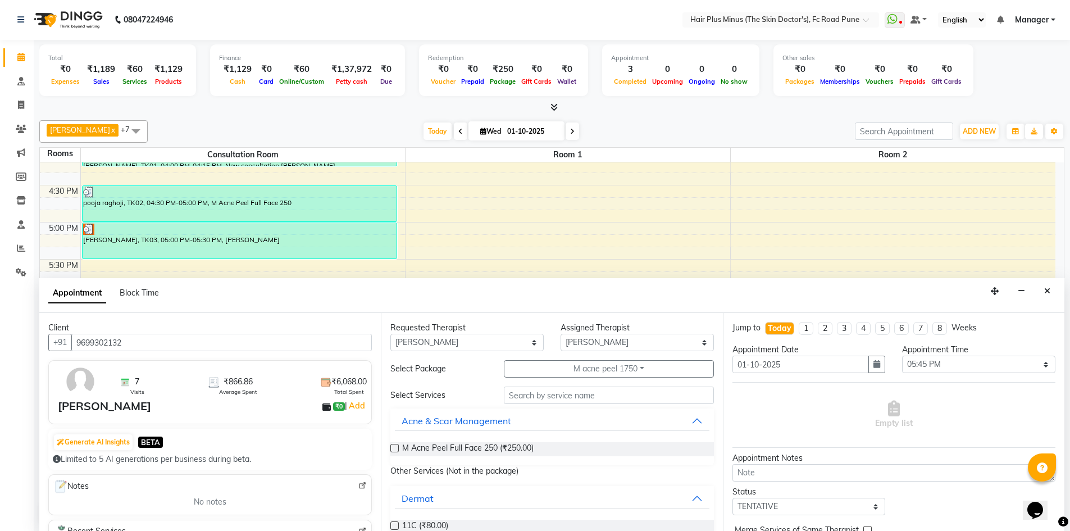
click at [397, 449] on label at bounding box center [394, 448] width 8 height 8
click at [397, 449] on input "checkbox" at bounding box center [393, 448] width 7 height 7
checkbox input "true"
select select "3991"
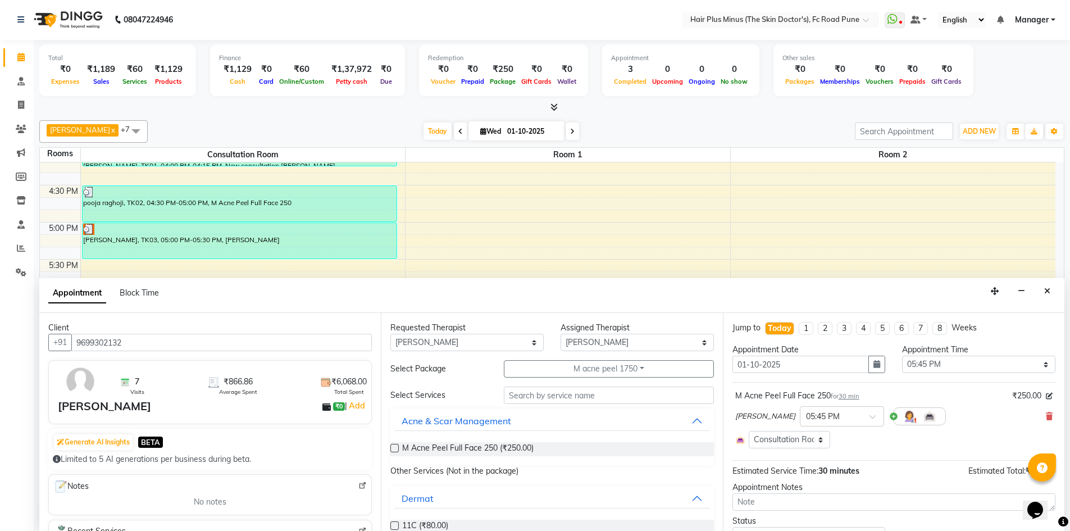
checkbox input "false"
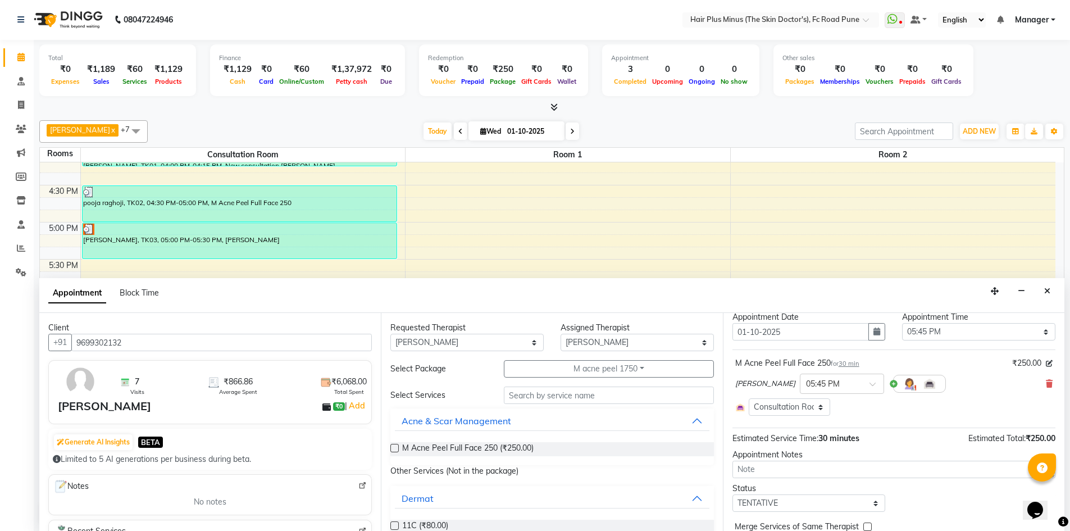
scroll to position [66, 0]
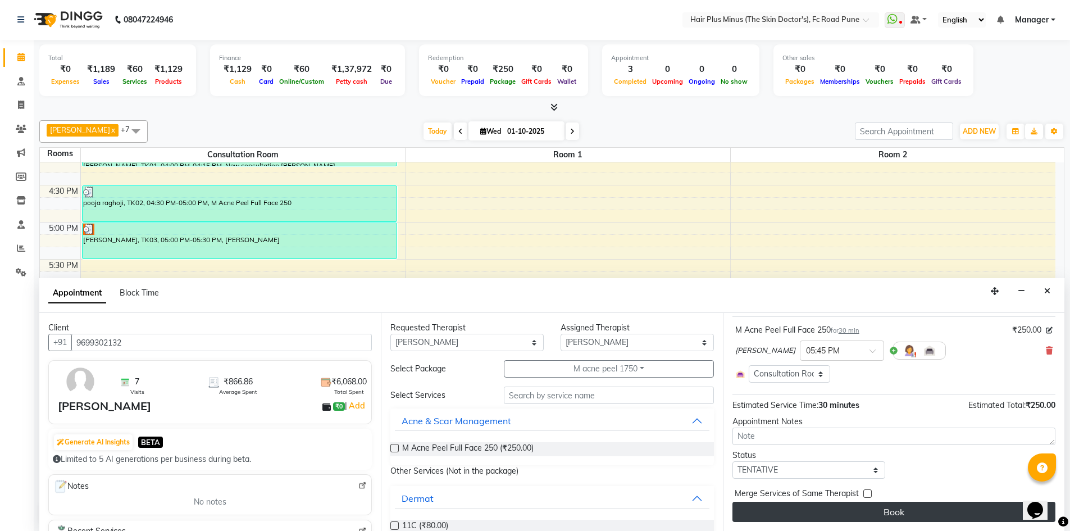
click at [810, 517] on button "Book" at bounding box center [894, 512] width 323 height 20
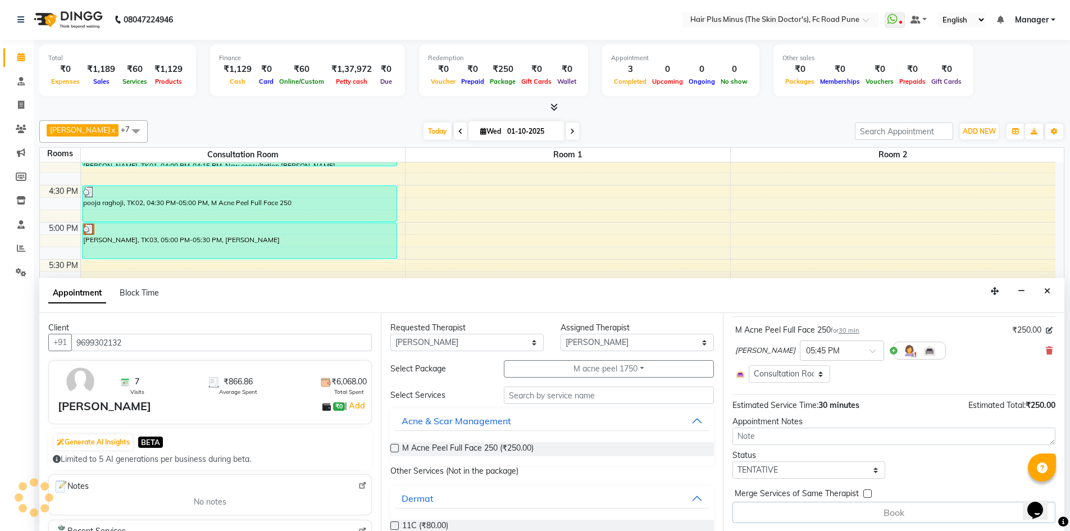
scroll to position [0, 0]
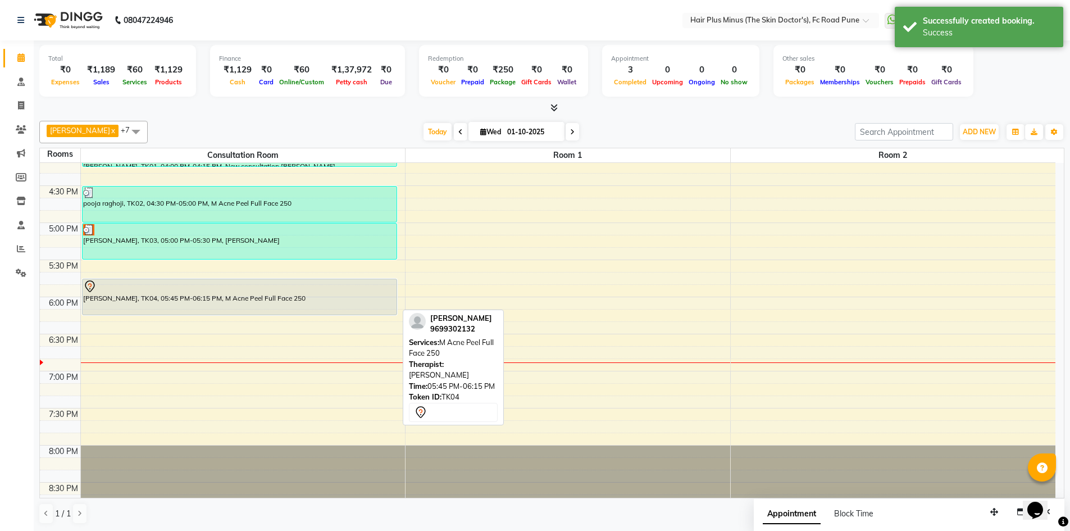
click at [290, 304] on div "[PERSON_NAME], TK04, 05:45 PM-06:15 PM, M Acne Peel Full Face 250" at bounding box center [240, 296] width 314 height 35
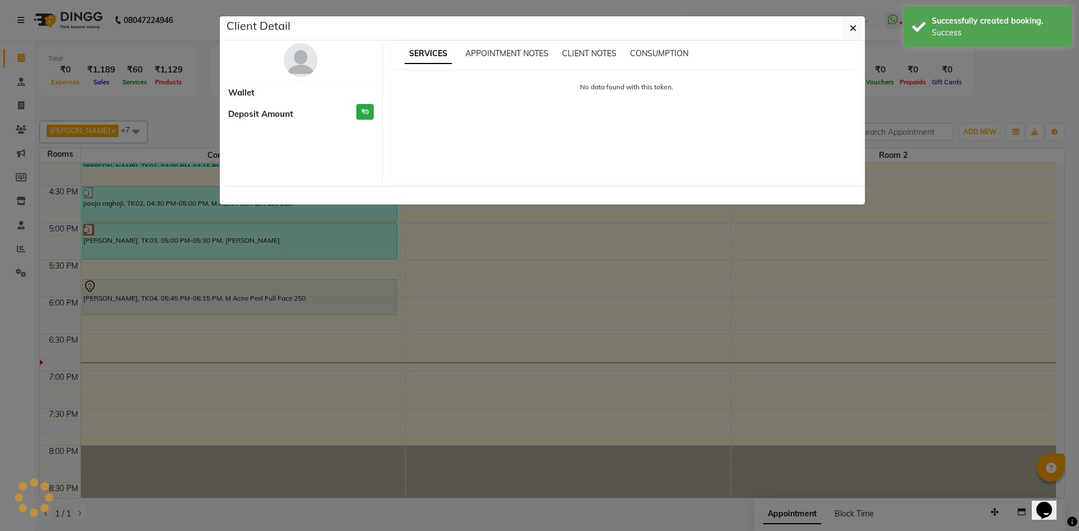
select select "7"
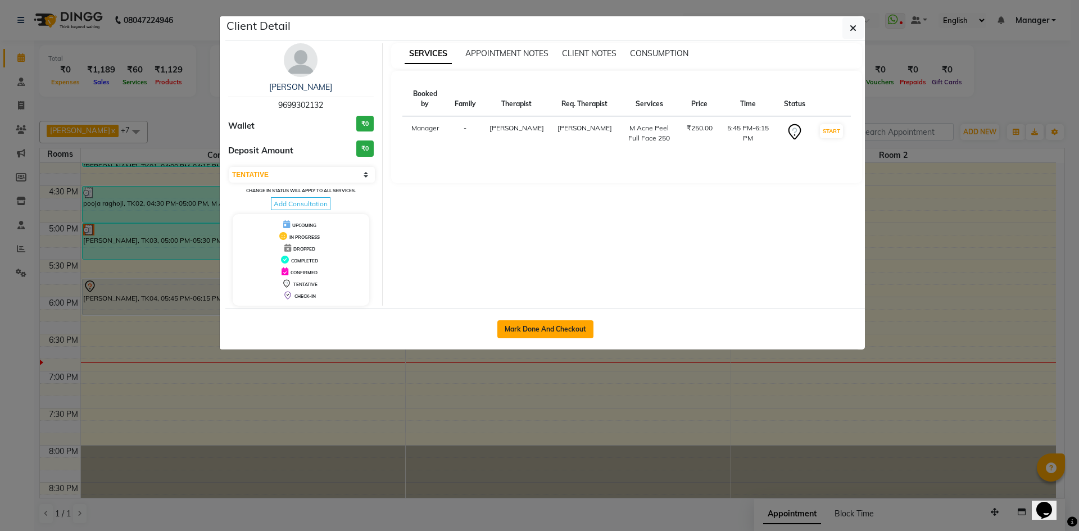
click at [517, 331] on button "Mark Done And Checkout" at bounding box center [545, 329] width 96 height 18
select select "service"
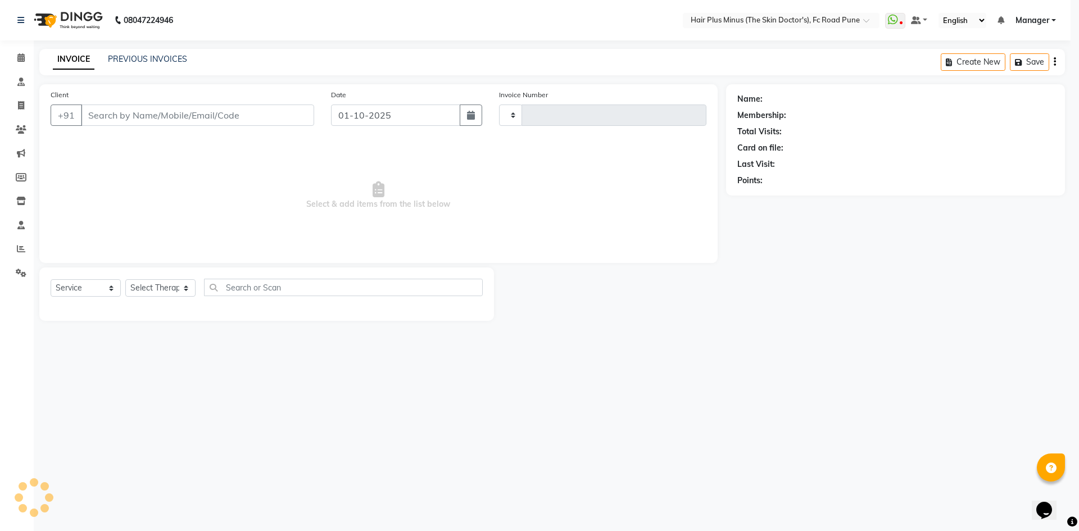
type input "1820"
select select "7911"
type input "9699302132"
select select "71424"
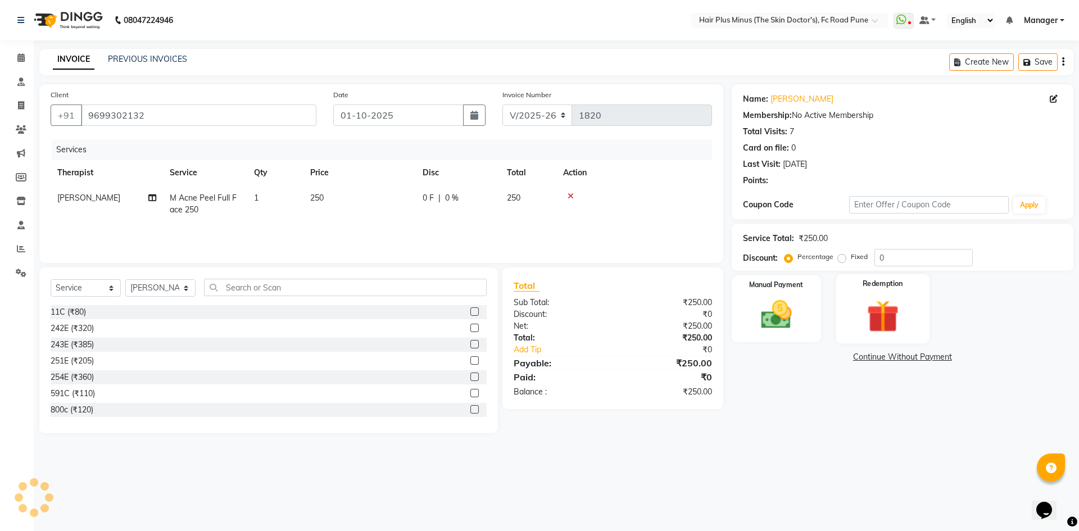
click at [895, 322] on img at bounding box center [882, 316] width 52 height 40
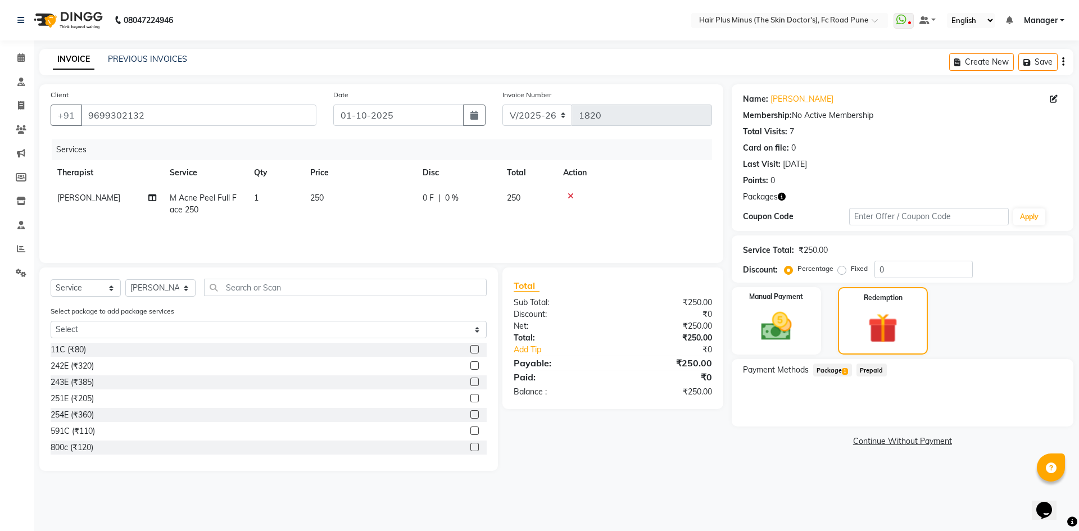
click at [835, 368] on span "Package 1" at bounding box center [832, 369] width 39 height 13
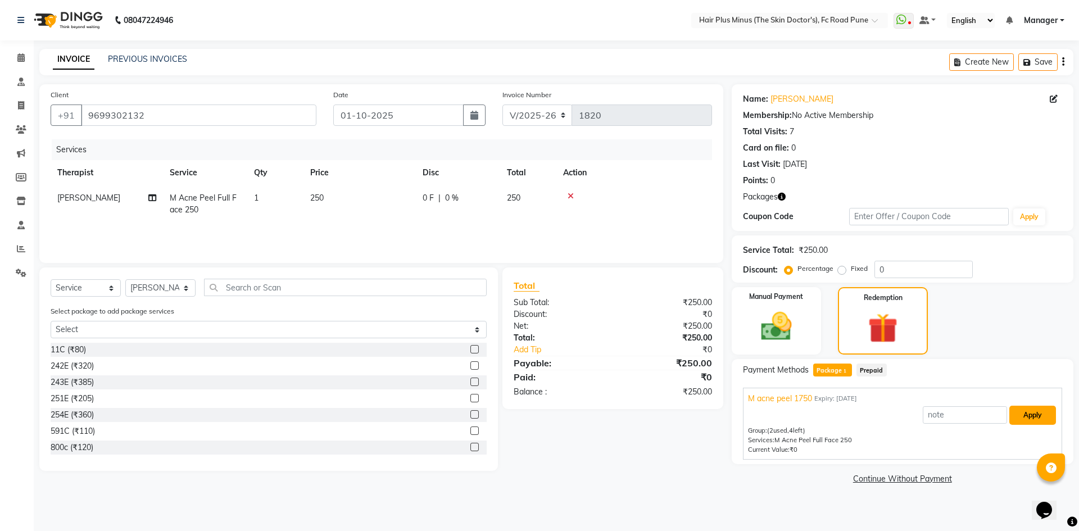
click at [1034, 414] on button "Apply" at bounding box center [1032, 415] width 47 height 19
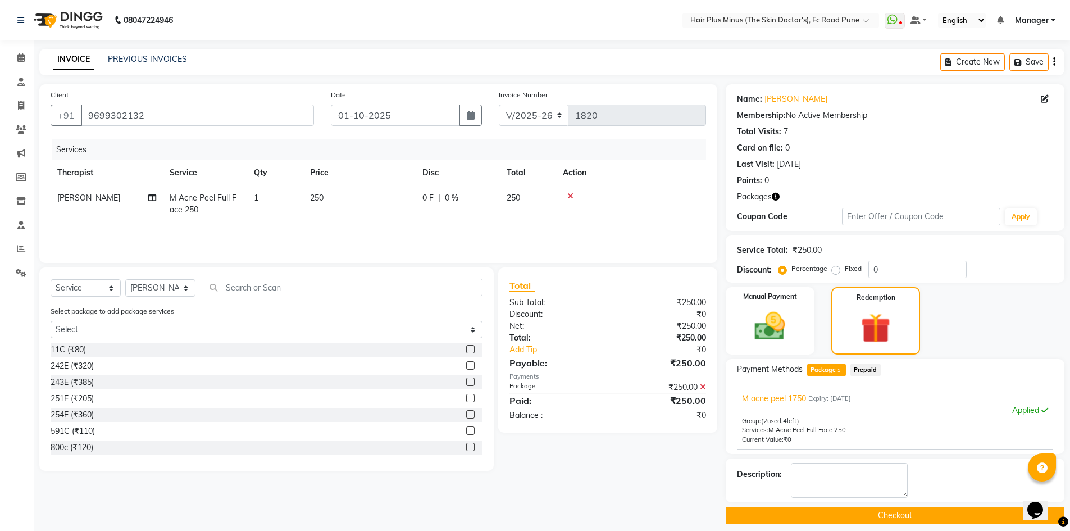
click at [888, 511] on button "Checkout" at bounding box center [895, 515] width 339 height 17
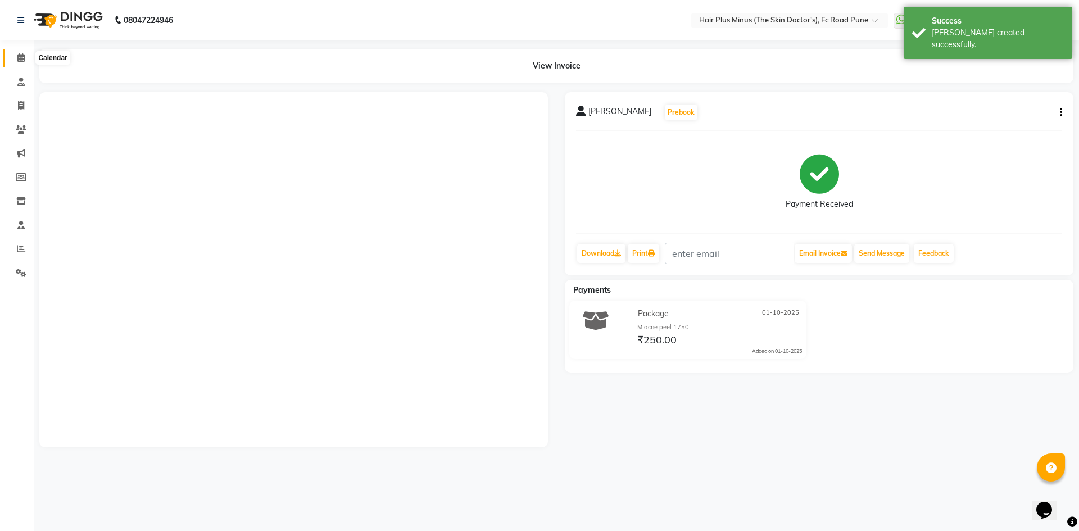
click at [20, 60] on icon at bounding box center [20, 57] width 7 height 8
